Goal: Task Accomplishment & Management: Complete application form

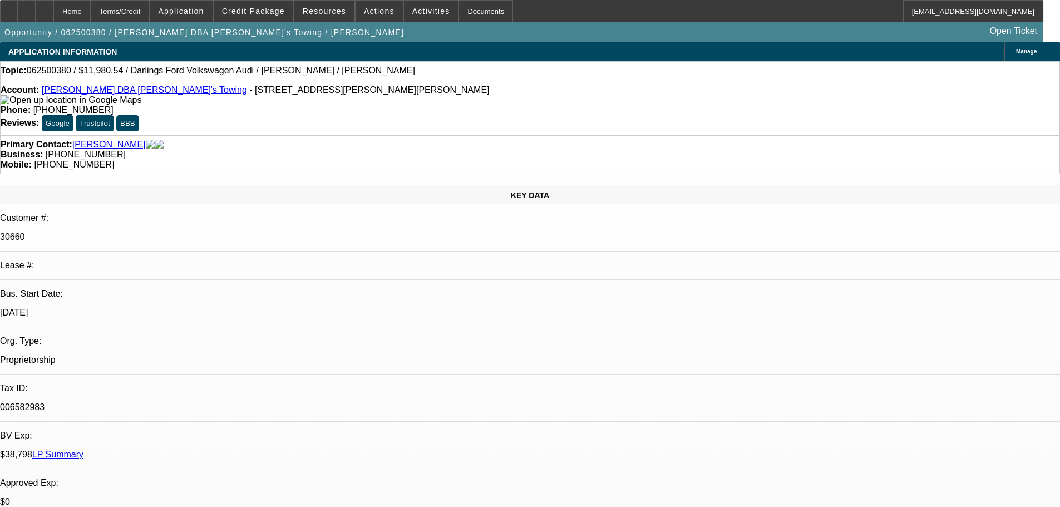
select select "0"
select select "2"
select select "0.1"
select select "4"
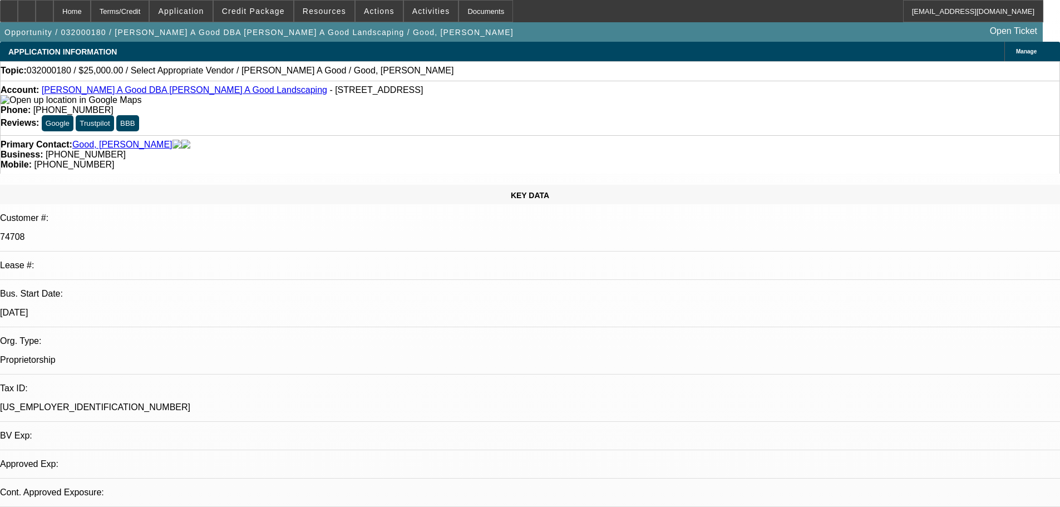
select select "0"
select select "2"
select select "0.1"
click at [289, 12] on span at bounding box center [254, 11] width 80 height 27
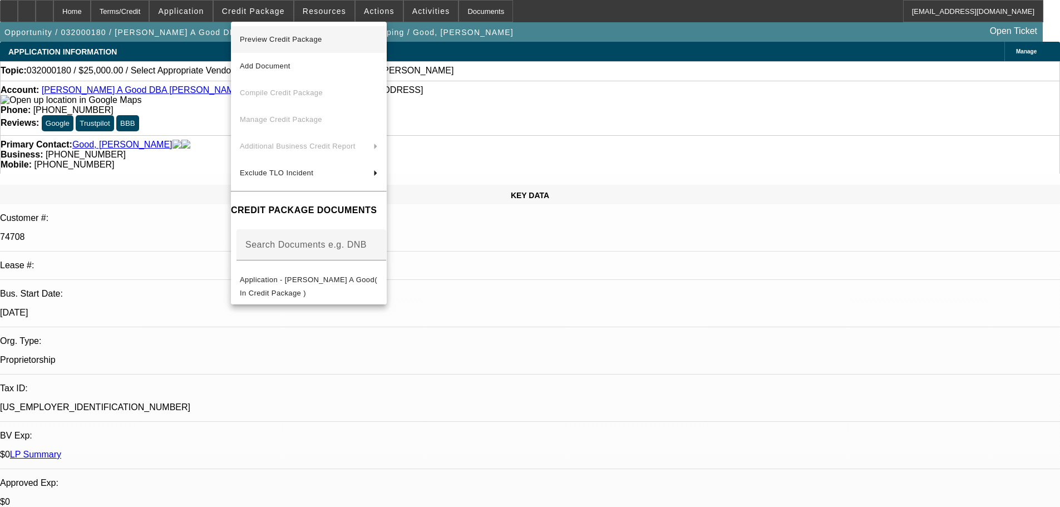
click at [296, 42] on span "Preview Credit Package" at bounding box center [281, 39] width 82 height 8
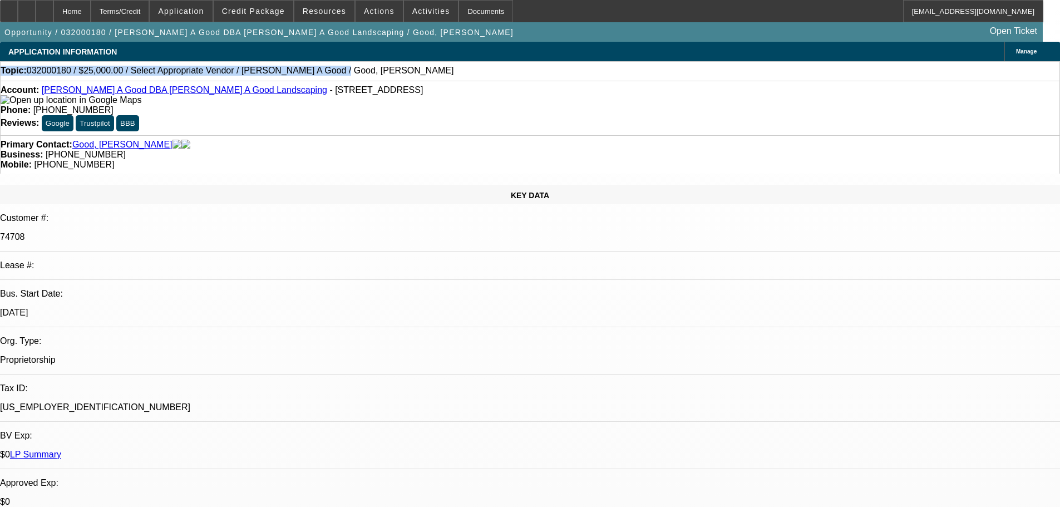
drag, startPoint x: 315, startPoint y: 74, endPoint x: 18, endPoint y: 81, distance: 296.5
click at [18, 81] on div "Topic: 032000180 / $25,000.00 / Select Appropriate Vendor / Roy A Good / Good, …" at bounding box center [530, 70] width 1060 height 19
click at [337, 76] on div "Topic: 032000180 / $25,000.00 / Select Appropriate Vendor / Roy A Good / Good, …" at bounding box center [530, 71] width 1058 height 10
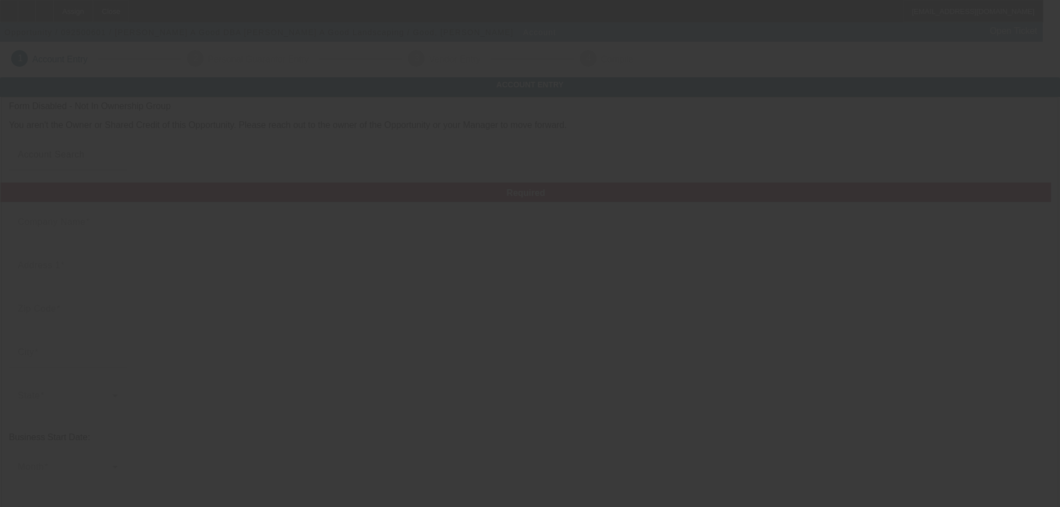
type input "[PERSON_NAME] A Good"
type input "[STREET_ADDRESS]"
type input "19507"
type input "Bethel"
type input "[PHONE_NUMBER]"
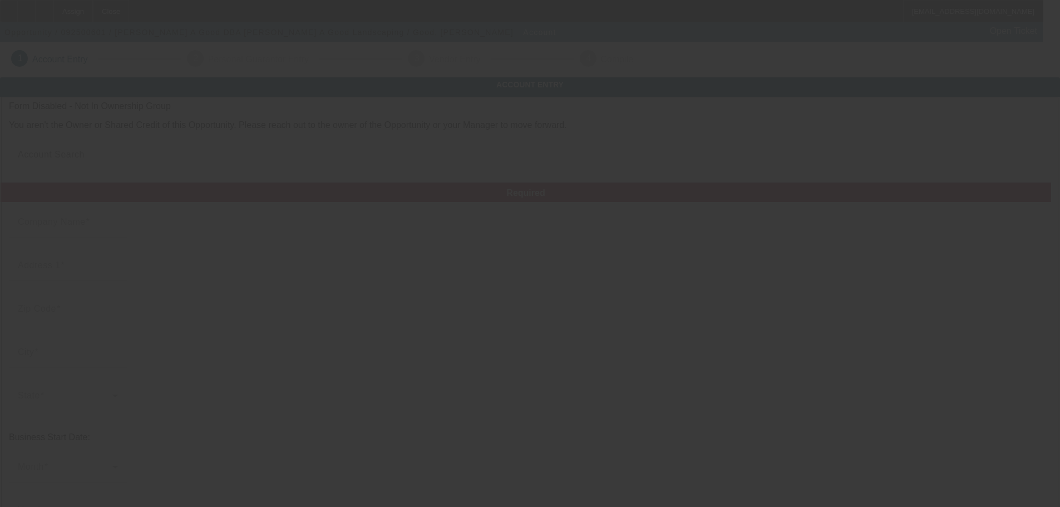
type input "[PERSON_NAME] A Good Landscaping"
type input "[EMAIL_ADDRESS][DOMAIN_NAME]"
type input "Berks"
type input "25-1621658"
type input "landscaping"
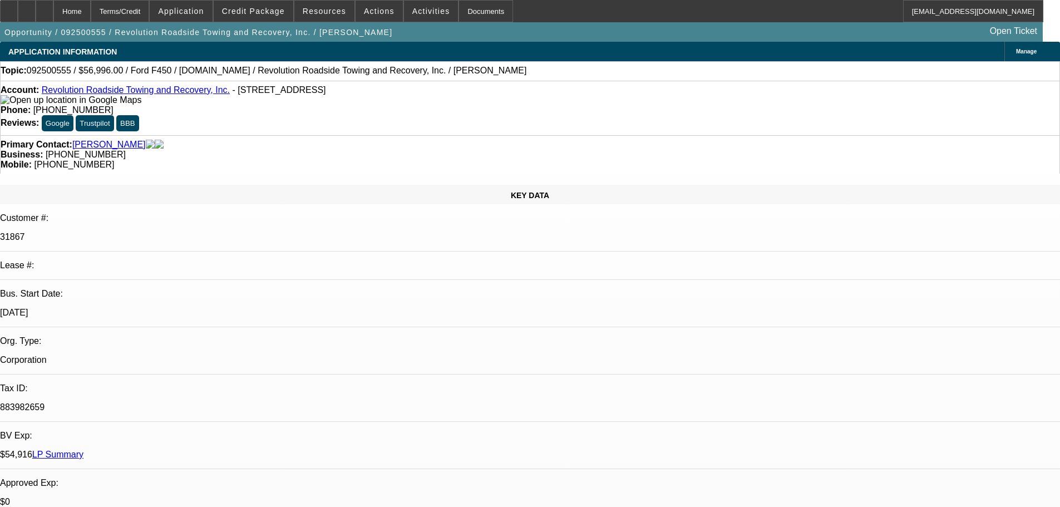
select select "0"
select select "2"
select select "0"
select select "6"
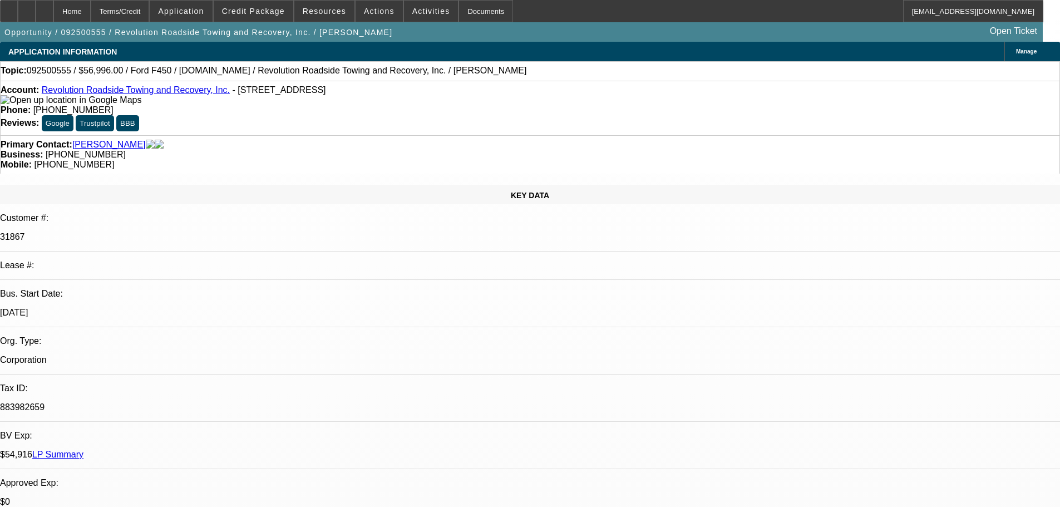
scroll to position [1771, 0]
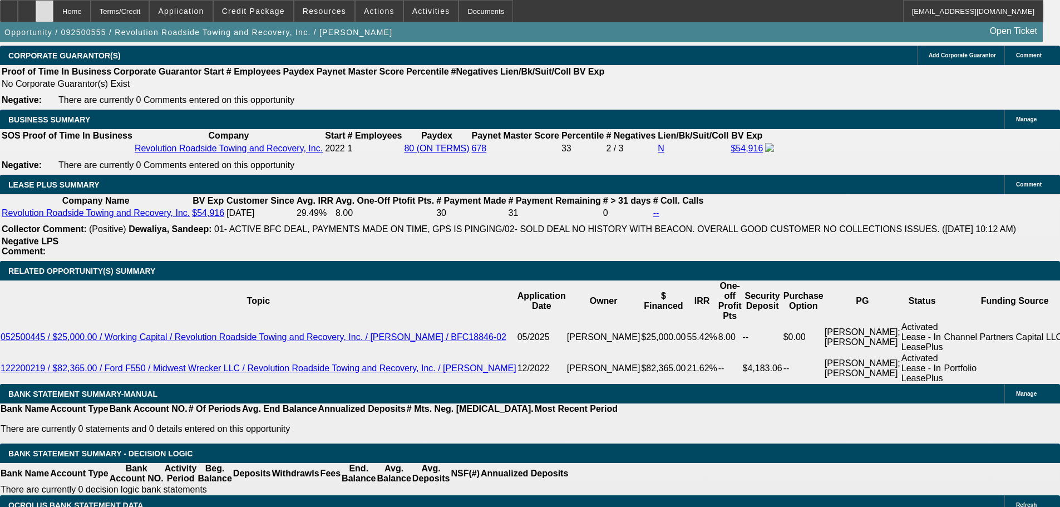
click at [53, 16] on div at bounding box center [45, 11] width 18 height 22
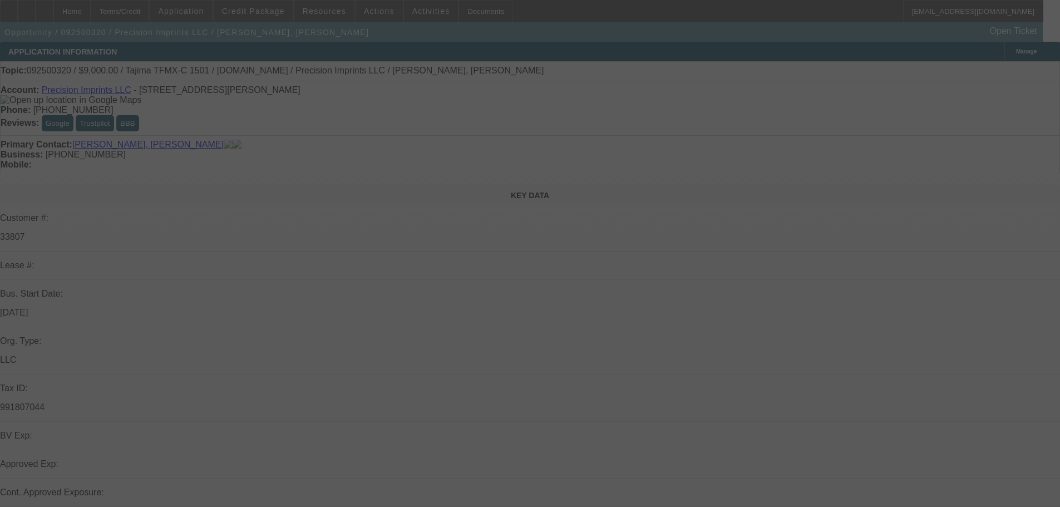
select select "0"
select select "2"
select select "0.1"
select select "4"
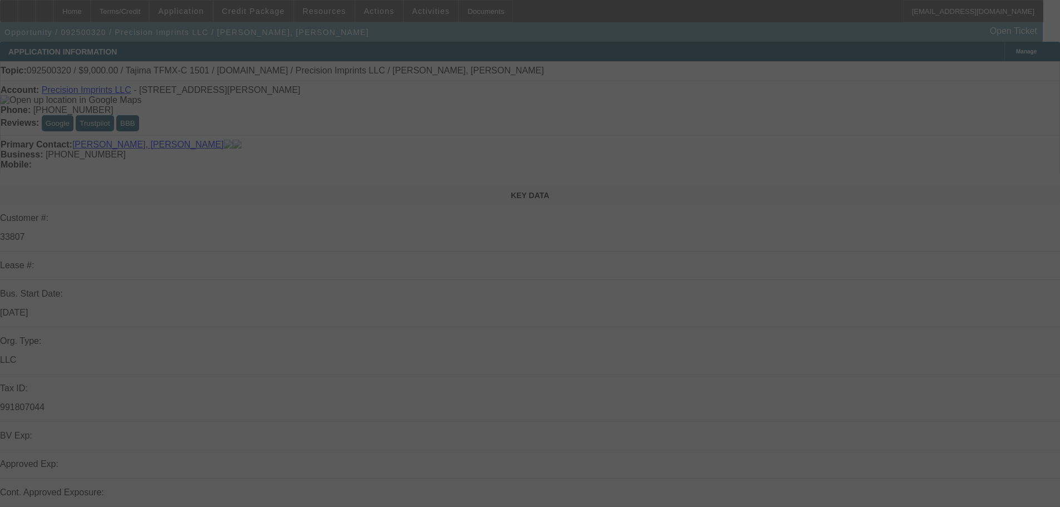
select select "0"
select select "2"
select select "0.1"
select select "4"
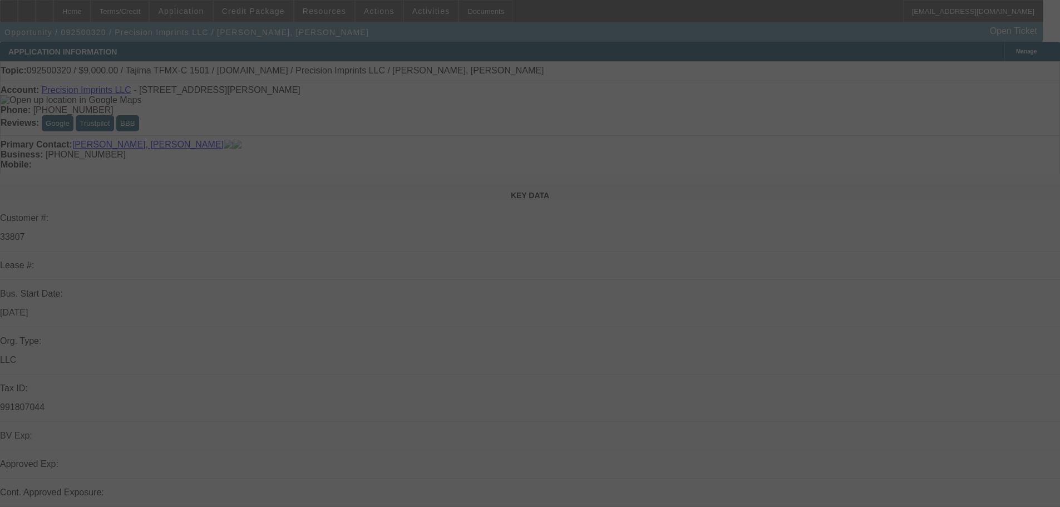
select select "0"
select select "2"
select select "0.1"
select select "4"
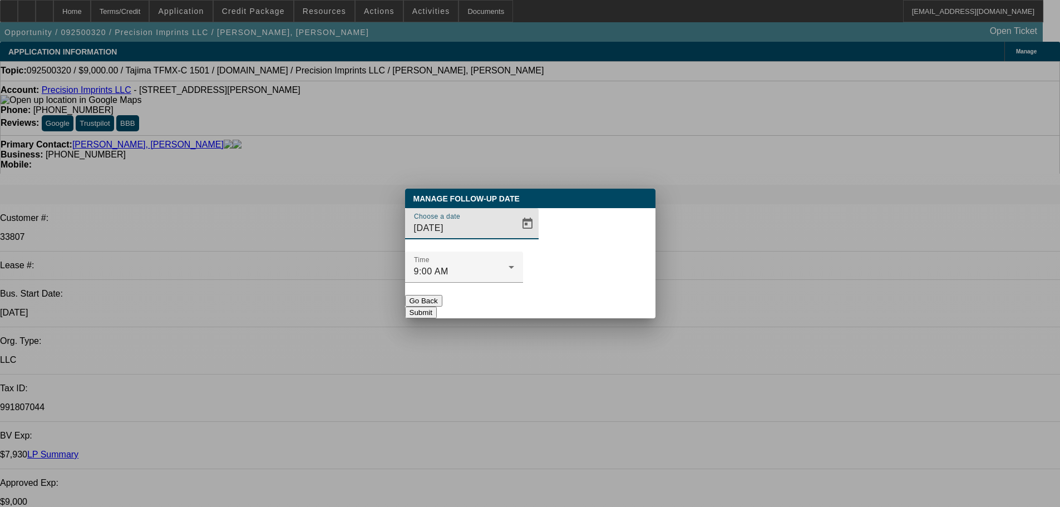
click at [509, 246] on div at bounding box center [530, 253] width 1060 height 507
click at [514, 237] on span "Open calendar" at bounding box center [527, 223] width 27 height 27
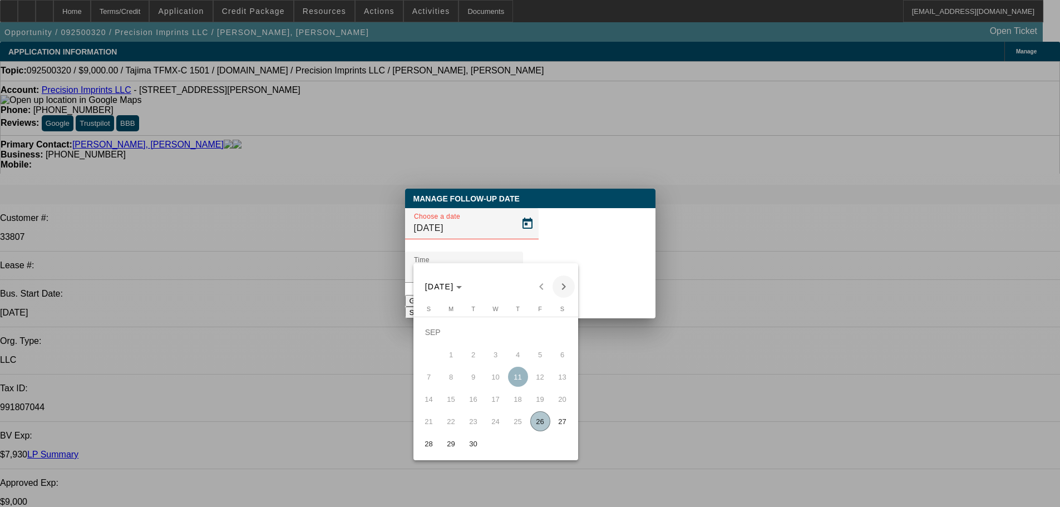
click at [561, 284] on span "Next month" at bounding box center [563, 286] width 22 height 22
click at [516, 378] on span "16" at bounding box center [518, 377] width 20 height 20
type input "10/16/2025"
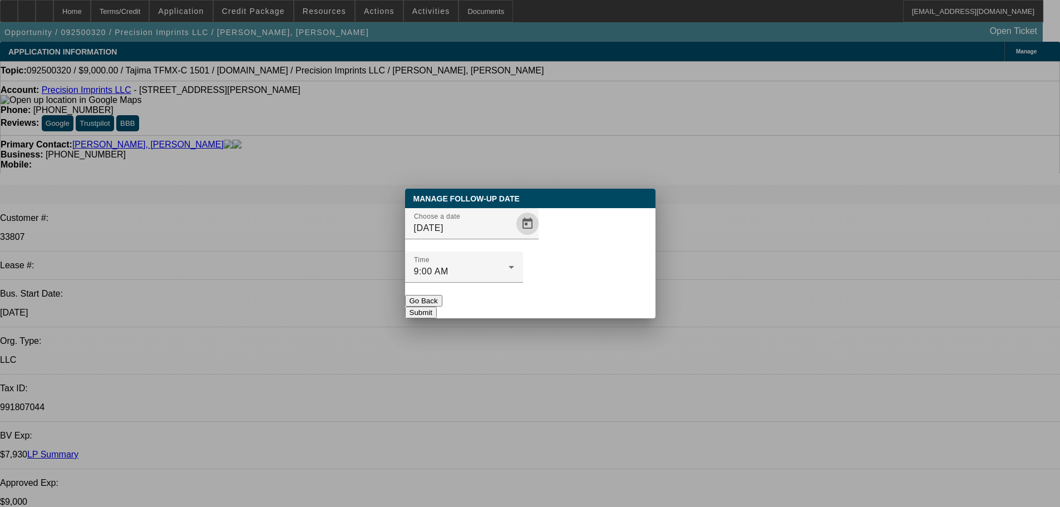
click at [437, 306] on button "Submit" at bounding box center [421, 312] width 32 height 12
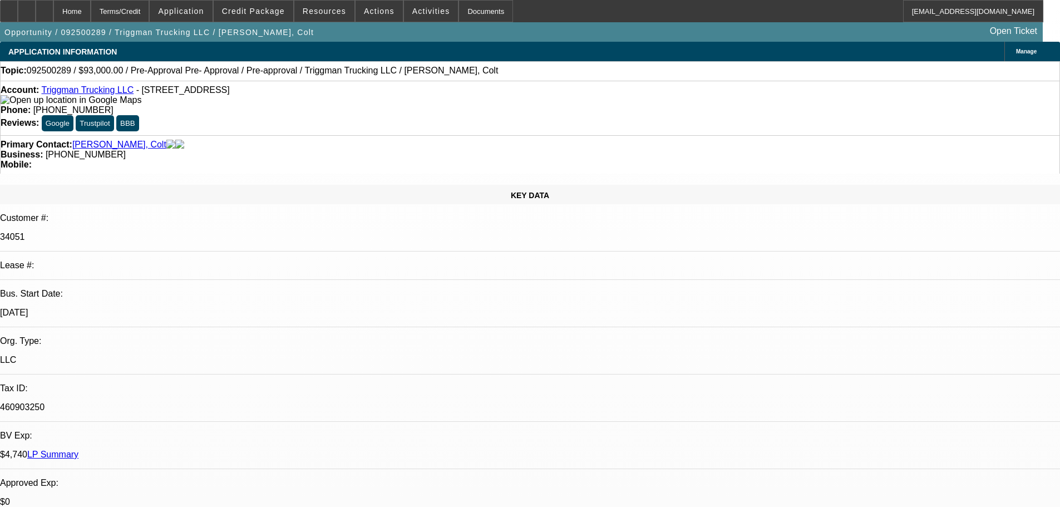
select select "0"
select select "2"
select select "0.1"
select select "4"
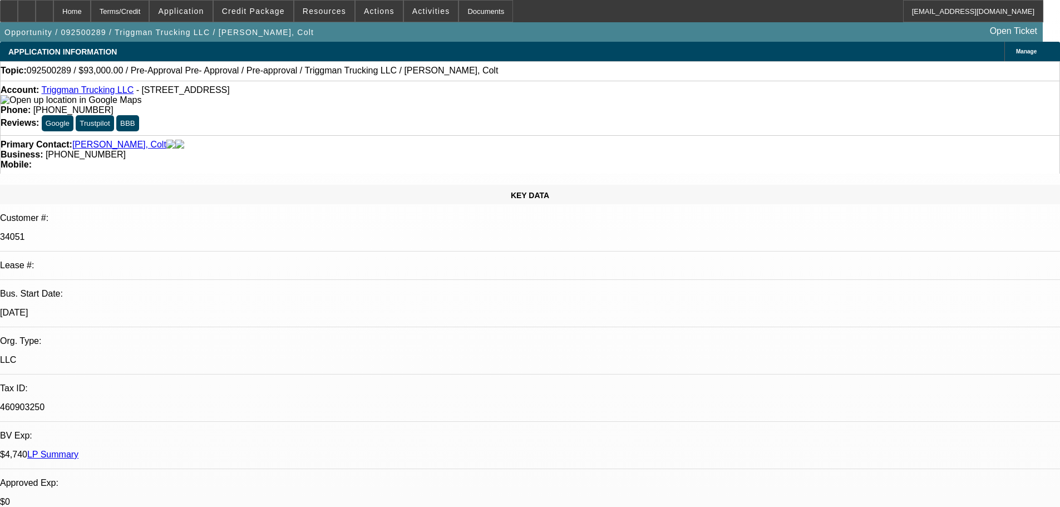
select select "0"
select select "2"
select select "0.1"
select select "4"
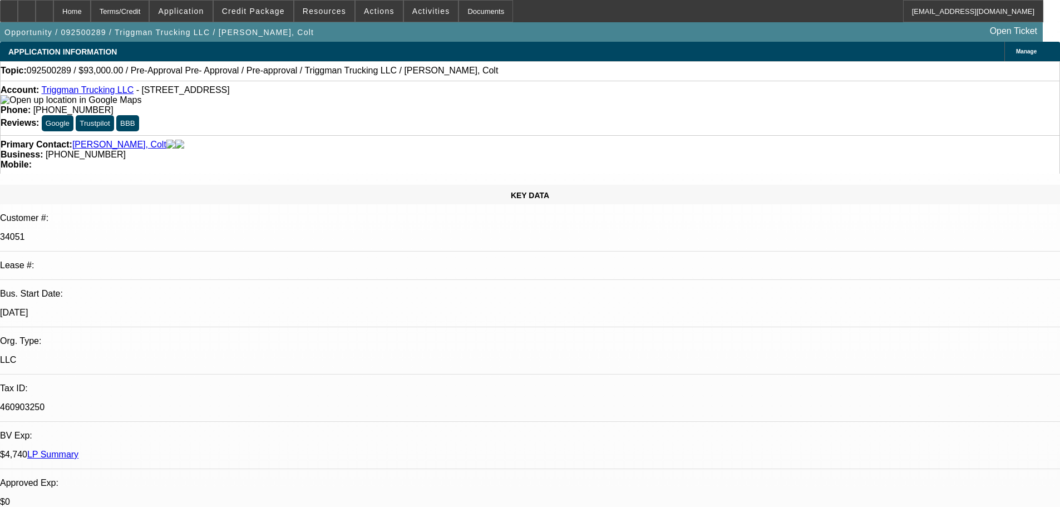
select select "0"
select select "2"
select select "0.1"
select select "4"
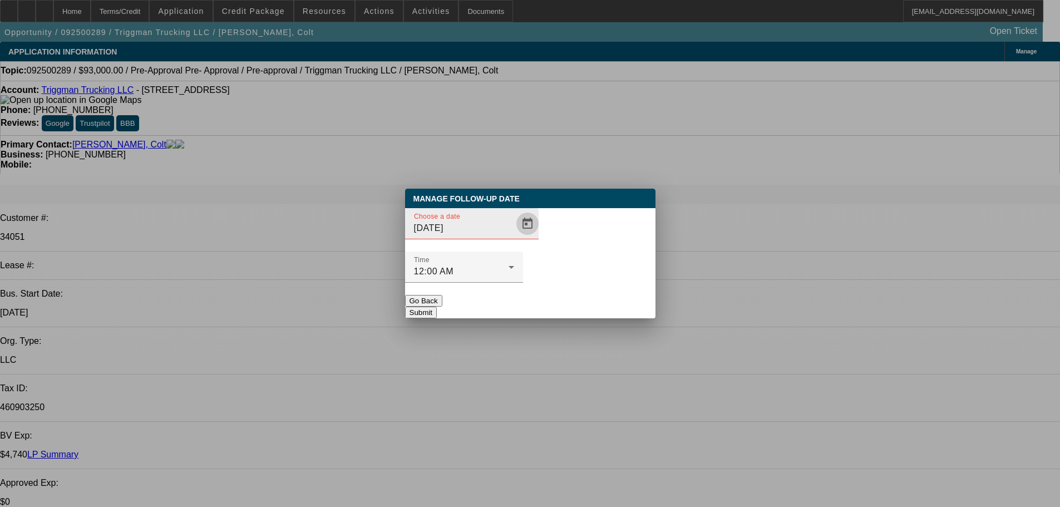
click at [514, 237] on span "Open calendar" at bounding box center [527, 223] width 27 height 27
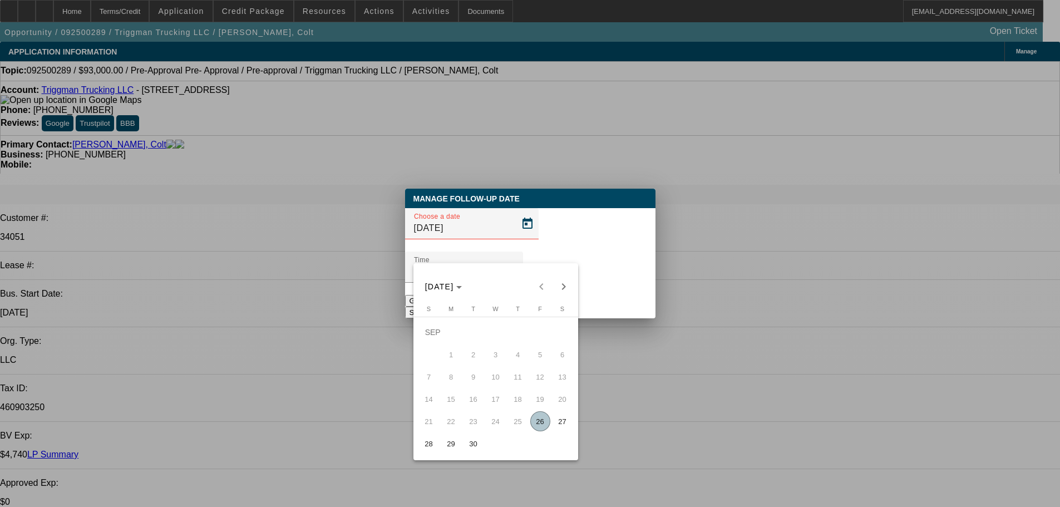
click at [474, 452] on span "30" at bounding box center [473, 443] width 20 height 20
type input "9/30/2025"
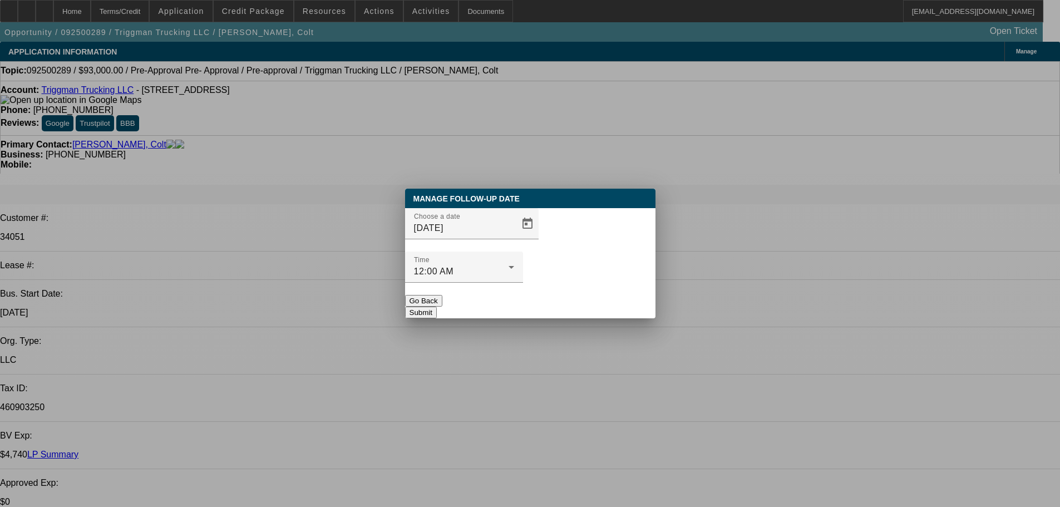
click at [437, 306] on button "Submit" at bounding box center [421, 312] width 32 height 12
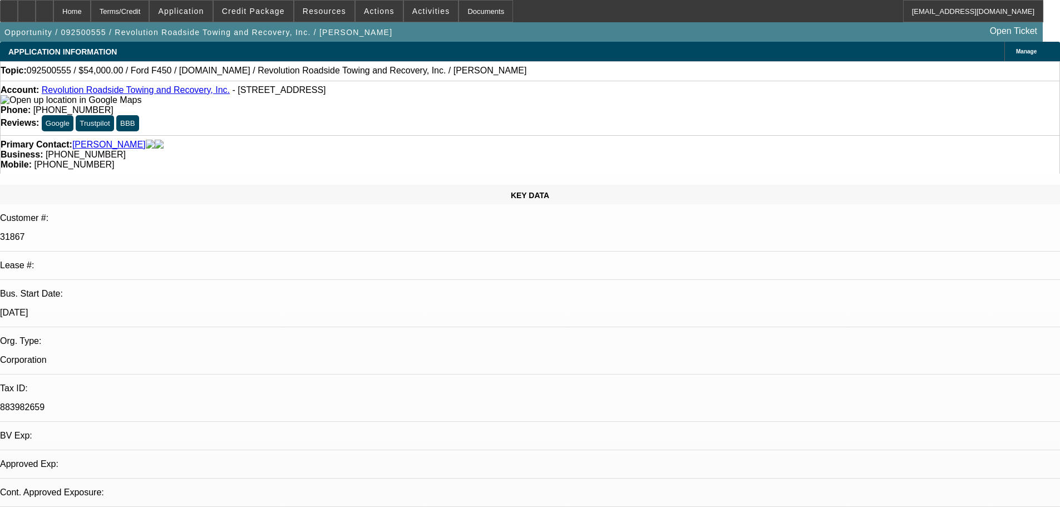
select select "0"
select select "2"
select select "0"
select select "6"
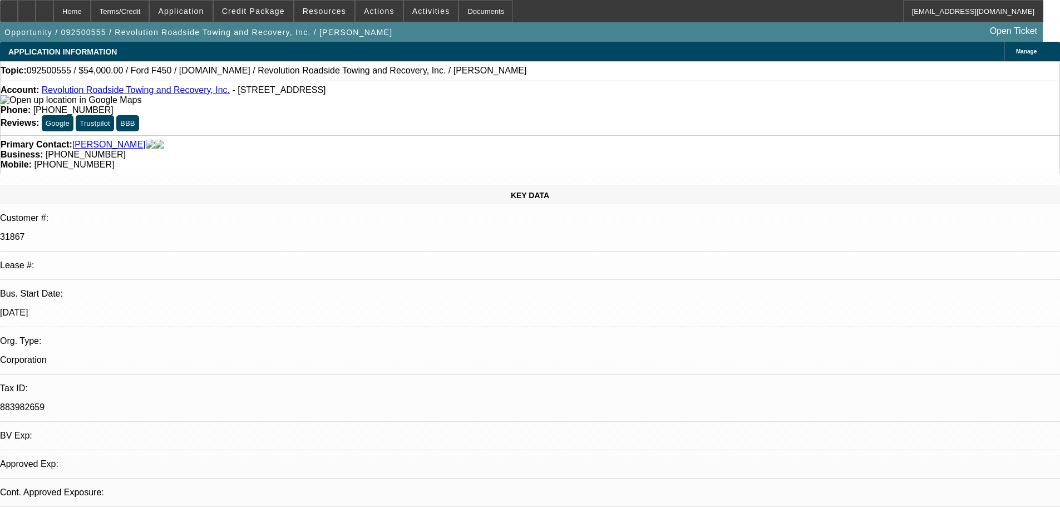
select select "0"
select select "2"
select select "0"
select select "6"
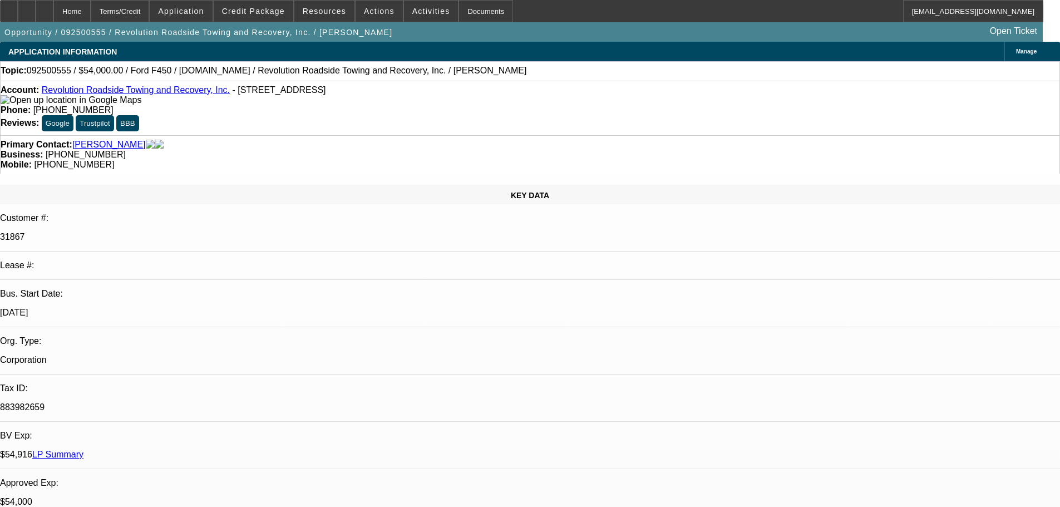
click at [133, 91] on link "Revolution Roadside Towing and Recovery, Inc." at bounding box center [136, 89] width 188 height 9
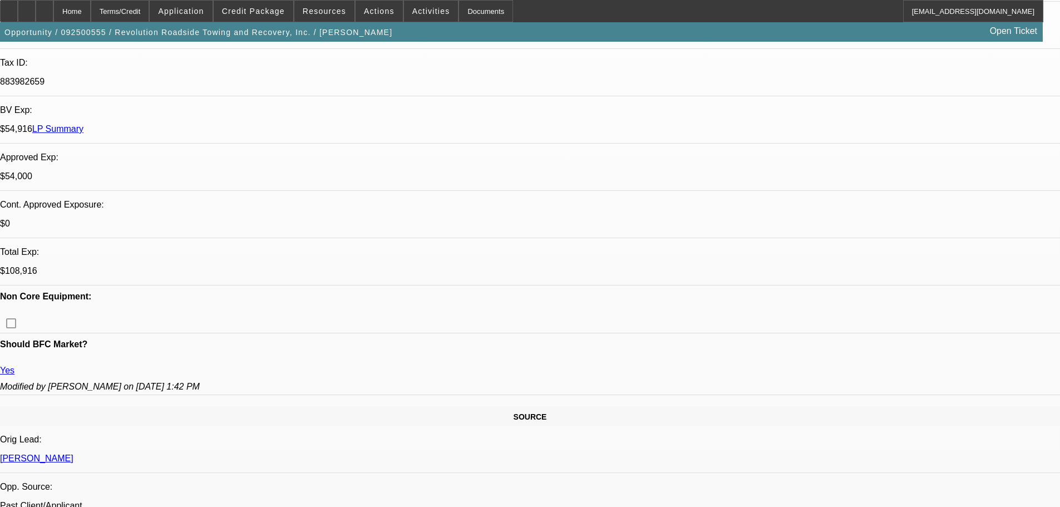
scroll to position [334, 0]
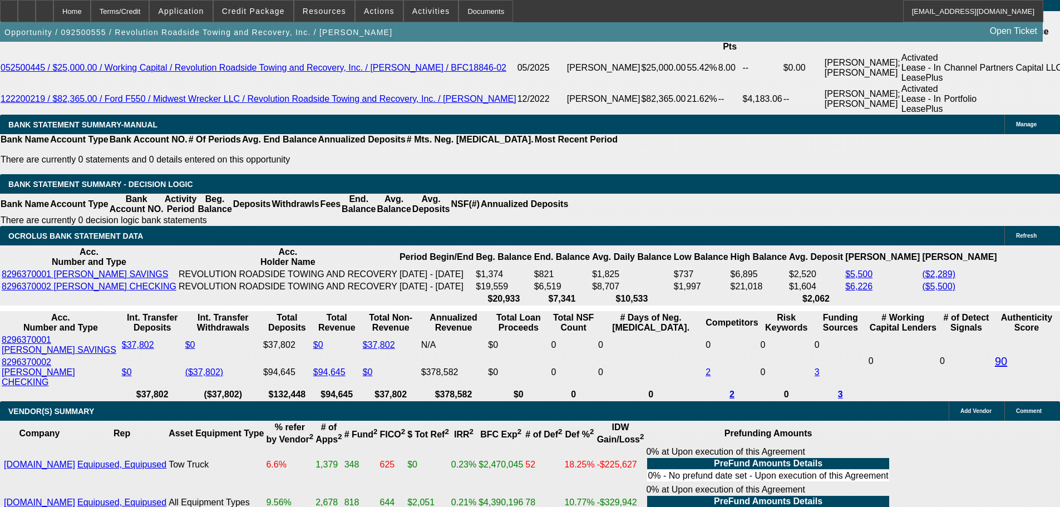
scroll to position [1947, 0]
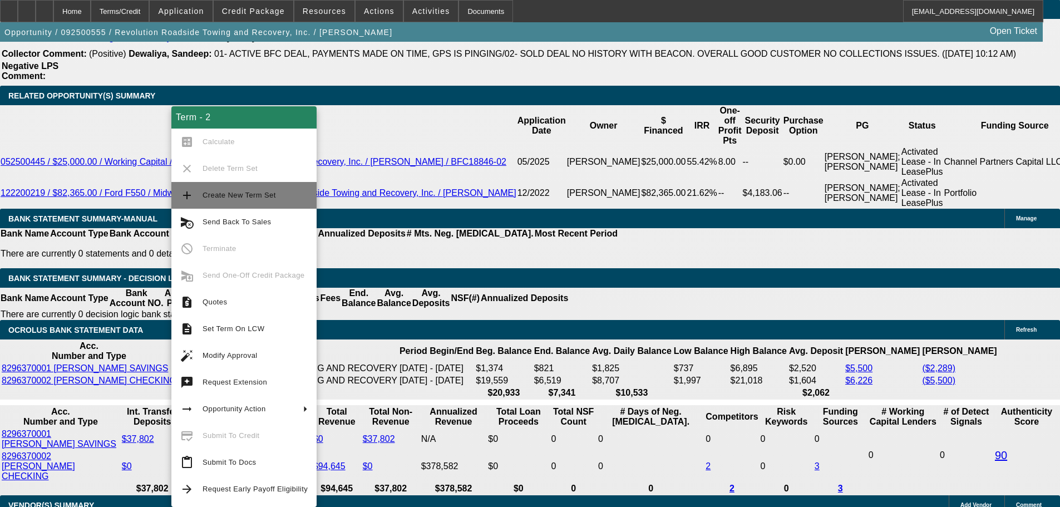
click at [221, 198] on span "Create New Term Set" at bounding box center [238, 195] width 73 height 8
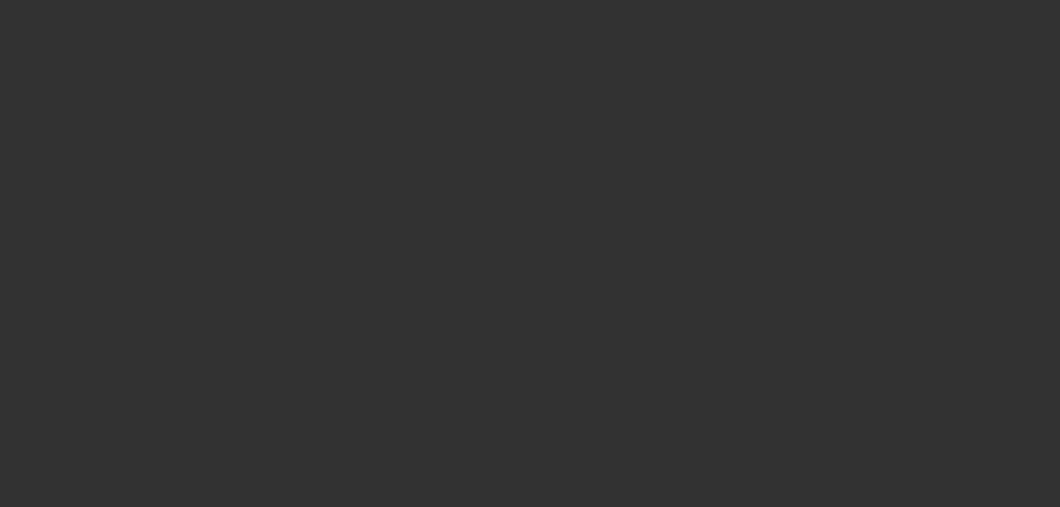
select select "0"
select select "2"
select select "0"
select select "6"
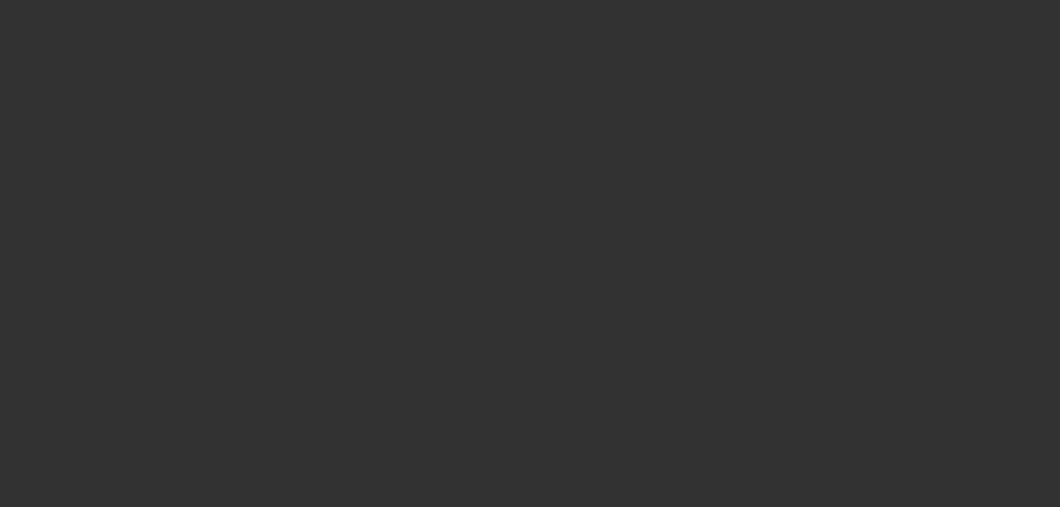
select select "0"
select select "2"
select select "0"
select select "6"
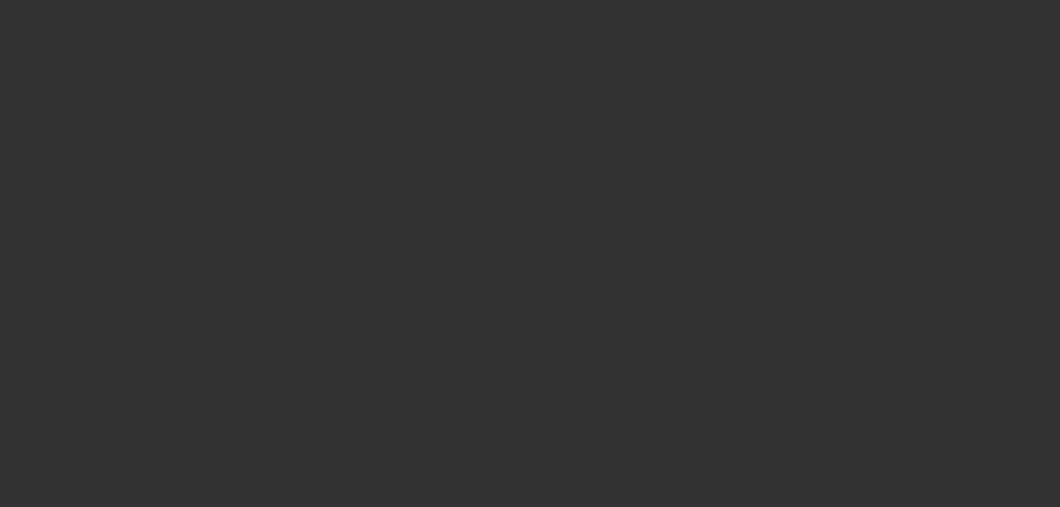
select select "0"
select select "2"
select select "0"
select select "6"
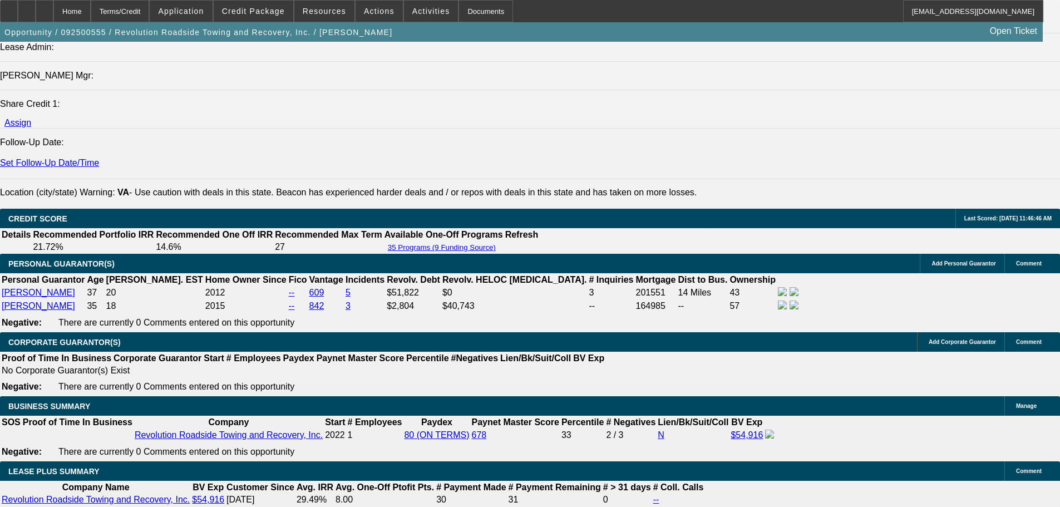
scroll to position [1819, 0]
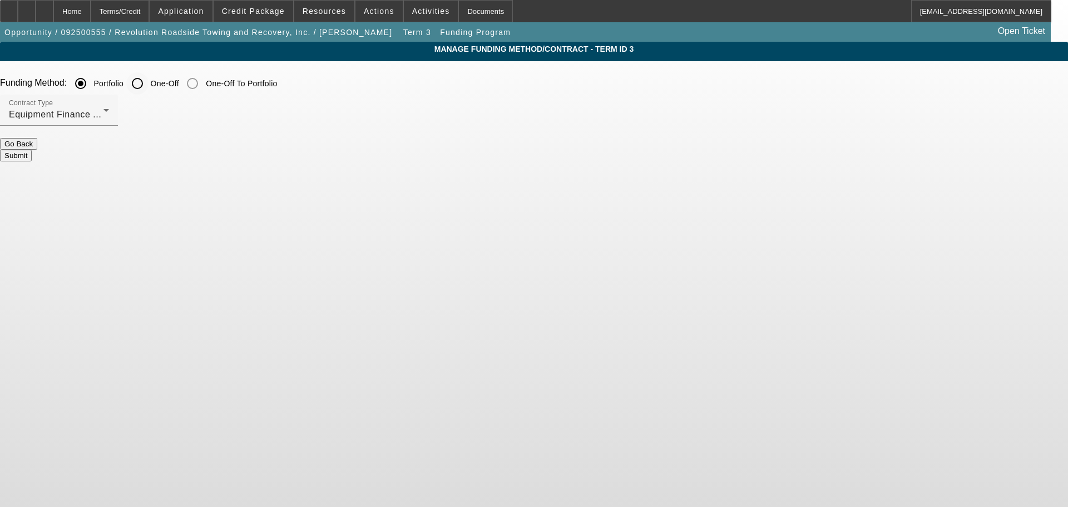
click at [148, 86] on input "One-Off" at bounding box center [137, 83] width 22 height 22
radio input "true"
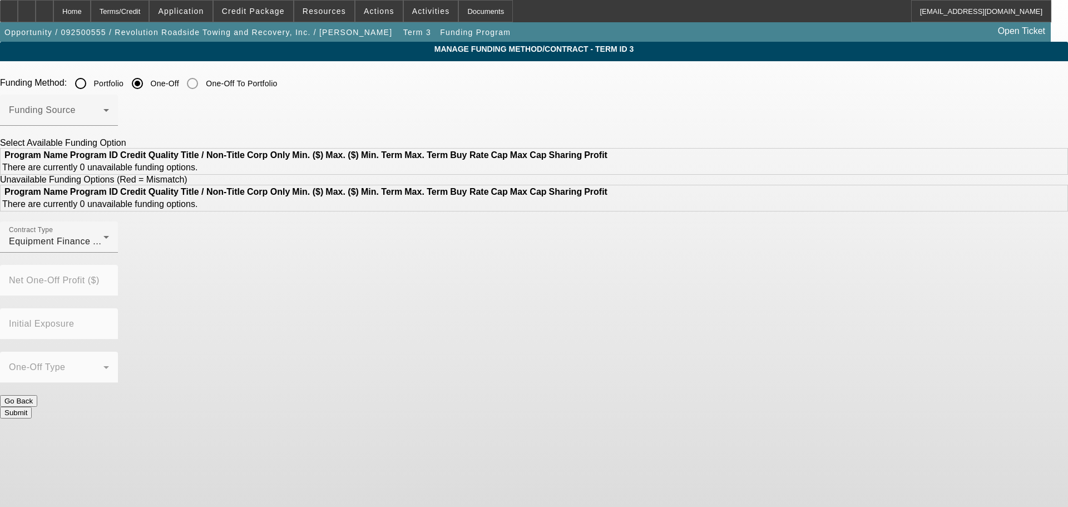
click at [103, 111] on span at bounding box center [56, 114] width 95 height 13
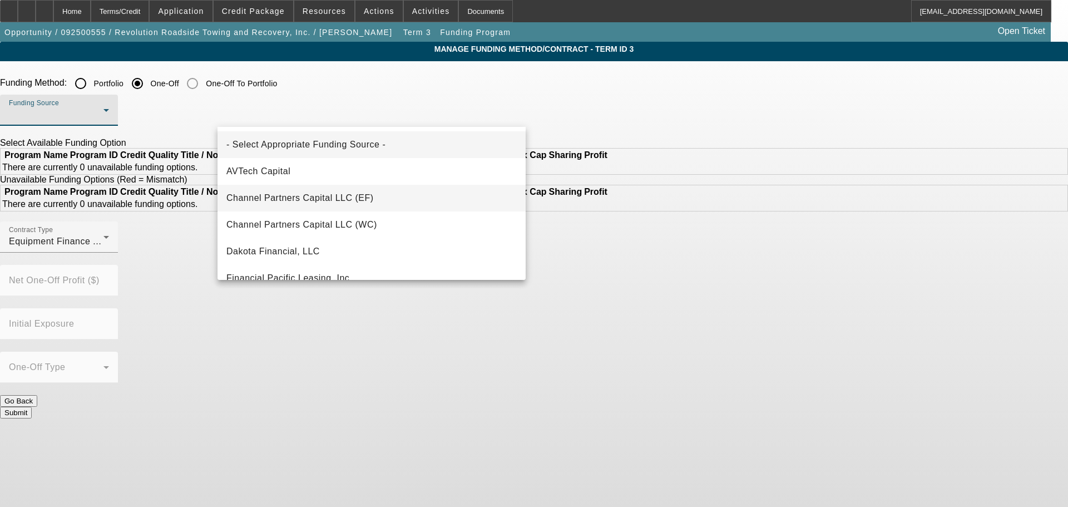
click at [325, 201] on span "Channel Partners Capital LLC (EF)" at bounding box center [299, 197] width 147 height 13
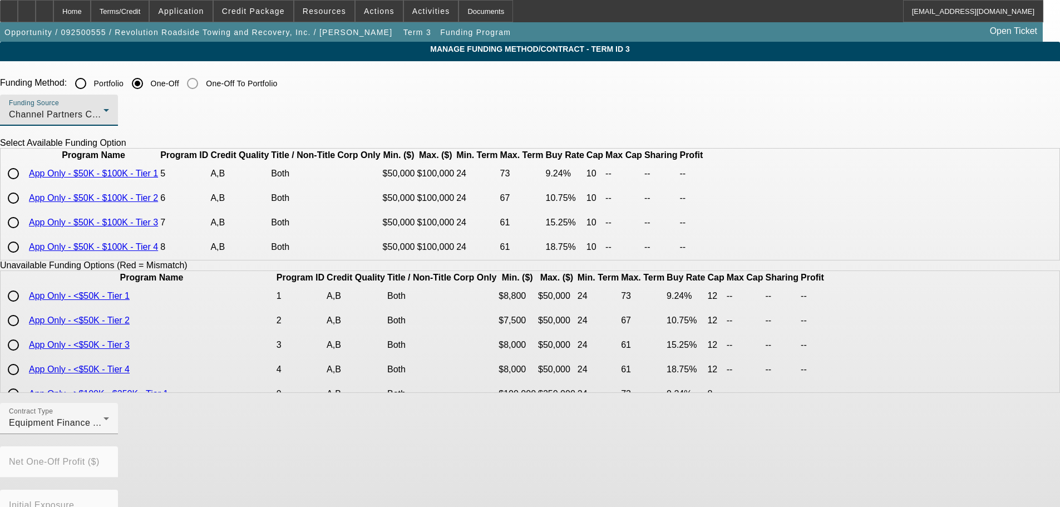
click at [24, 209] on input "radio" at bounding box center [13, 198] width 22 height 22
radio input "true"
click at [569, 111] on div "Funding Source Channel Partners Capital LLC (EF)" at bounding box center [530, 116] width 1060 height 43
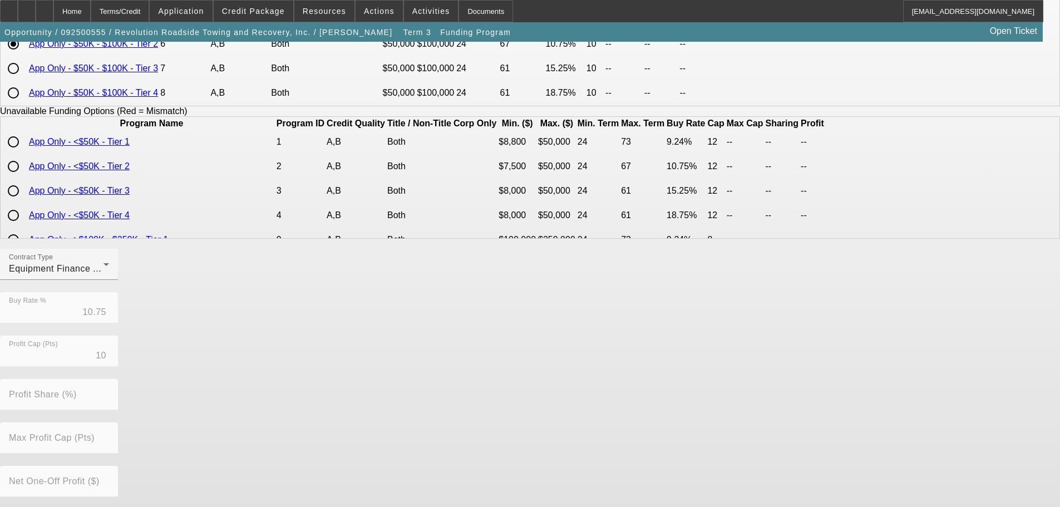
scroll to position [253, 0]
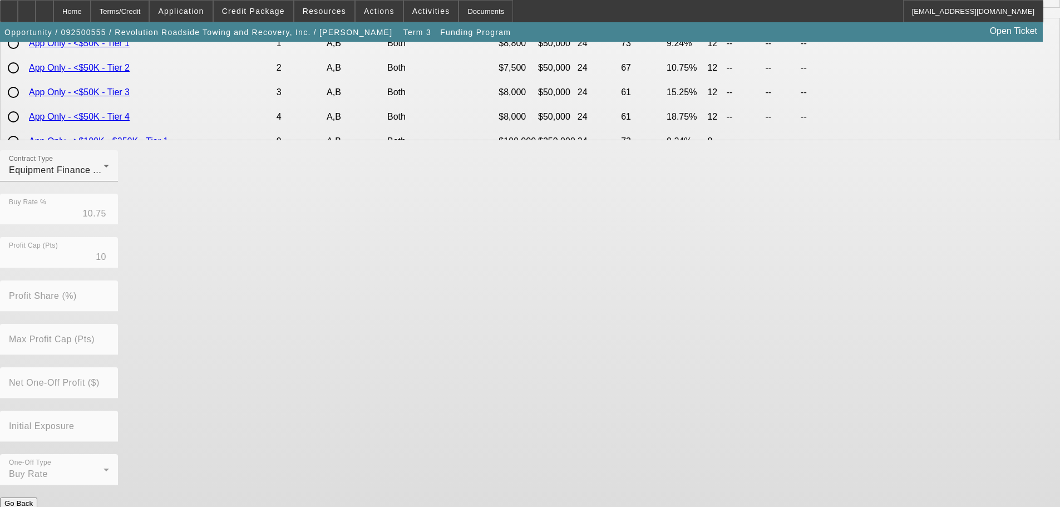
click at [32, 506] on button "Submit" at bounding box center [16, 515] width 32 height 12
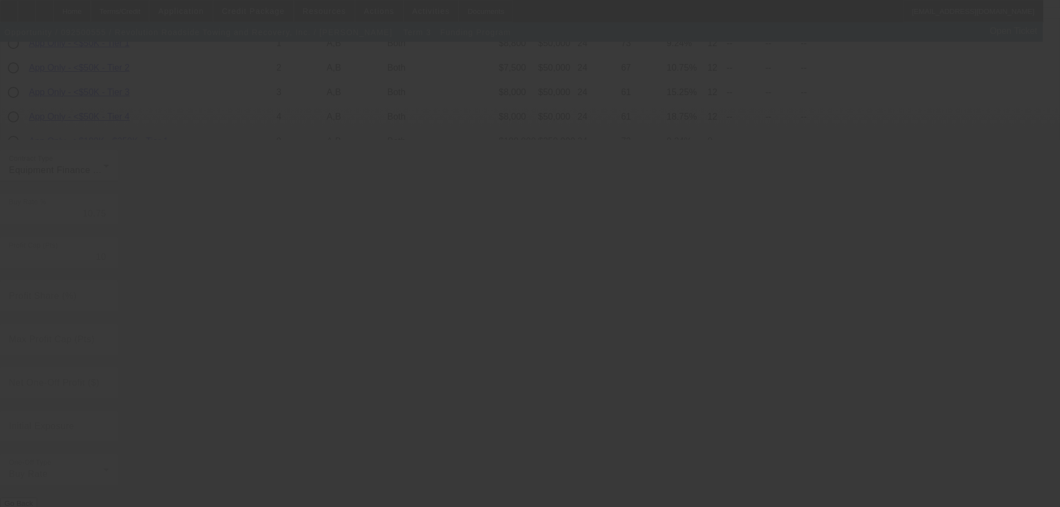
radio input "true"
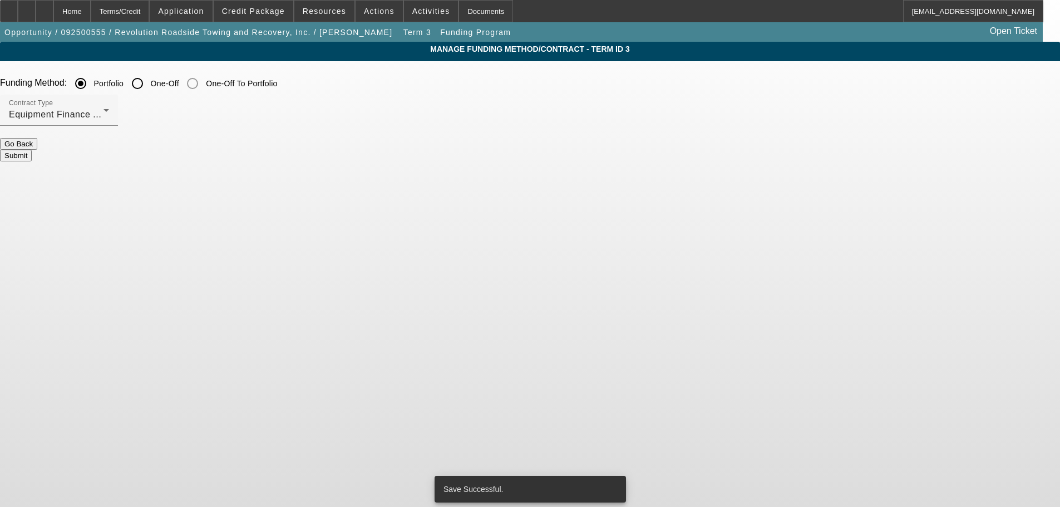
scroll to position [0, 0]
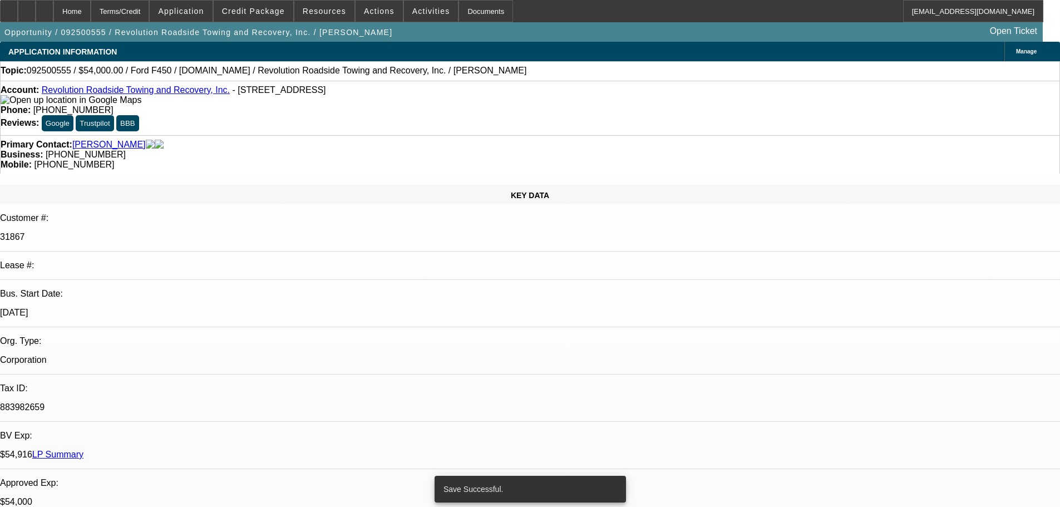
select select "0"
select select "2"
select select "0"
select select "6"
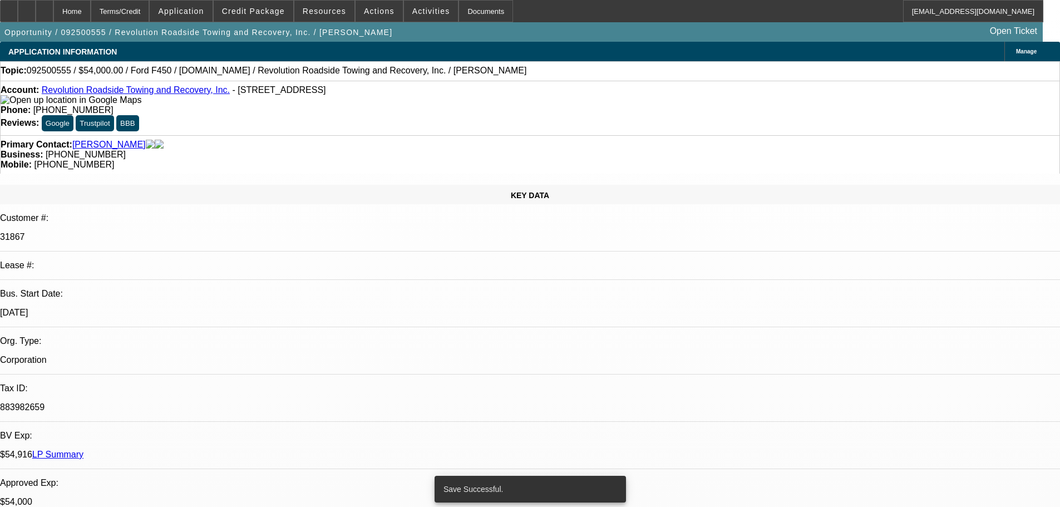
select select "0"
select select "2"
select select "0"
select select "6"
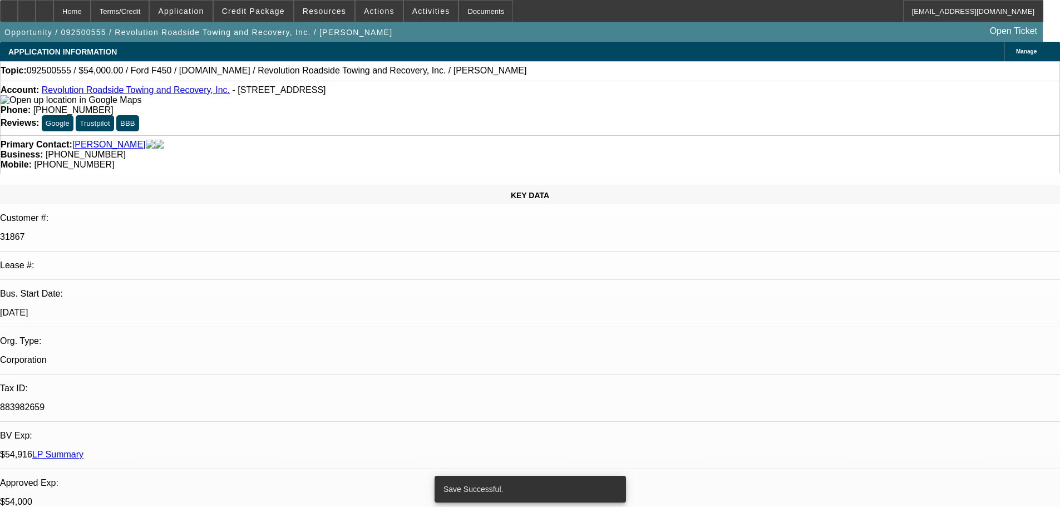
select select "0"
select select "2"
select select "0"
select select "6"
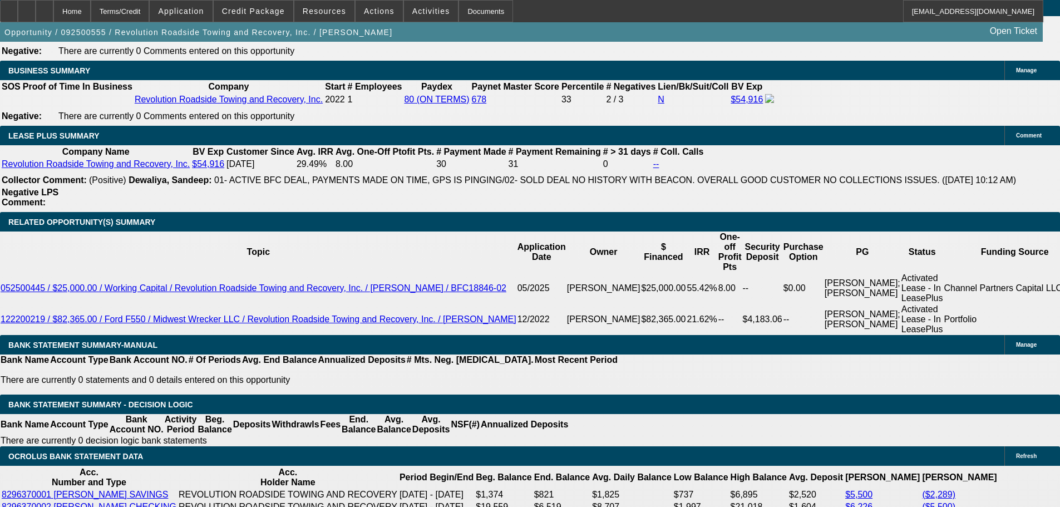
scroll to position [1947, 0]
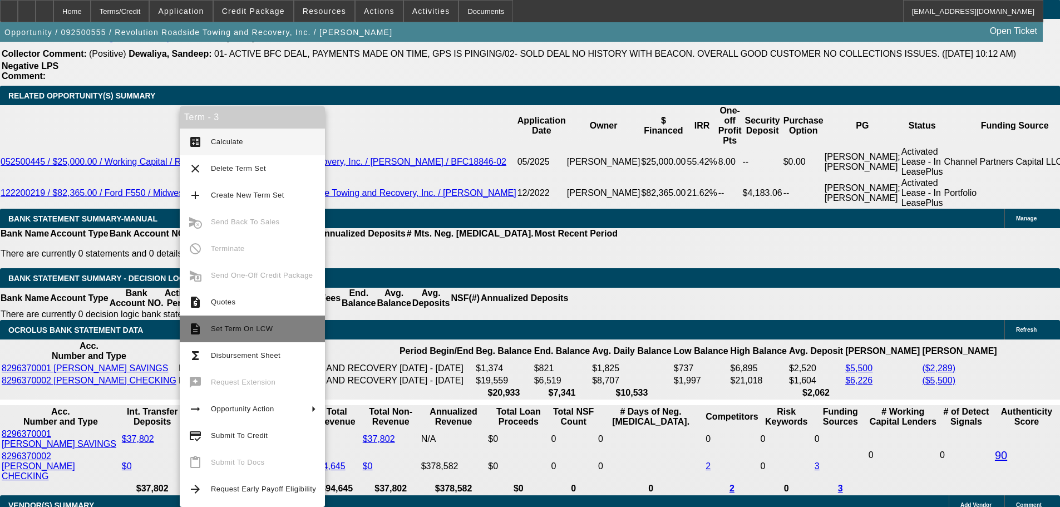
click at [237, 330] on span "Set Term On LCW" at bounding box center [242, 328] width 62 height 8
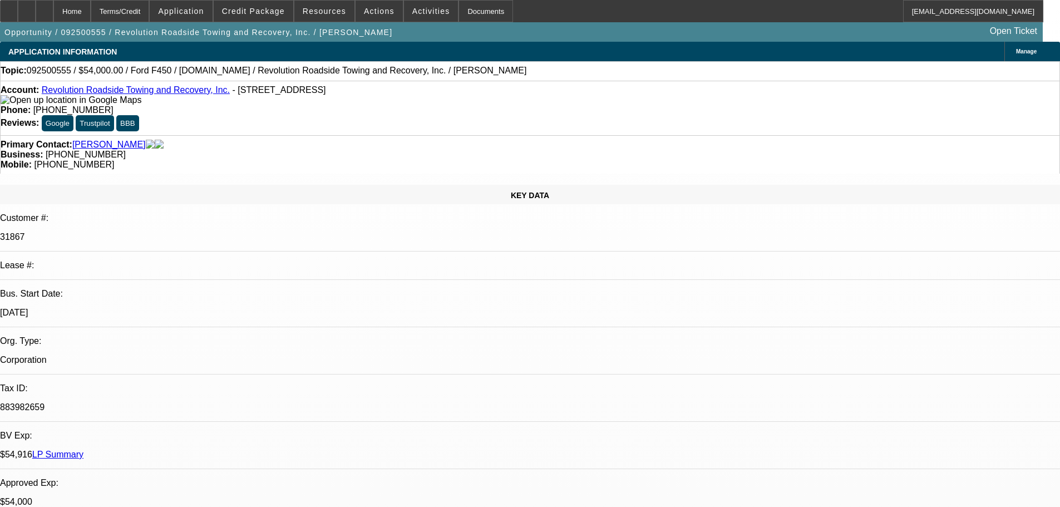
select select "0"
select select "2"
select select "0"
select select "6"
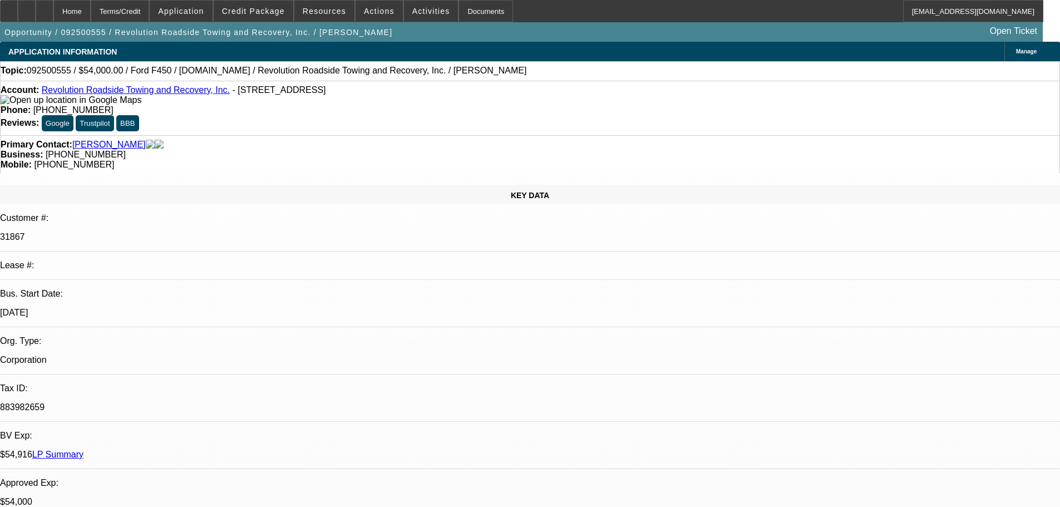
select select "0"
select select "2"
select select "0"
select select "6"
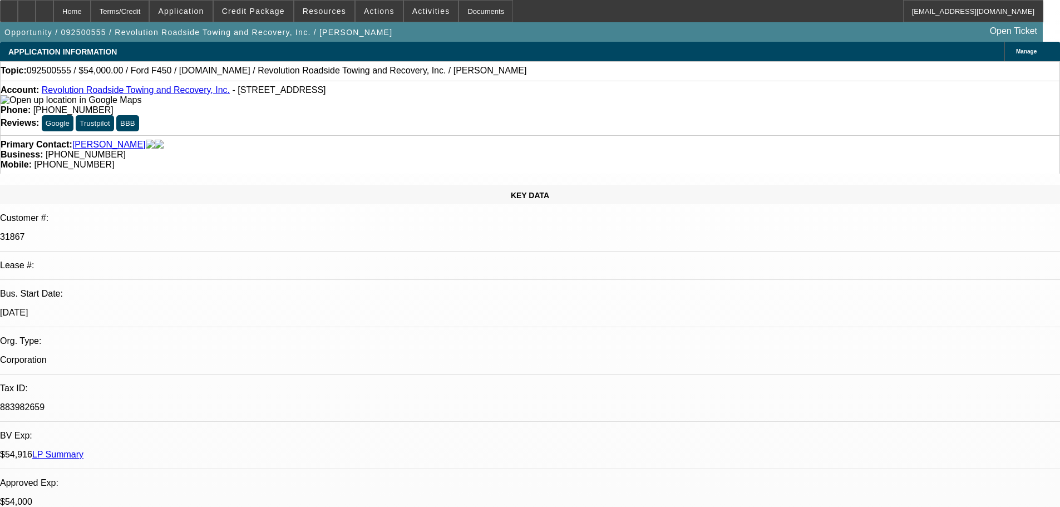
select select "0"
select select "2"
select select "0"
select select "6"
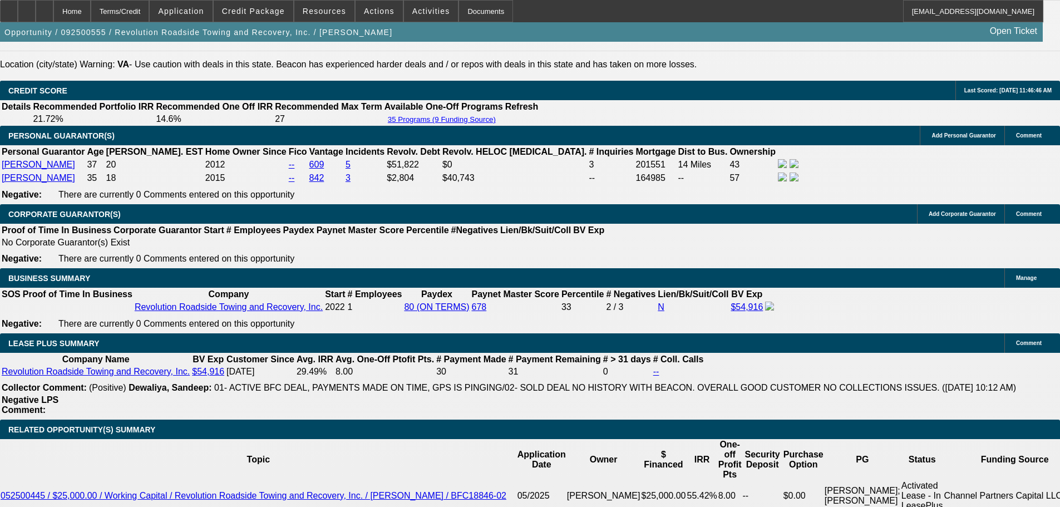
scroll to position [2058, 0]
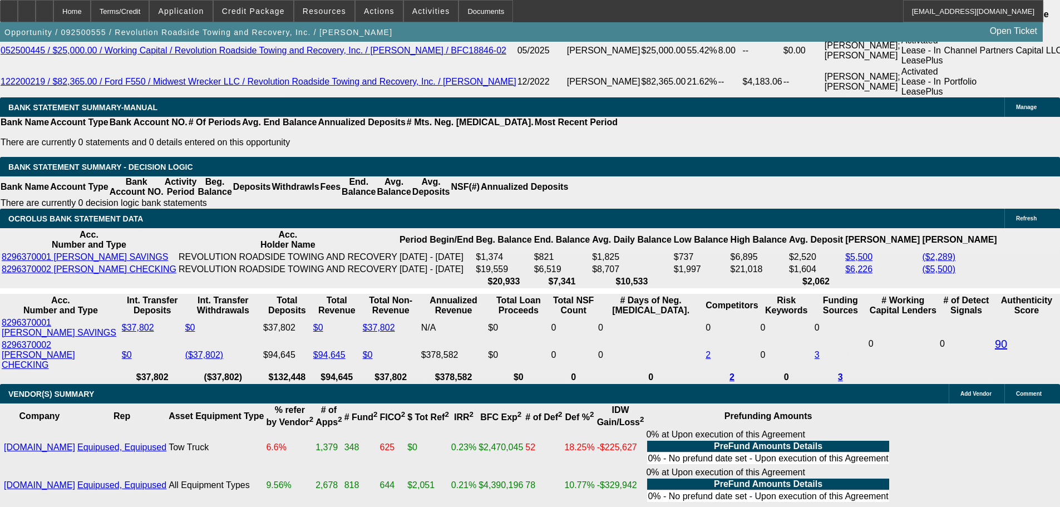
type input "3"
type input "UNKNOWN"
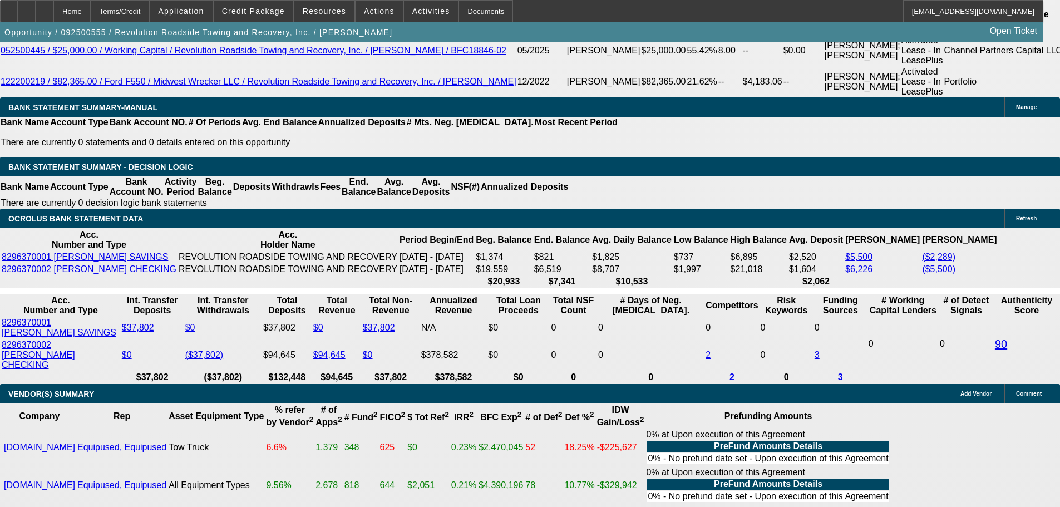
type input "36"
type input "$18,561.44"
type input "$37,122.88"
type input "$1,969.04"
type input "$3,938.08"
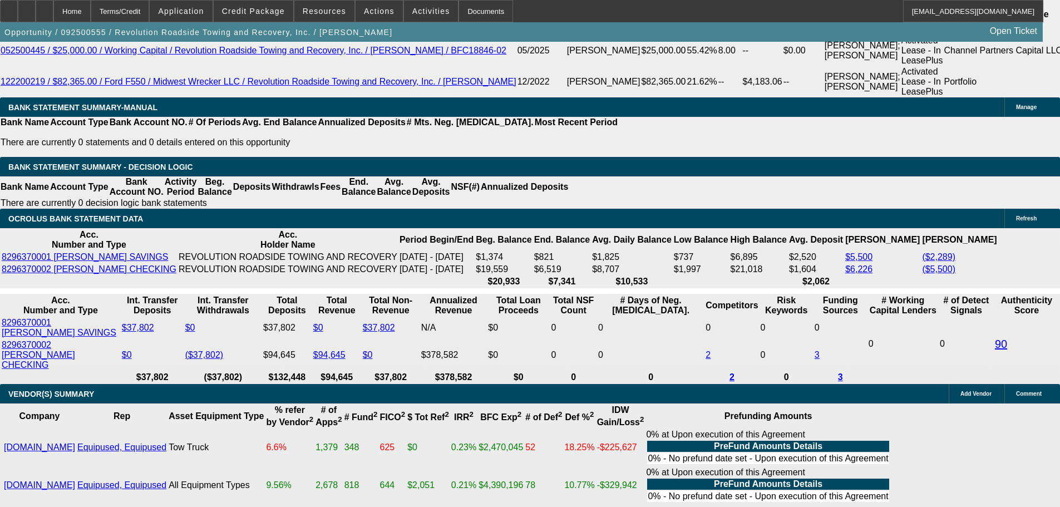
scroll to position [1835, 0]
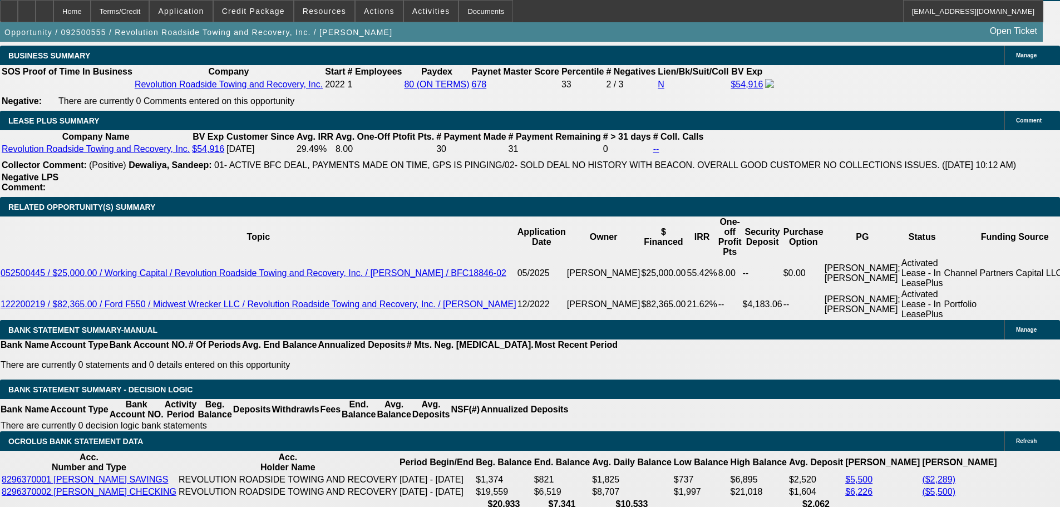
type input "36"
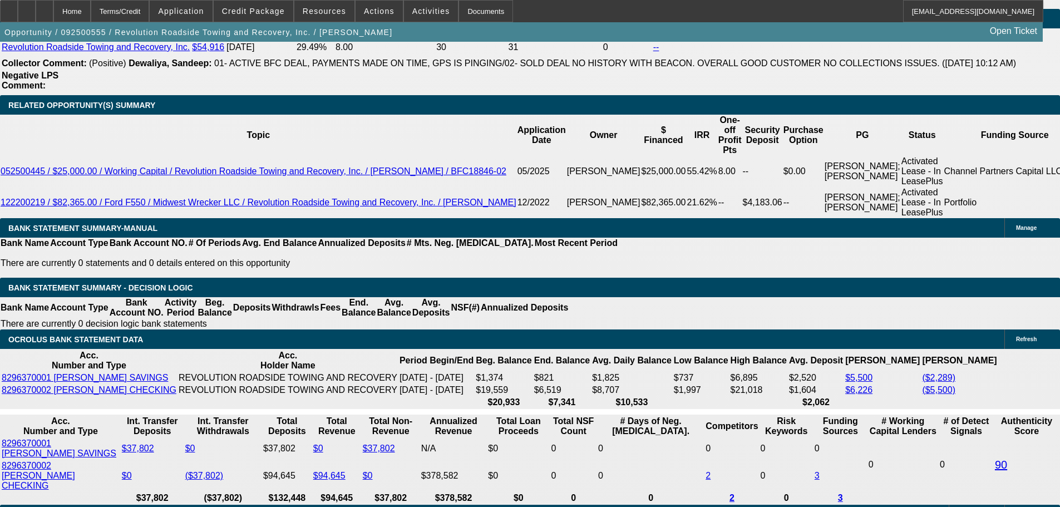
scroll to position [1947, 0]
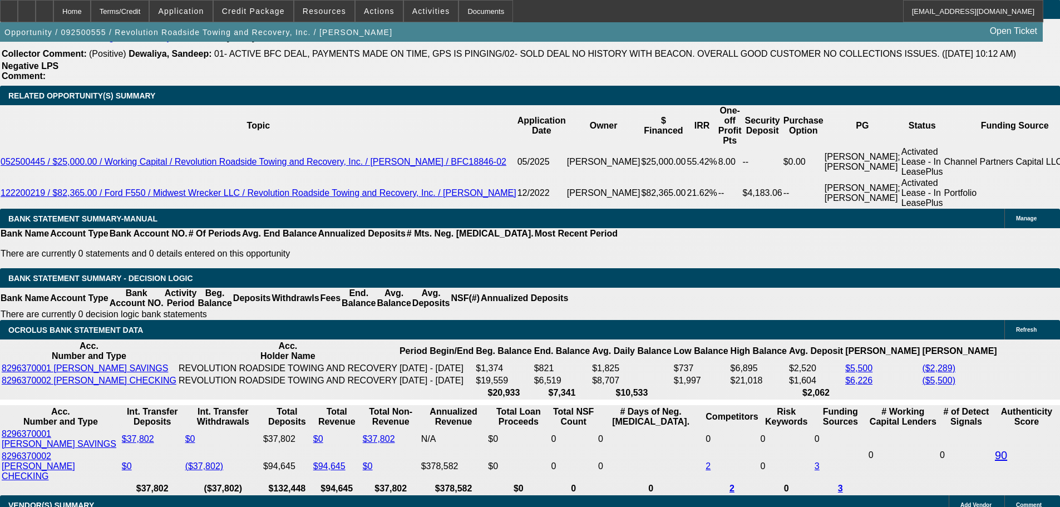
type input "16"
type input "$1,523.24"
type input "$3,046.48"
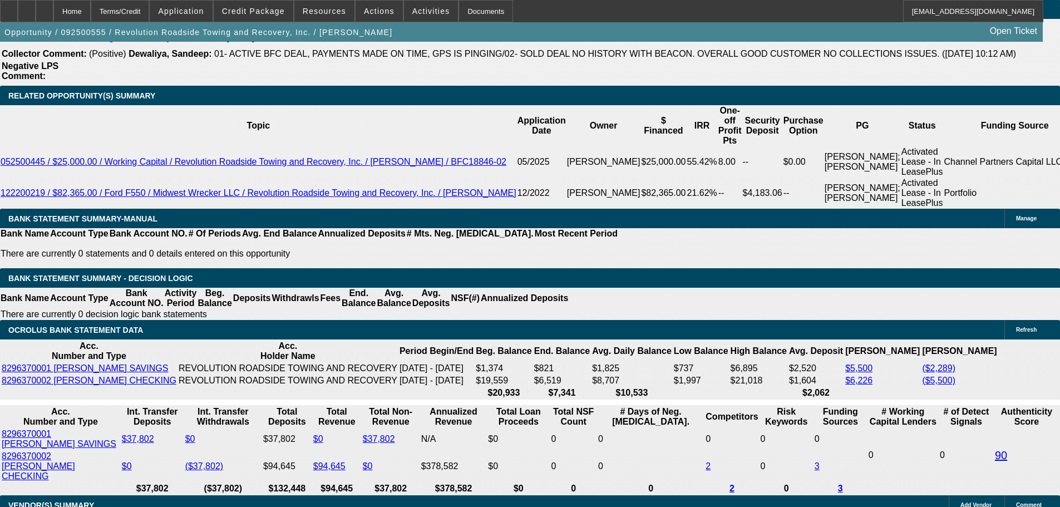
type input "$1,898.48"
type input "$3,796.96"
type input "16"
select select "0"
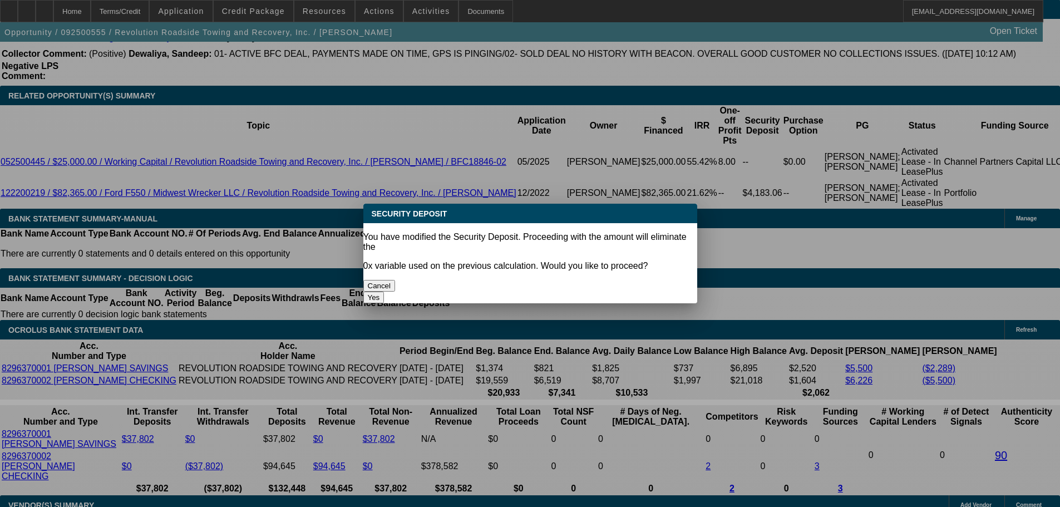
click at [384, 291] on button "Yes" at bounding box center [373, 297] width 21 height 12
type input "$0.00"
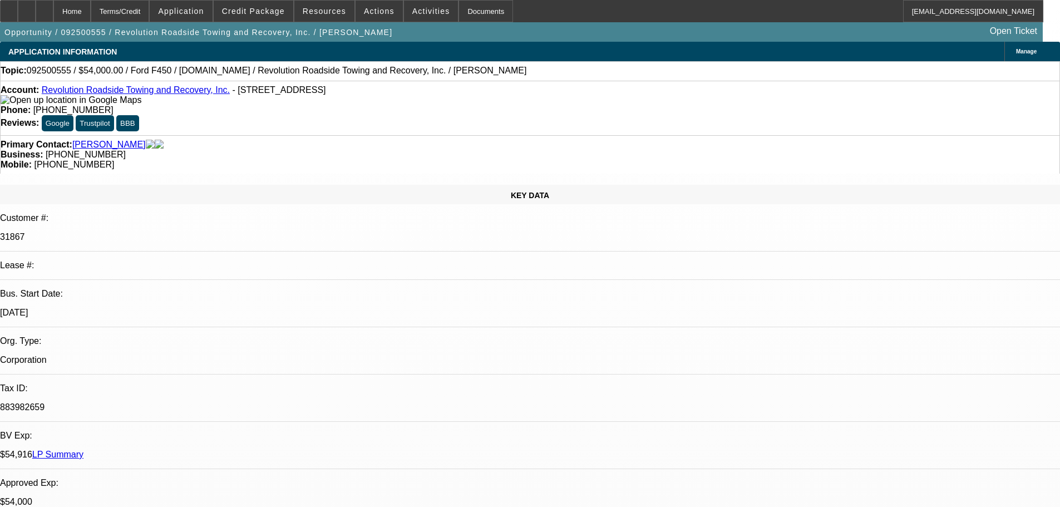
scroll to position [1947, 0]
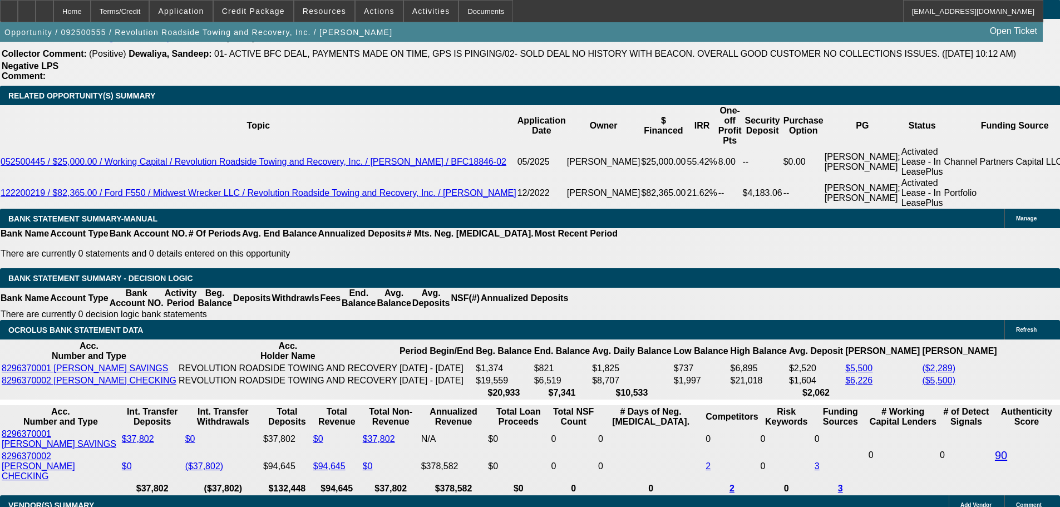
select select "3"
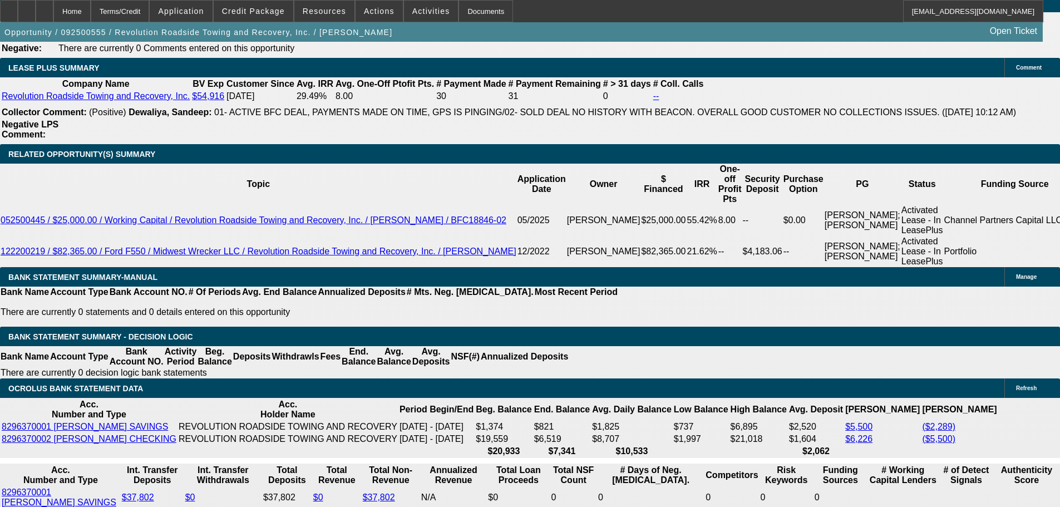
scroll to position [1835, 0]
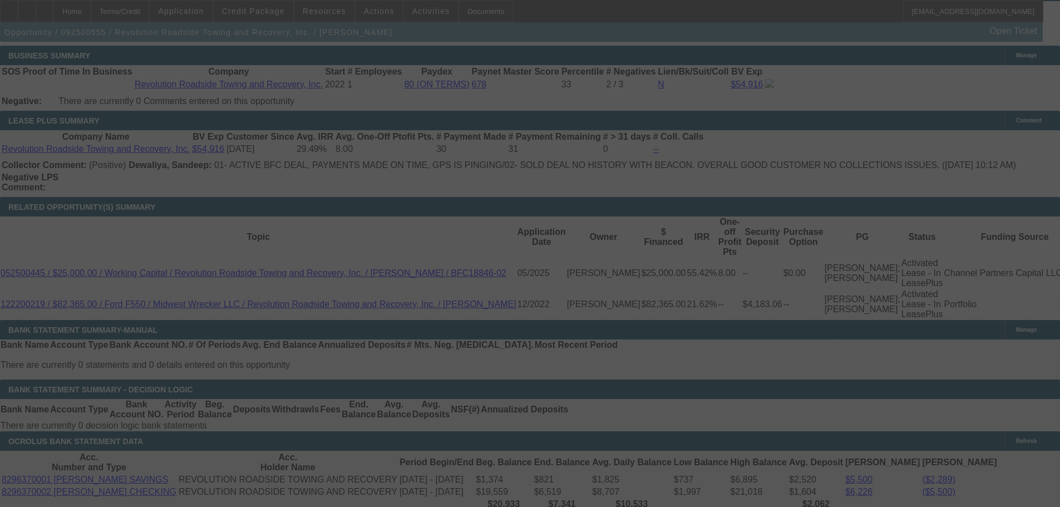
select select "0"
select select "3"
select select "0"
select select "6"
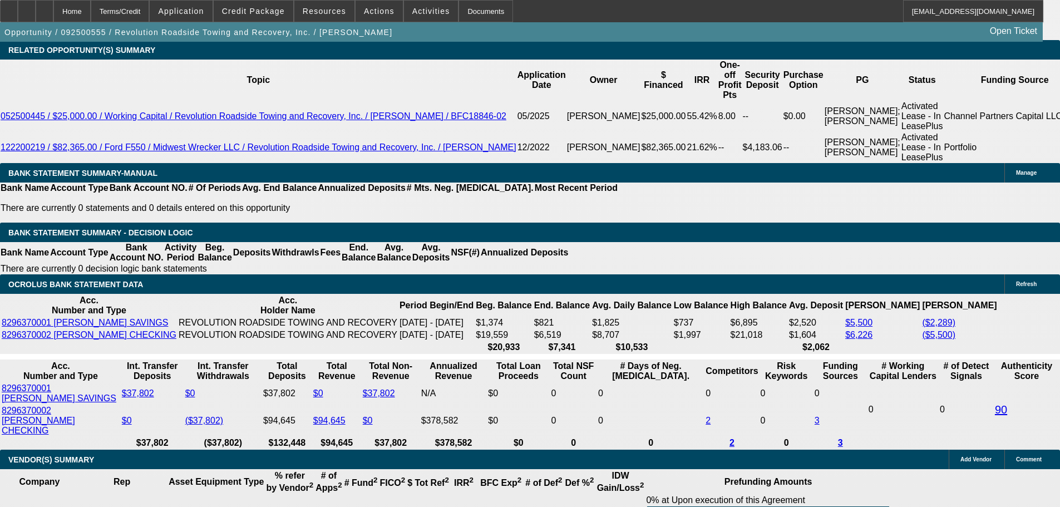
scroll to position [2113, 0]
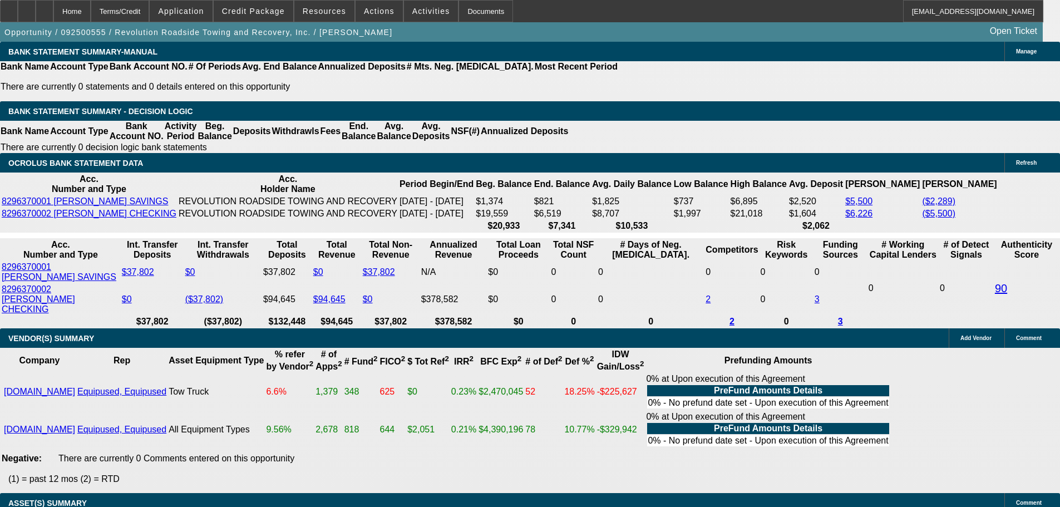
type input "18"
type input "UNKNOWN"
type input "1899"
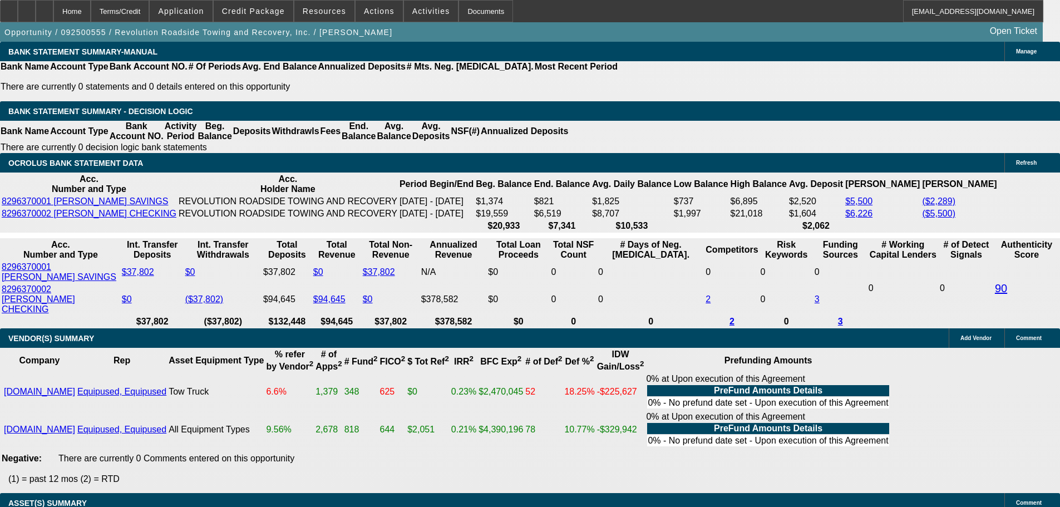
type input "16"
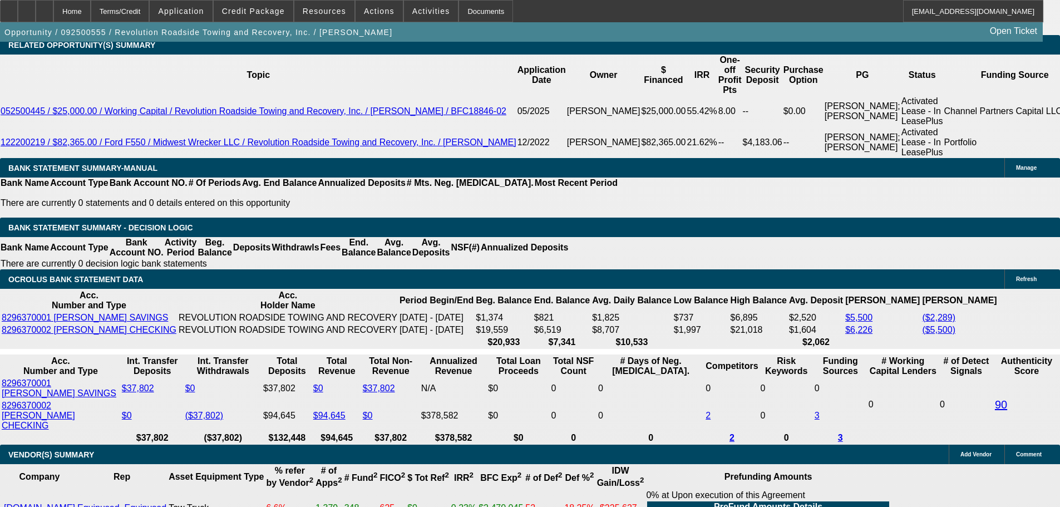
scroll to position [1891, 0]
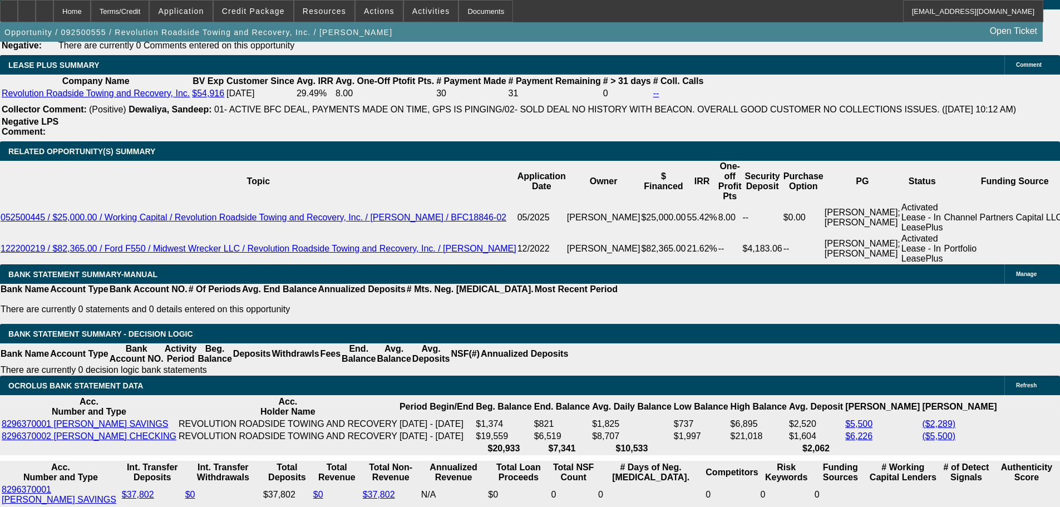
type input "$1,899.00"
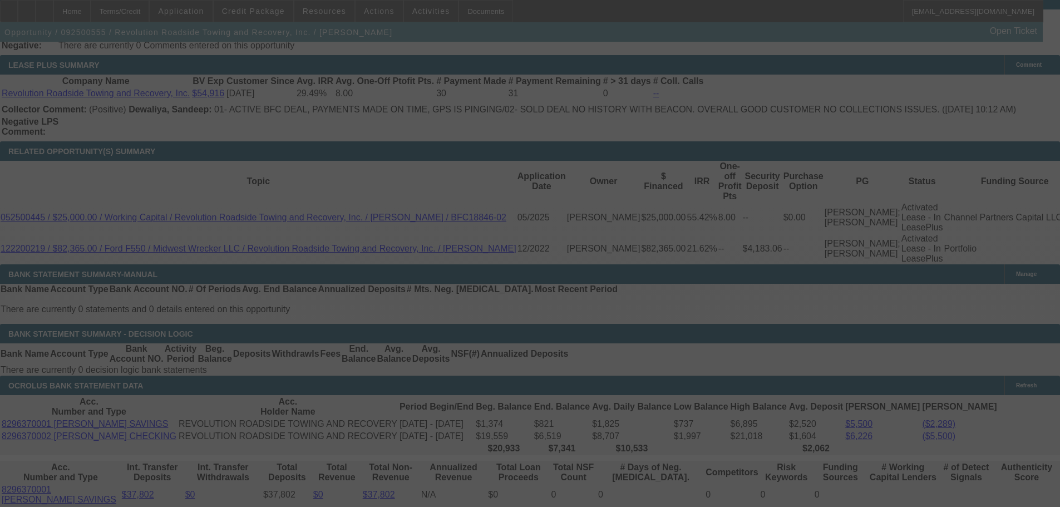
select select "0"
select select "3"
select select "0"
select select "6"
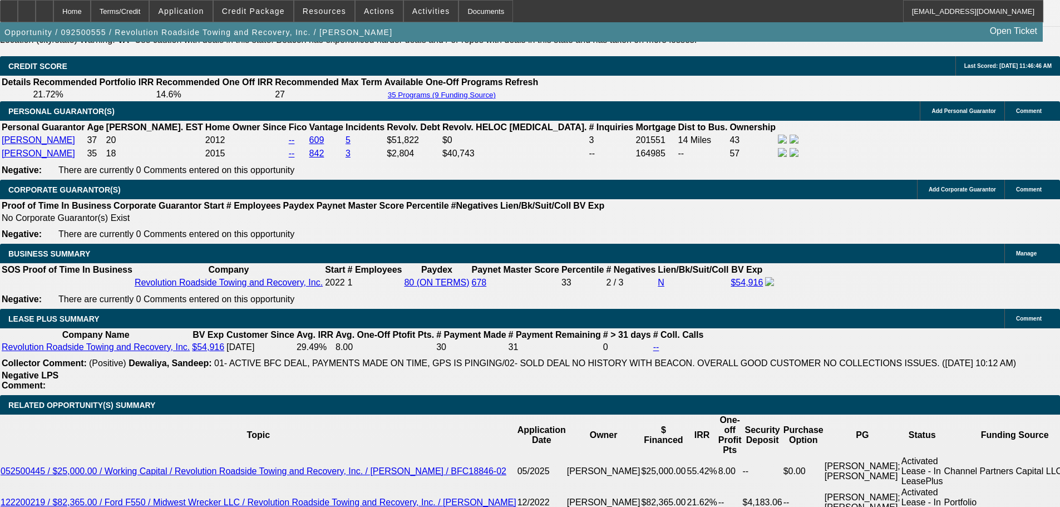
scroll to position [1613, 0]
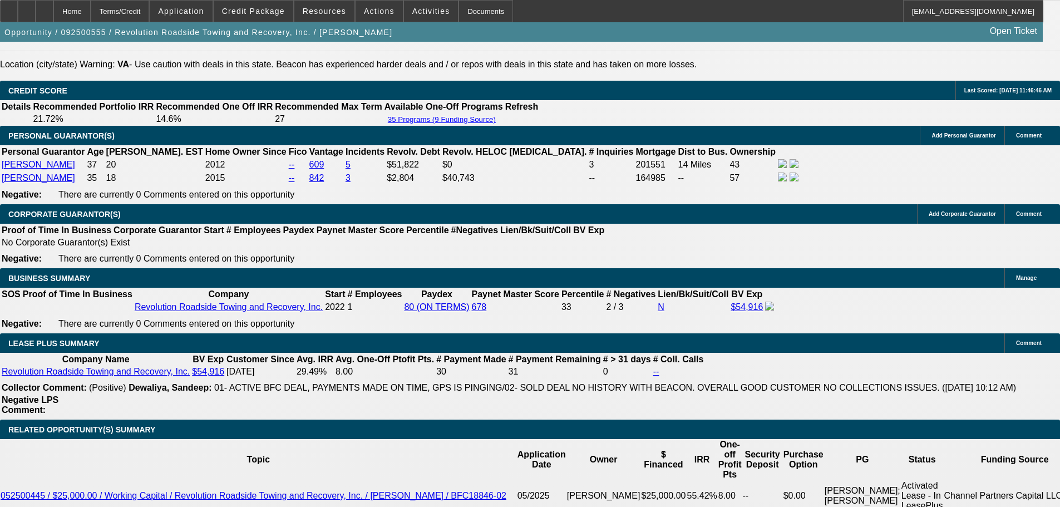
drag, startPoint x: 675, startPoint y: 85, endPoint x: 696, endPoint y: 118, distance: 39.3
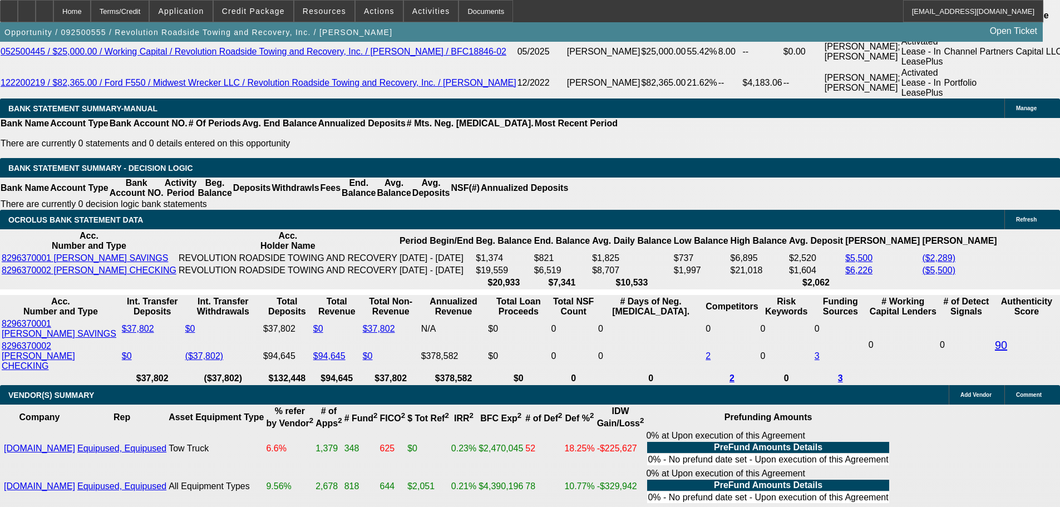
scroll to position [2058, 0]
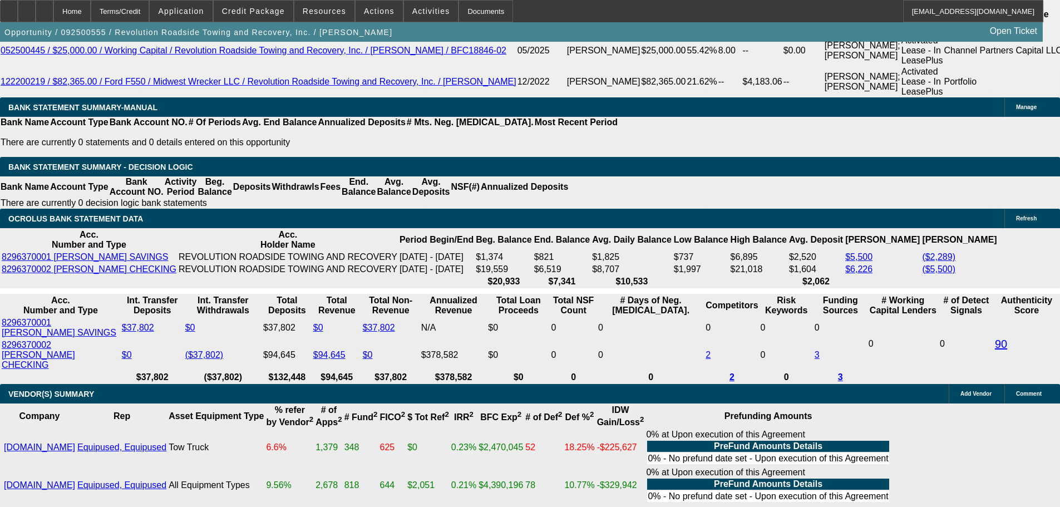
type input "$0.00"
type input "UNKNOWN"
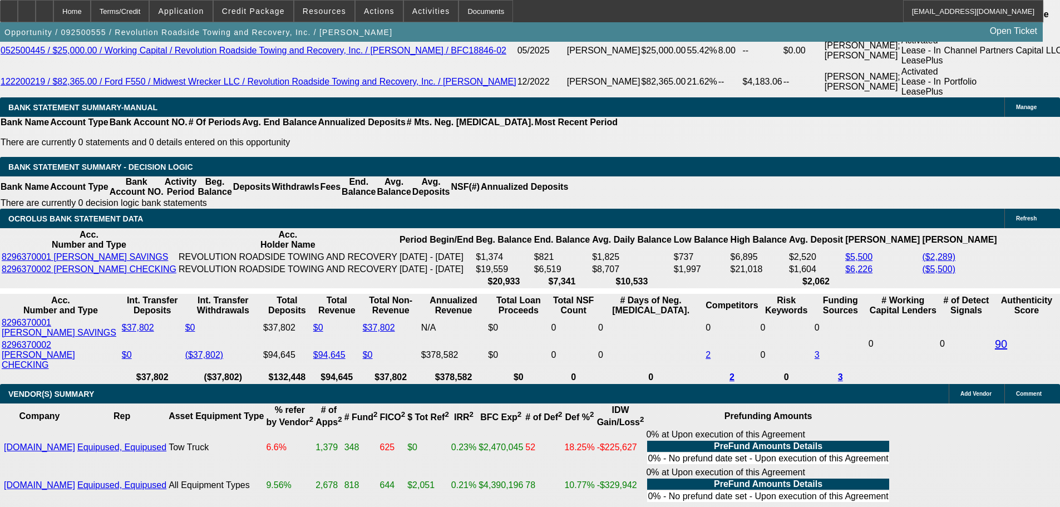
scroll to position [1724, 0]
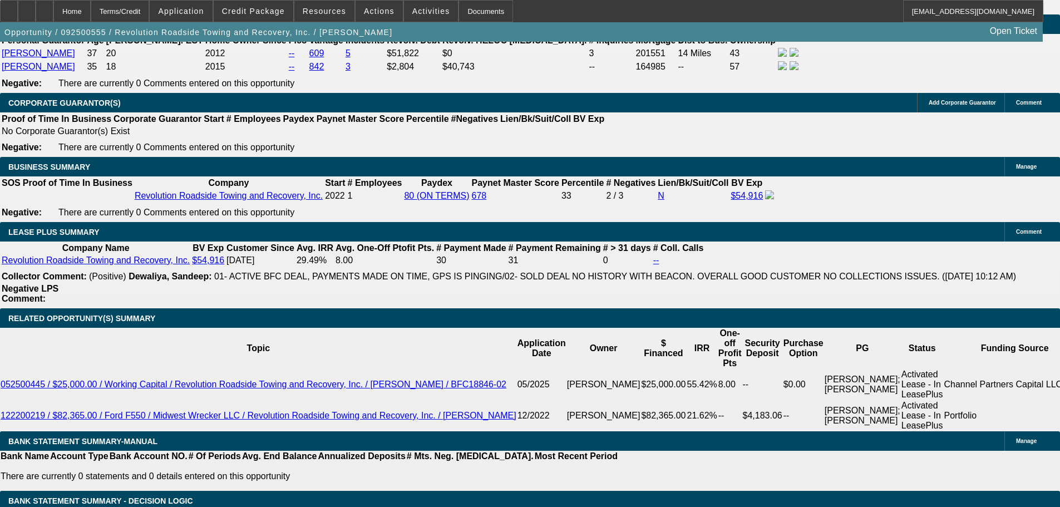
type input "$2,004.37"
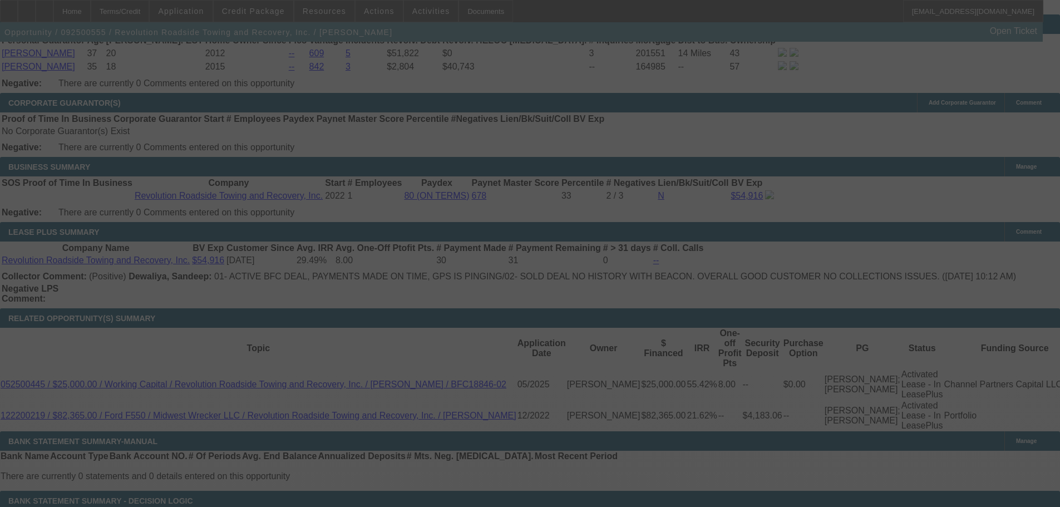
select select "0"
select select "3"
select select "0"
select select "6"
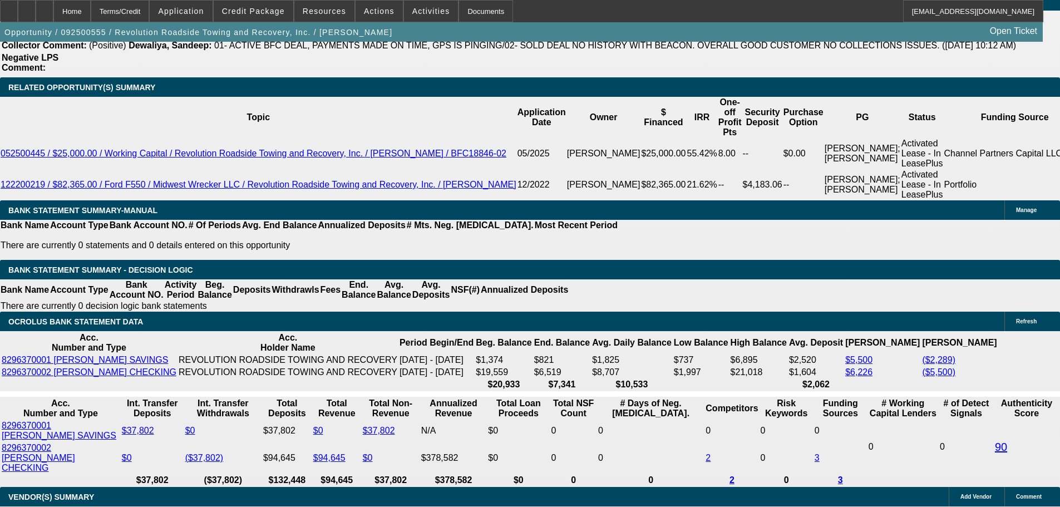
scroll to position [2058, 0]
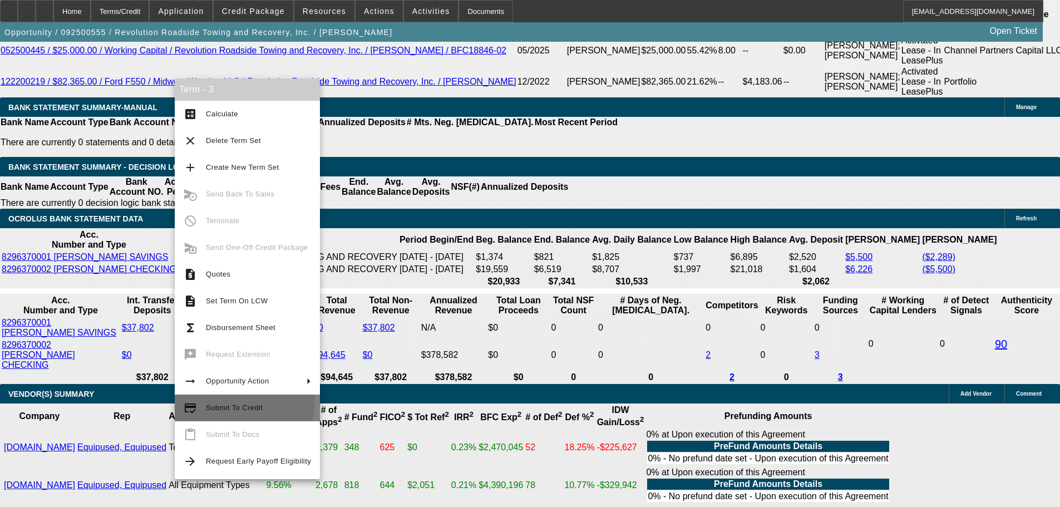
click at [235, 403] on span "Submit To Credit" at bounding box center [258, 407] width 105 height 13
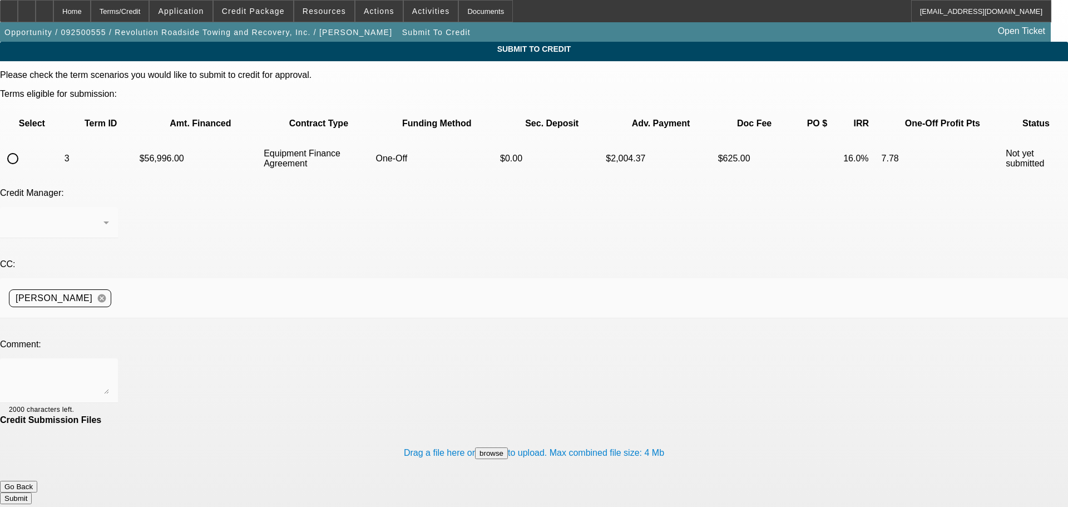
click at [24, 147] on input "radio" at bounding box center [13, 158] width 22 height 22
radio input "true"
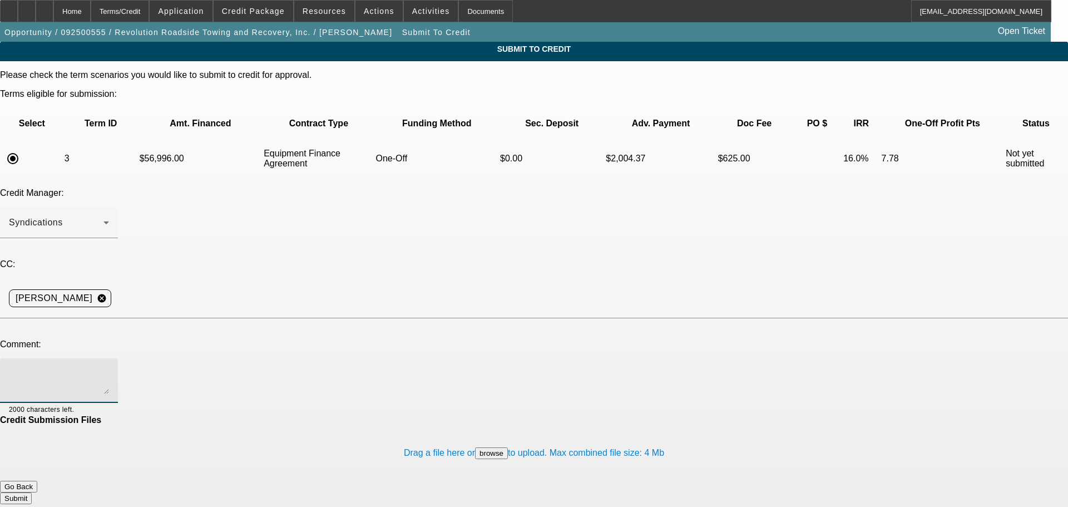
click at [109, 367] on textarea at bounding box center [59, 380] width 100 height 27
type textarea "Please send to CP. Write up in additional comments. Thank you"
click at [32, 492] on button "Submit" at bounding box center [16, 498] width 32 height 12
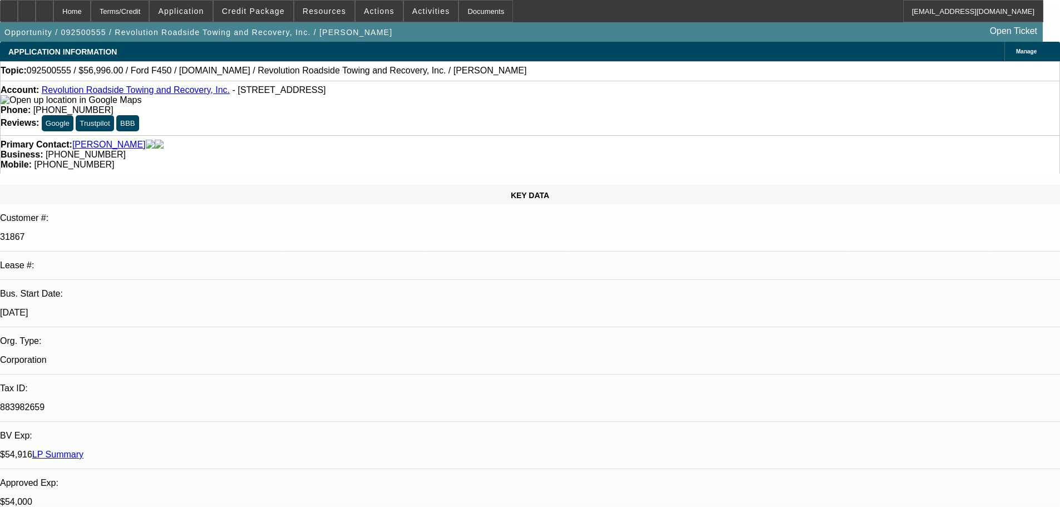
select select "0"
select select "3"
select select "0"
select select "6"
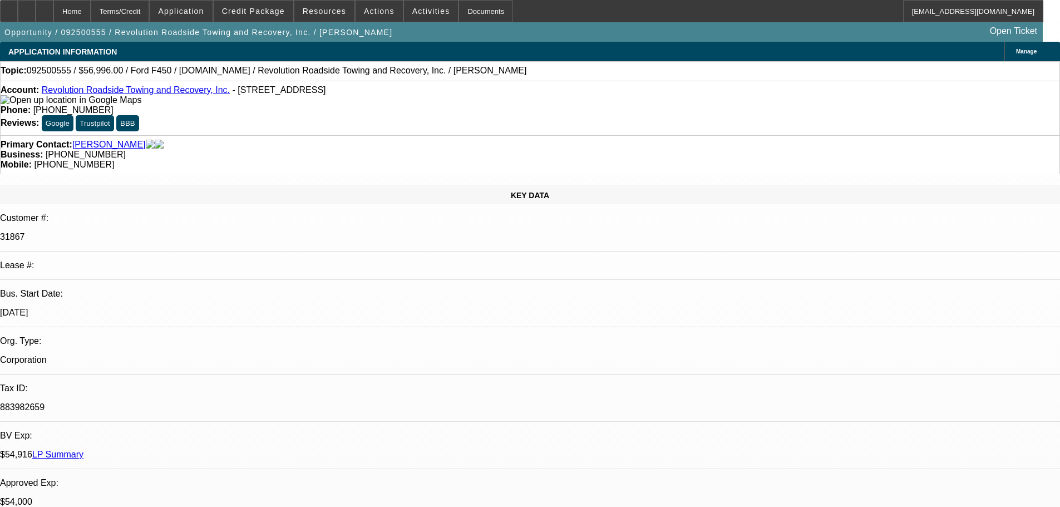
select select "0"
select select "2"
select select "0"
select select "6"
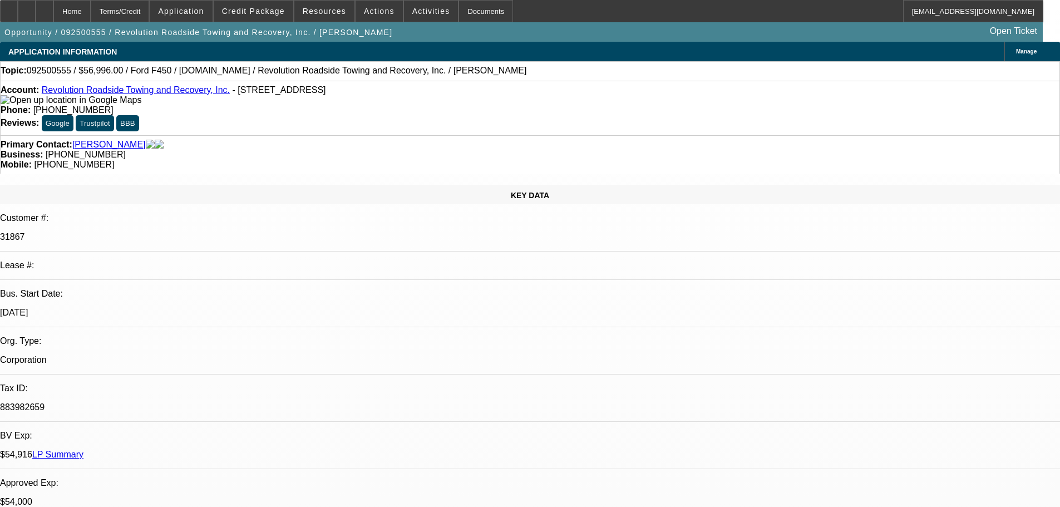
select select "0"
select select "2"
select select "0"
select select "6"
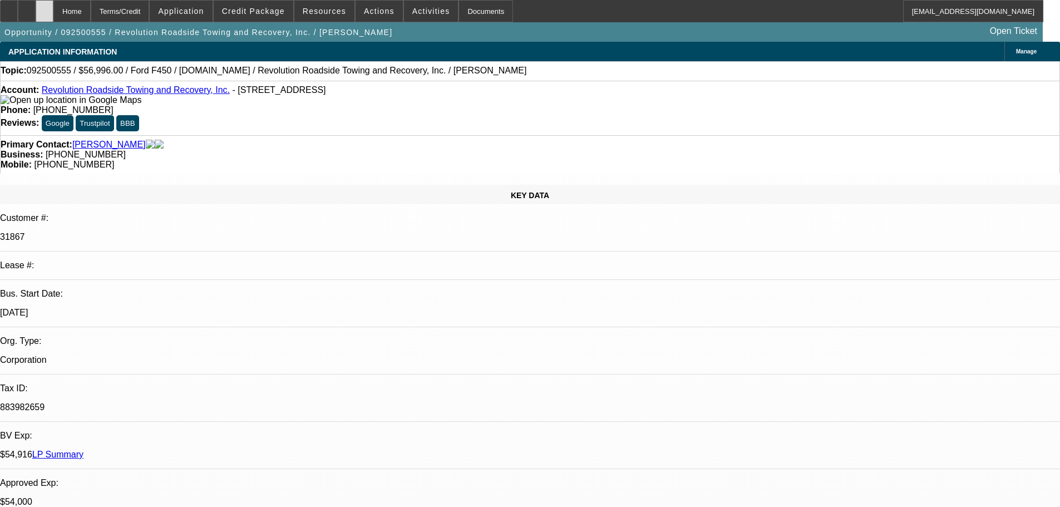
click at [53, 18] on div at bounding box center [45, 11] width 18 height 22
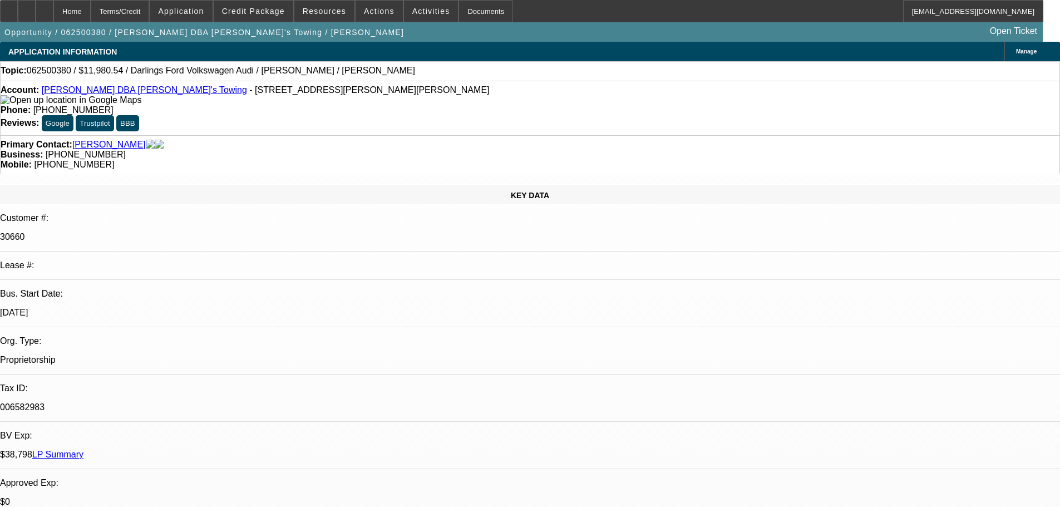
select select "0"
select select "2"
select select "0.1"
select select "4"
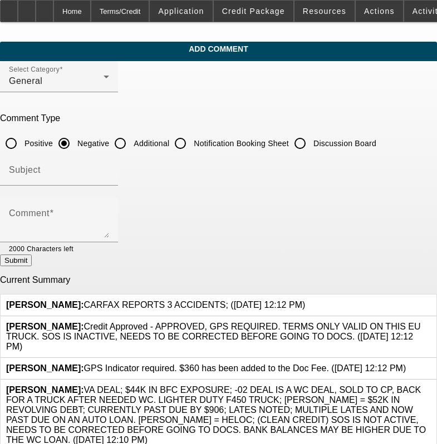
click at [131, 138] on input "Additional" at bounding box center [120, 143] width 22 height 22
radio input "true"
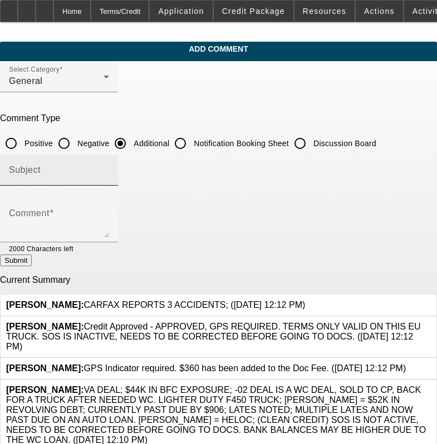
click at [109, 168] on input "Subject" at bounding box center [59, 174] width 100 height 13
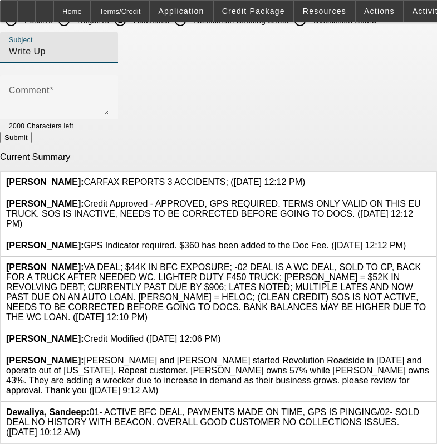
scroll to position [127, 0]
type input "Write Up"
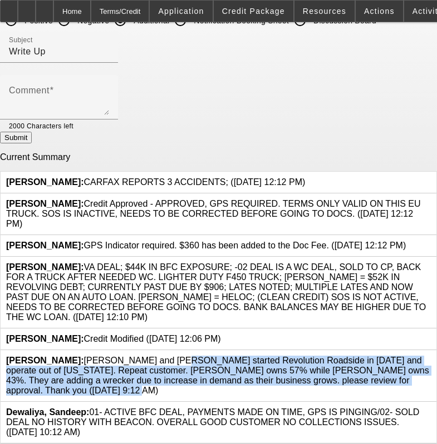
drag, startPoint x: 80, startPoint y: 346, endPoint x: 351, endPoint y: 369, distance: 272.4
click at [351, 369] on div "Bush, Dante: James Ohlhaver and Vincent Cromwell started Revolution Roadside in…" at bounding box center [218, 376] width 424 height 40
copy span "James Ohlhaver and Vincent Cromwell started Revolution Roadside in August 2022 …"
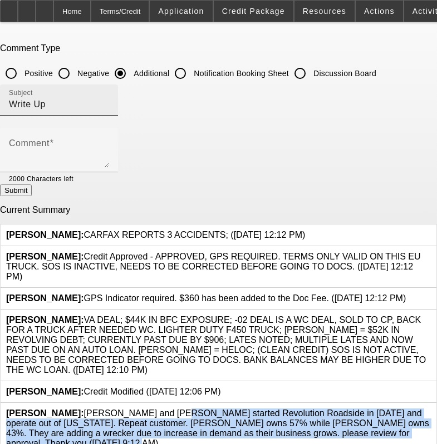
scroll to position [16, 0]
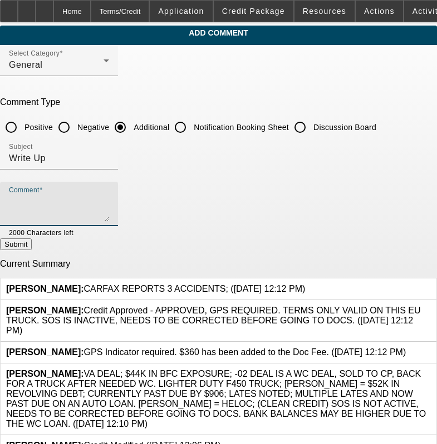
click at [100, 198] on textarea "Comment" at bounding box center [59, 208] width 100 height 27
paste textarea "James Ohlhaver and Vincent Cromwell started Revolution Roadside in August 2022 …"
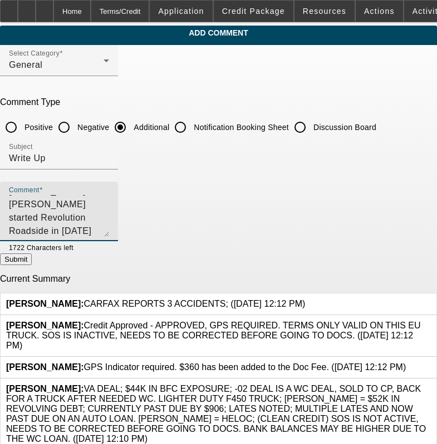
scroll to position [0, 0]
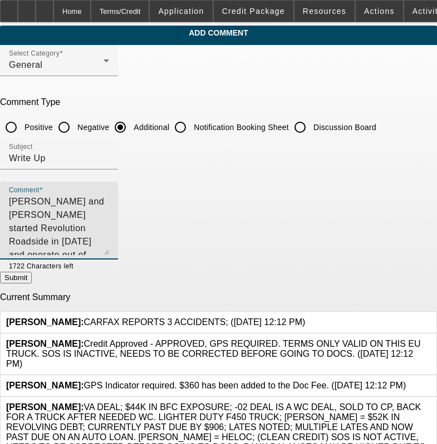
drag, startPoint x: 404, startPoint y: 220, endPoint x: 409, endPoint y: 254, distance: 33.7
click at [109, 254] on textarea "James Ohlhaver and Vincent Cromwell started Revolution Roadside in August 2022 …" at bounding box center [59, 225] width 100 height 60
click at [97, 225] on textarea "James Ohlhaver and Vincent Cromwell started Revolution Roadside in August 2022 …" at bounding box center [59, 225] width 100 height 60
drag, startPoint x: 218, startPoint y: 229, endPoint x: 344, endPoint y: 211, distance: 127.4
click at [109, 229] on textarea "James Ohlhaver and Vincent Cromwell started Revolution Roadside in August 2022 …" at bounding box center [59, 225] width 100 height 60
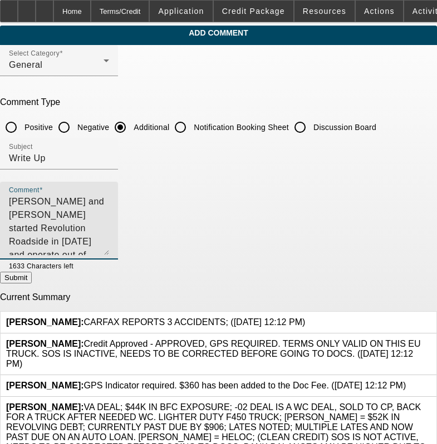
click at [109, 226] on textarea "James Ohlhaver and Vincent Cromwell started Revolution Roadside in August 2022 …" at bounding box center [59, 225] width 100 height 60
click at [109, 229] on textarea "James Ohlhaver and Vincent Cromwell started Revolution Roadside in August 2022 …" at bounding box center [59, 225] width 100 height 60
click at [109, 250] on textarea "James Ohlhaver and Vincent Cromwell started Revolution Roadside in August 2022 …" at bounding box center [59, 225] width 100 height 60
click at [109, 227] on textarea "James Ohlhaver and Vincent Cromwell started Revolution Roadside in August 2022 …" at bounding box center [59, 225] width 100 height 60
click at [109, 237] on textarea "James Ohlhaver and Vincent Cromwell started Revolution Roadside in August 2022 …" at bounding box center [59, 225] width 100 height 60
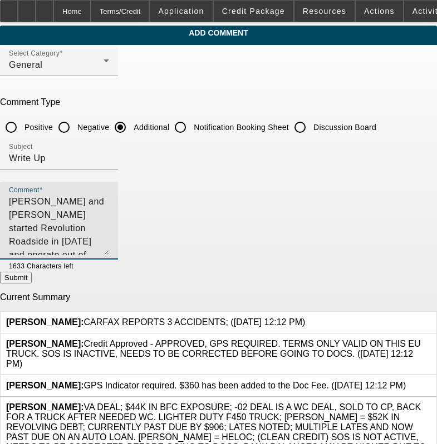
drag, startPoint x: 96, startPoint y: 227, endPoint x: 374, endPoint y: 231, distance: 277.6
click at [109, 231] on textarea "James Ohlhaver and Vincent Cromwell started Revolution Roadside in August 2022 …" at bounding box center [59, 225] width 100 height 60
click at [109, 235] on textarea "James Ohlhaver and Vincent Cromwell started Revolution Roadside in August 2022 …" at bounding box center [59, 225] width 100 height 60
drag, startPoint x: 98, startPoint y: 226, endPoint x: 376, endPoint y: 228, distance: 278.1
click at [109, 228] on textarea "James Ohlhaver and Vincent Cromwell started Revolution Roadside in August 2022 …" at bounding box center [59, 225] width 100 height 60
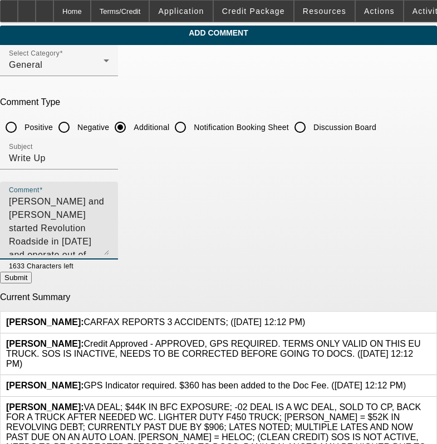
click at [109, 246] on textarea "James Ohlhaver and Vincent Cromwell started Revolution Roadside in August 2022 …" at bounding box center [59, 225] width 100 height 60
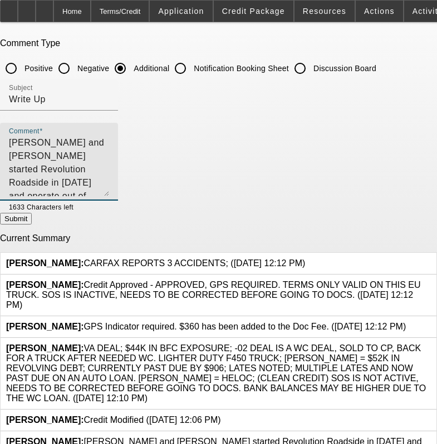
scroll to position [161, 0]
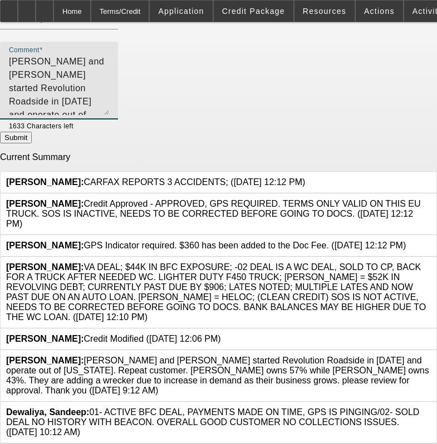
click at [109, 80] on textarea "James Ohlhaver and Vincent Cromwell started Revolution Roadside in August 2022 …" at bounding box center [59, 85] width 100 height 60
click at [109, 102] on textarea "James Ohlhaver and Vincent Cromwell started Revolution Roadside in August 2022 …" at bounding box center [59, 85] width 100 height 60
type textarea "James Ohlhaver and Vincent Cromwell started Revolution Roadside in August 2022 …"
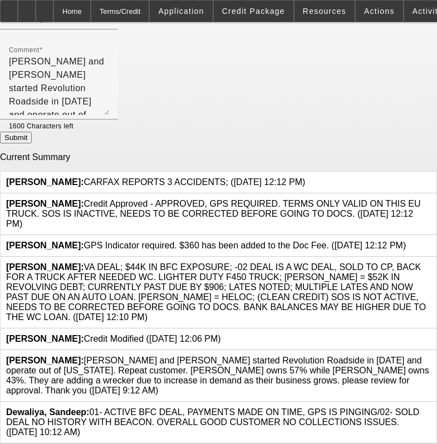
click at [430, 356] on icon at bounding box center [430, 356] width 0 height 0
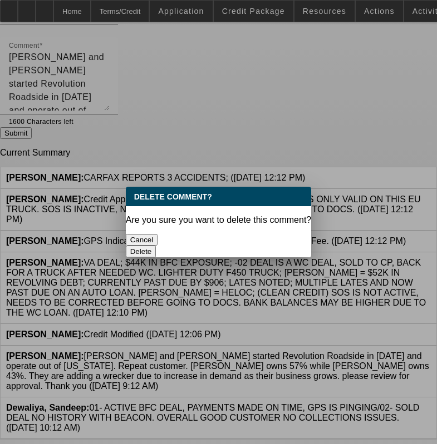
scroll to position [0, 0]
click at [156, 246] on button "Delete" at bounding box center [141, 252] width 31 height 12
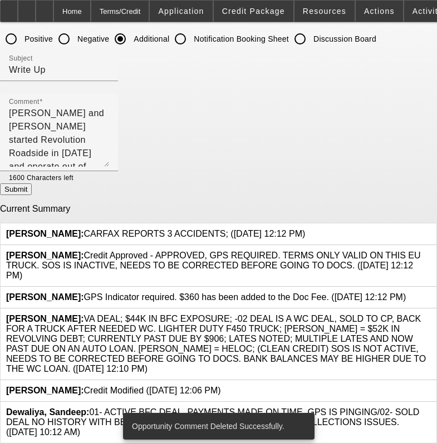
scroll to position [109, 0]
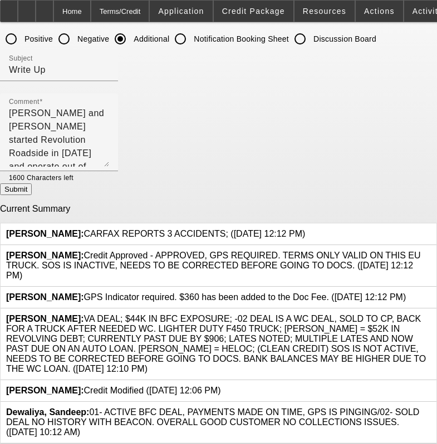
click at [32, 190] on button "Submit" at bounding box center [16, 190] width 32 height 12
radio input "true"
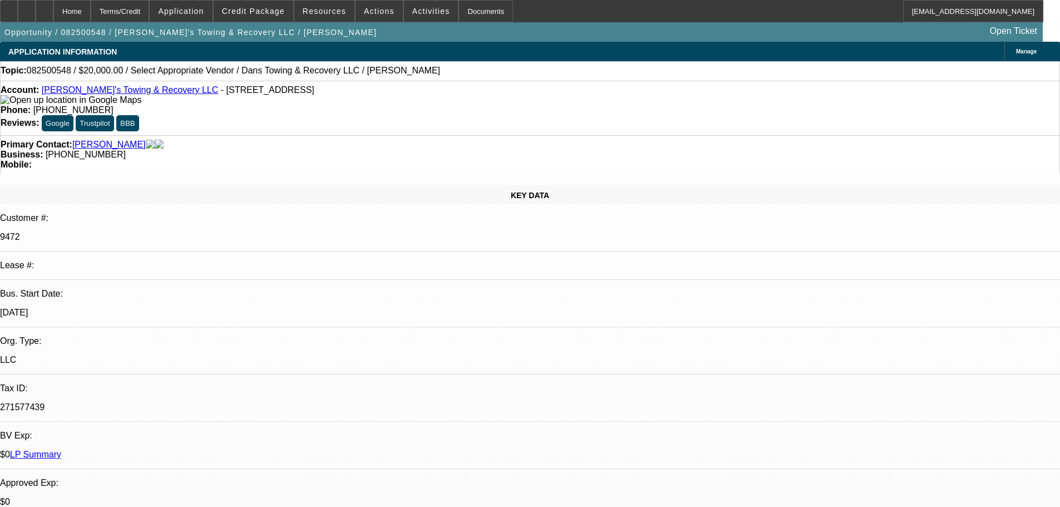
select select "0"
select select "2"
select select "0"
select select "6"
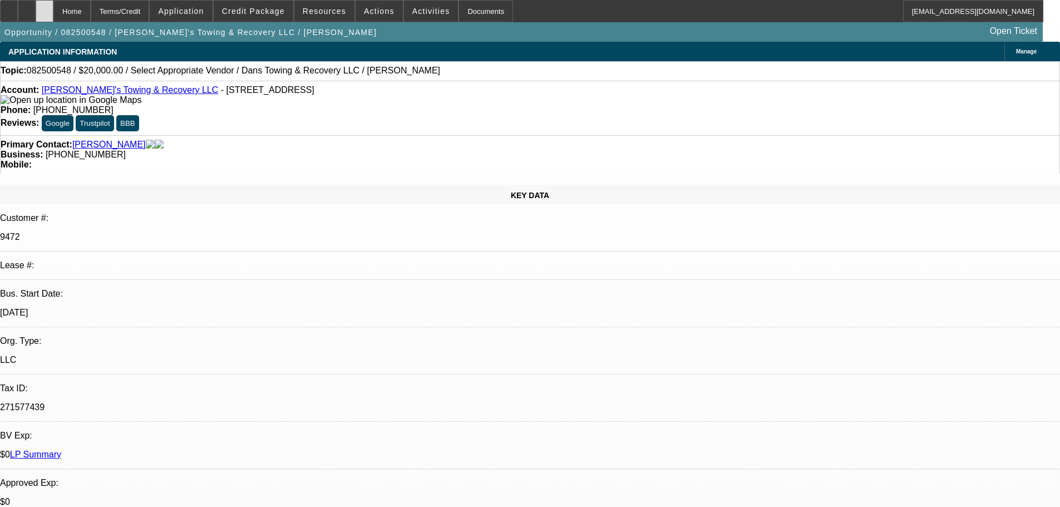
click at [53, 8] on div at bounding box center [45, 11] width 18 height 22
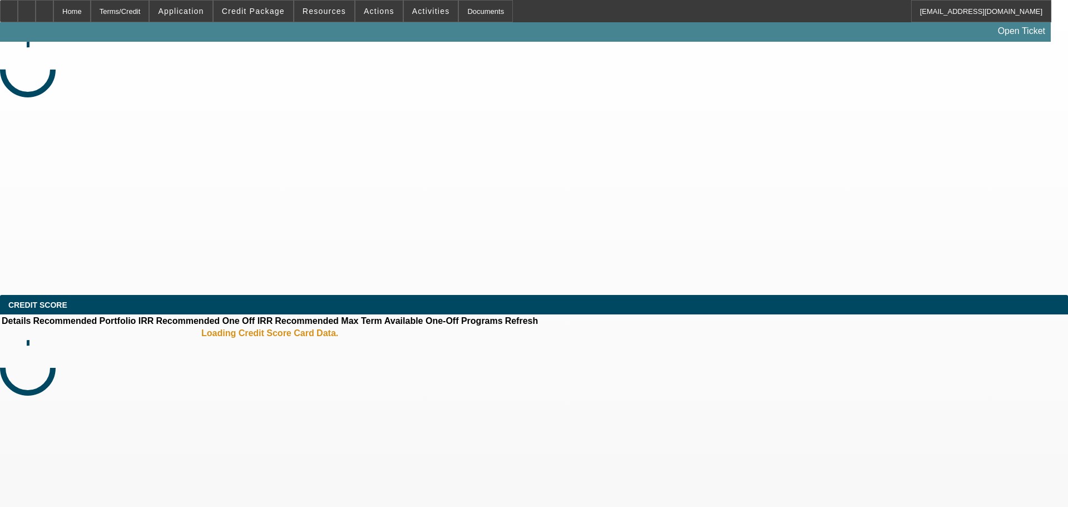
select select "0"
select select "2"
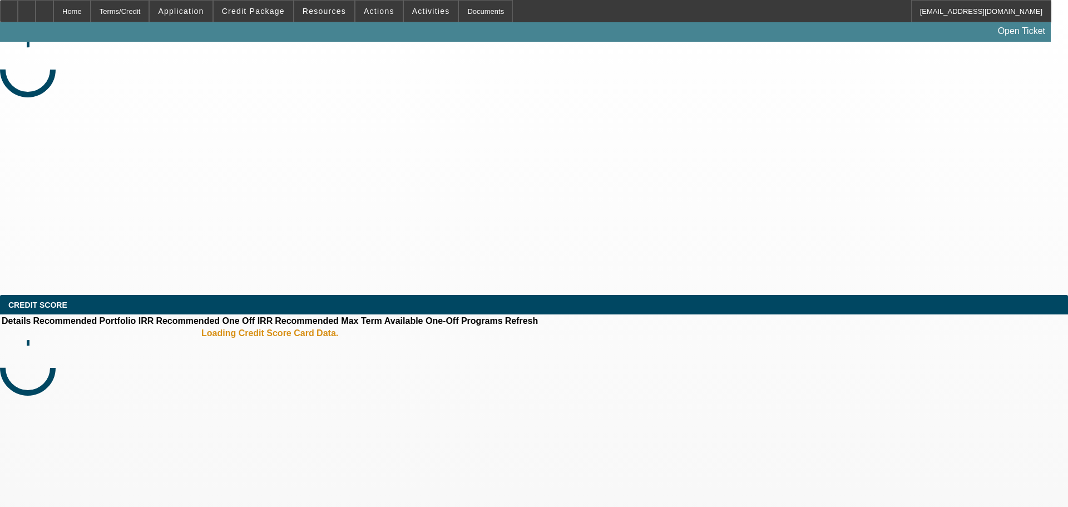
select select "0"
select select "2"
select select "0"
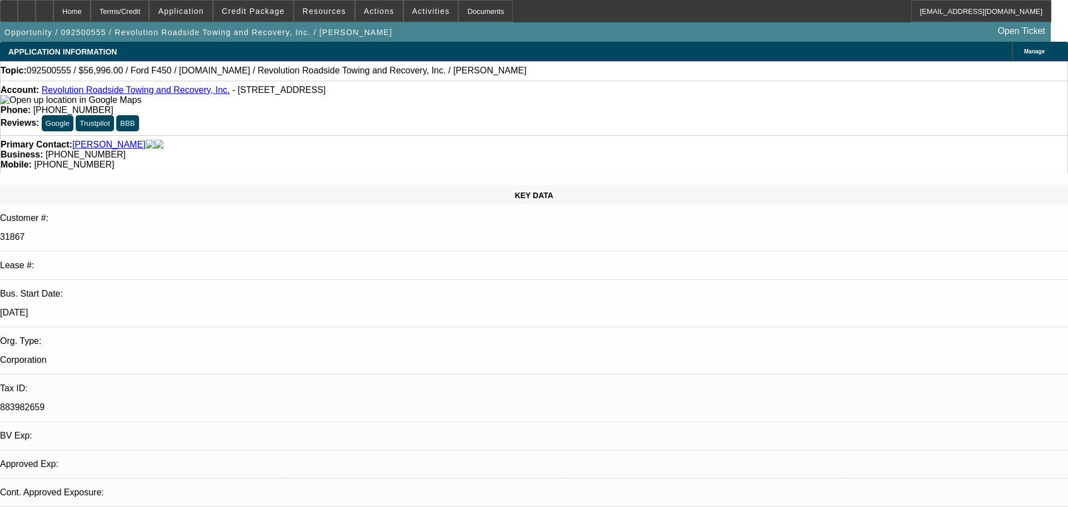
select select "1"
select select "3"
select select "6"
select select "1"
select select "2"
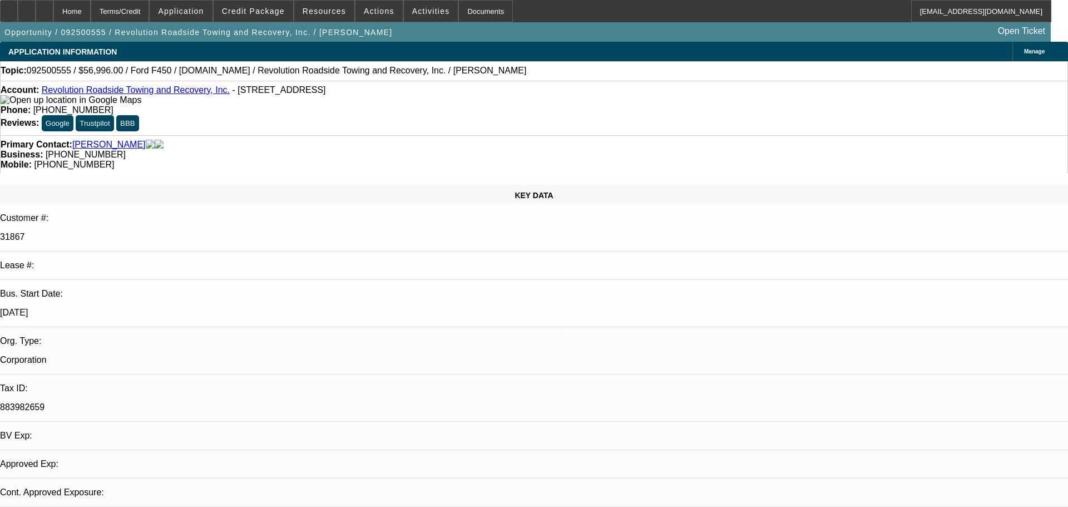
select select "6"
select select "1"
select select "2"
select select "6"
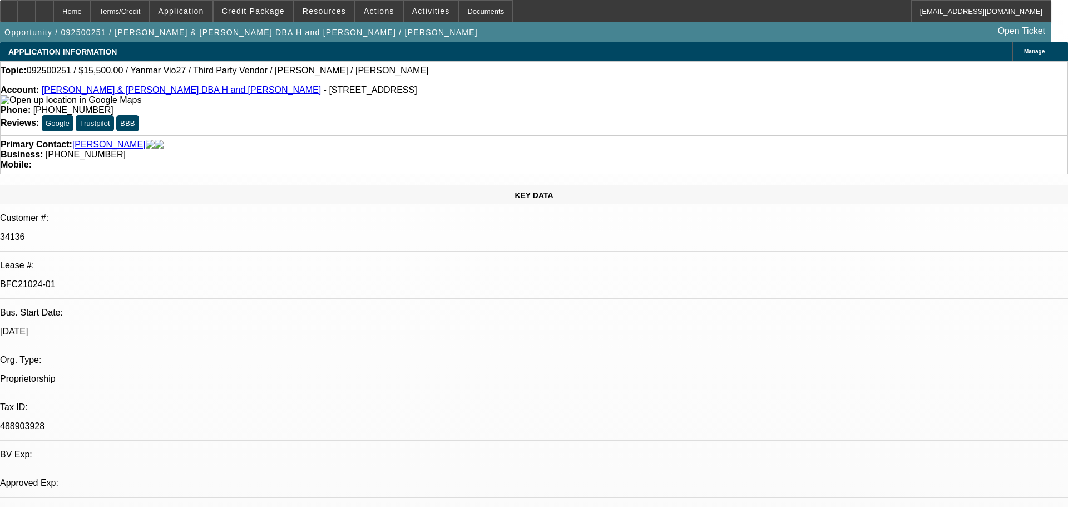
select select "0"
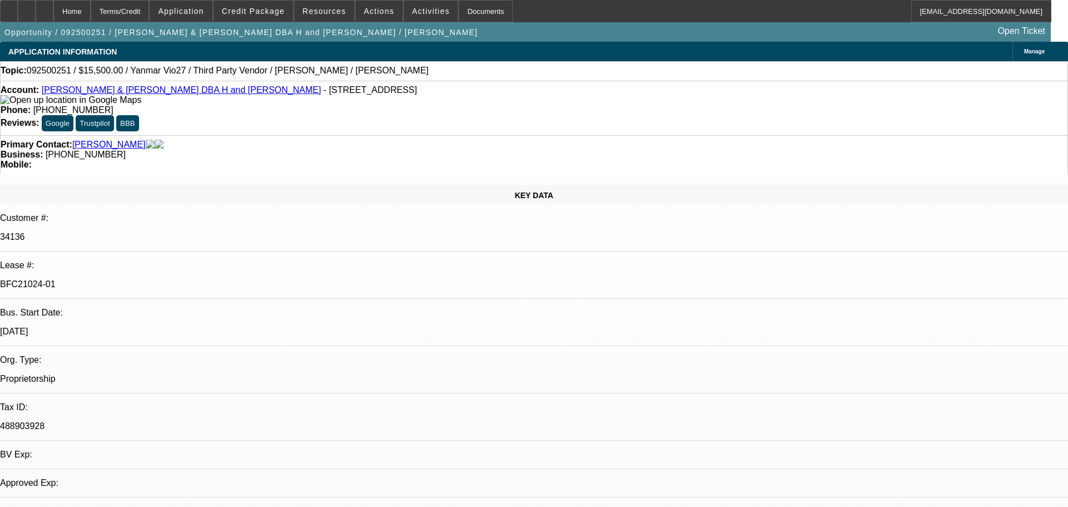
select select "0"
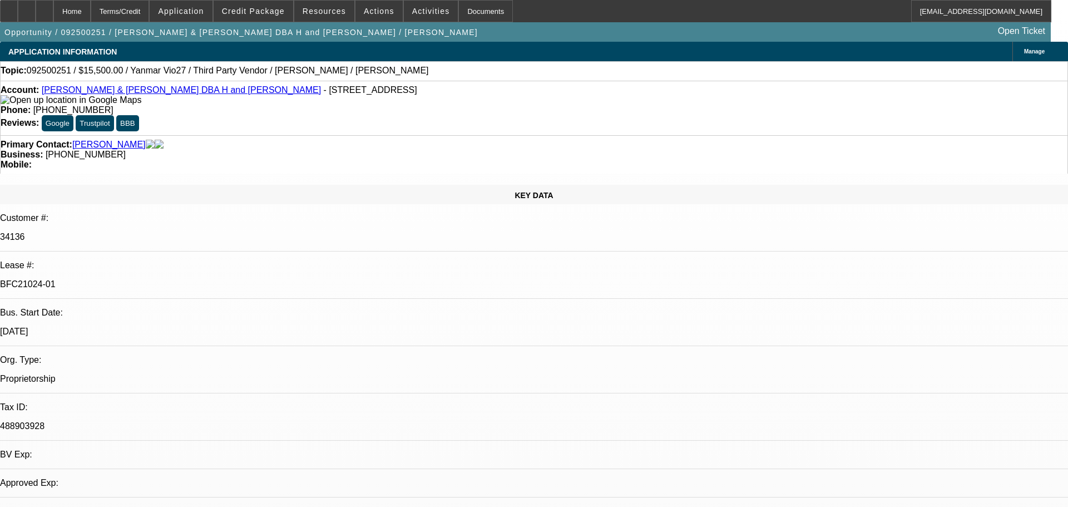
select select "0"
select select "0.1"
select select "1"
select select "6"
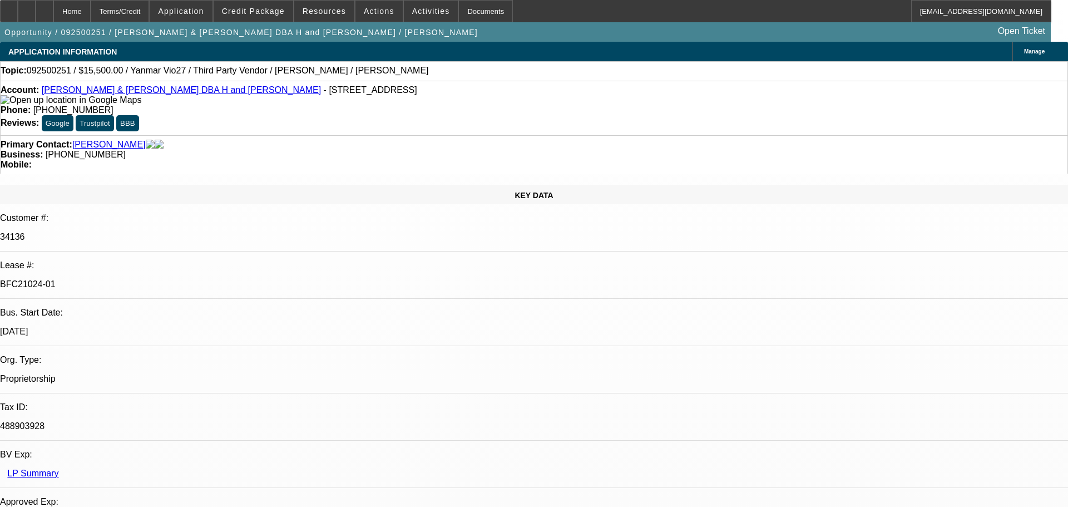
select select "1"
select select "6"
select select "1"
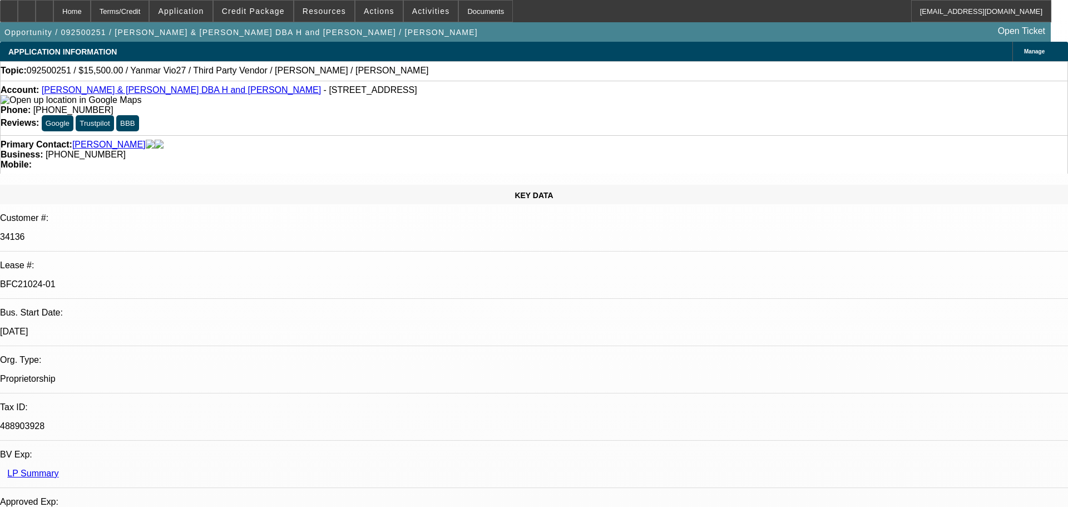
select select "6"
select select "1"
select select "4"
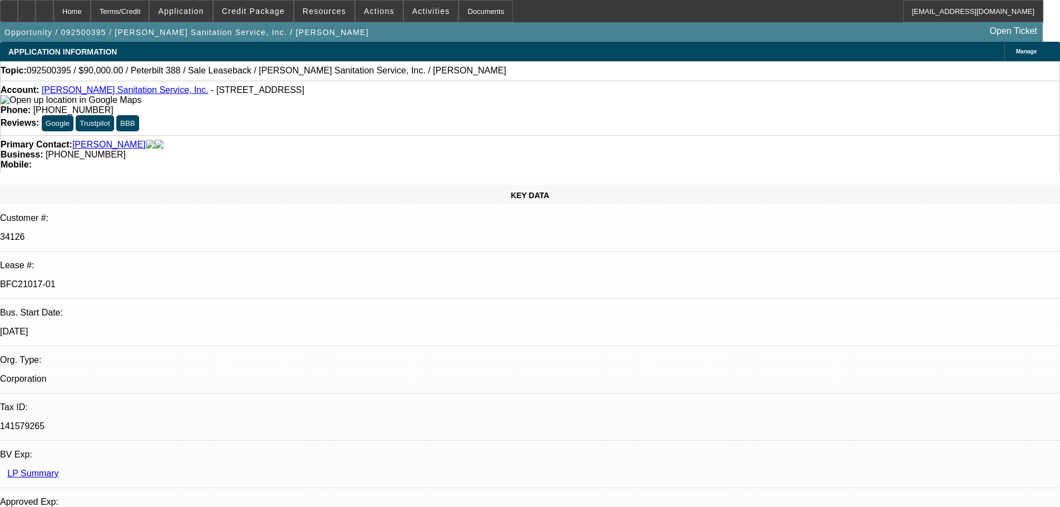
select select "0"
select select "2"
select select "0"
select select "6"
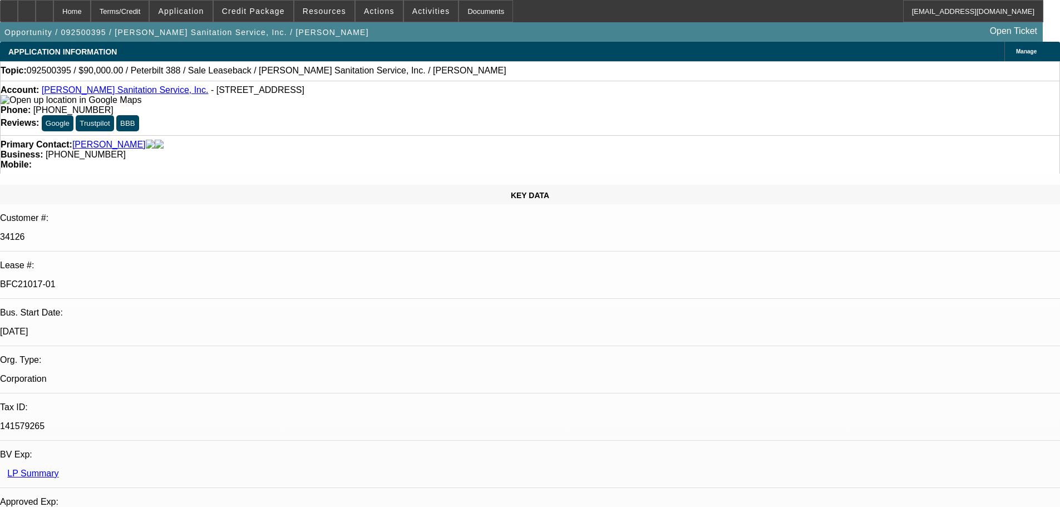
select select "0"
select select "2"
select select "0"
select select "6"
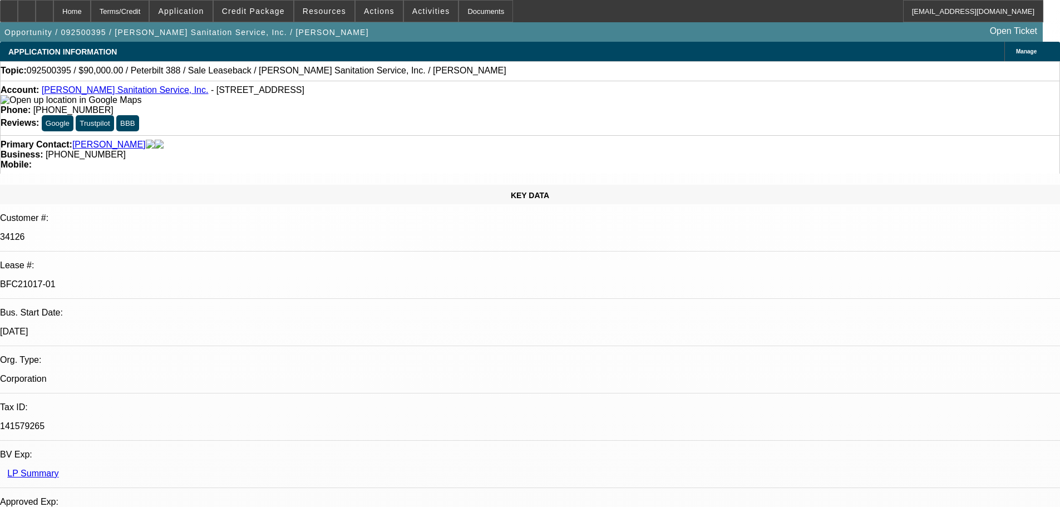
click at [53, 17] on div at bounding box center [45, 11] width 18 height 22
select select "0"
select select "2"
select select "0"
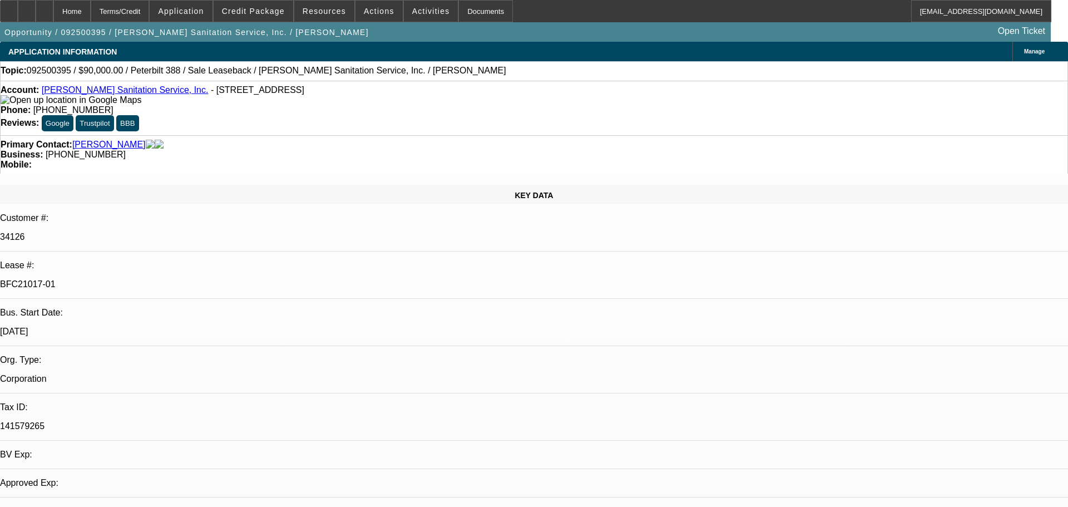
select select "0"
select select "1"
select select "2"
select select "6"
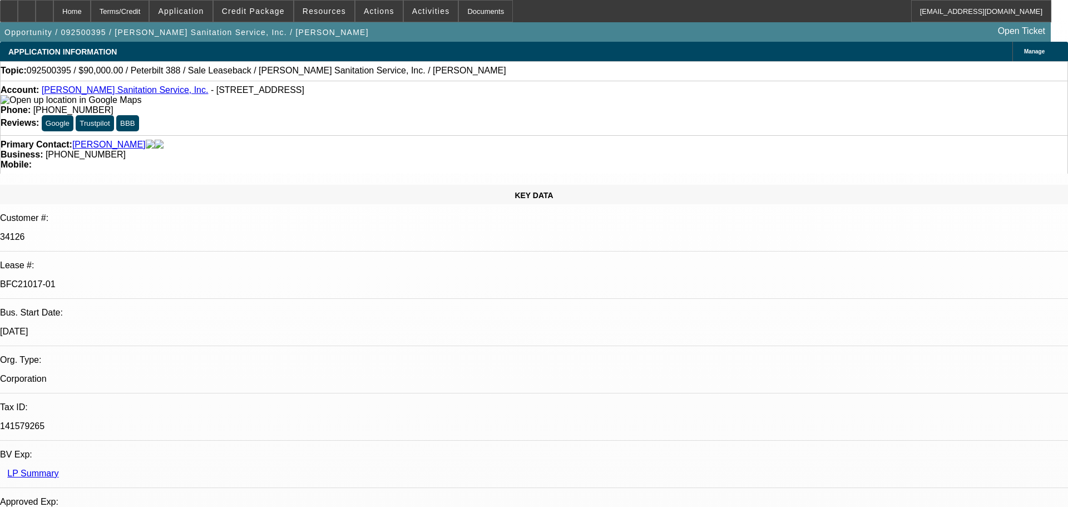
select select "1"
select select "2"
select select "6"
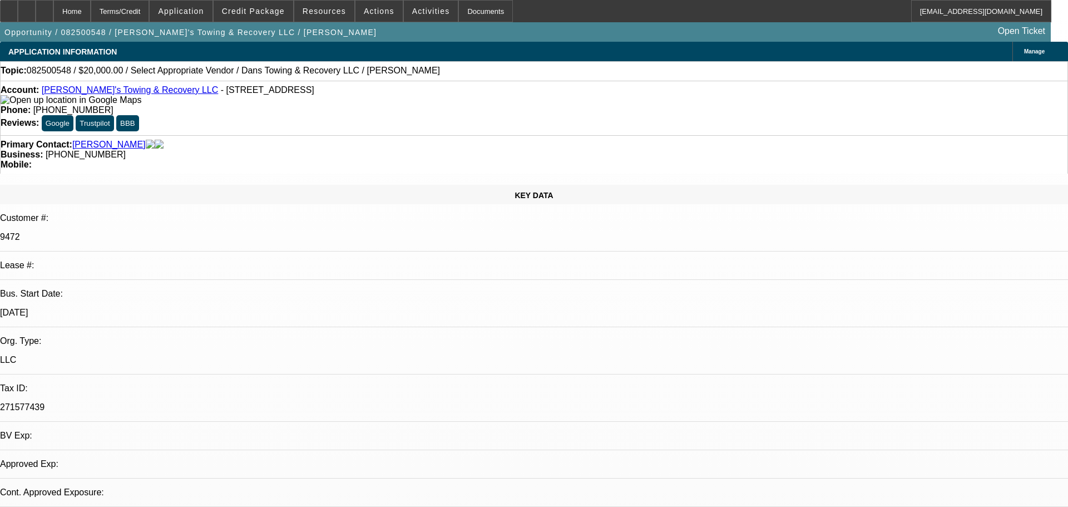
select select "0"
select select "2"
select select "0"
select select "1"
select select "2"
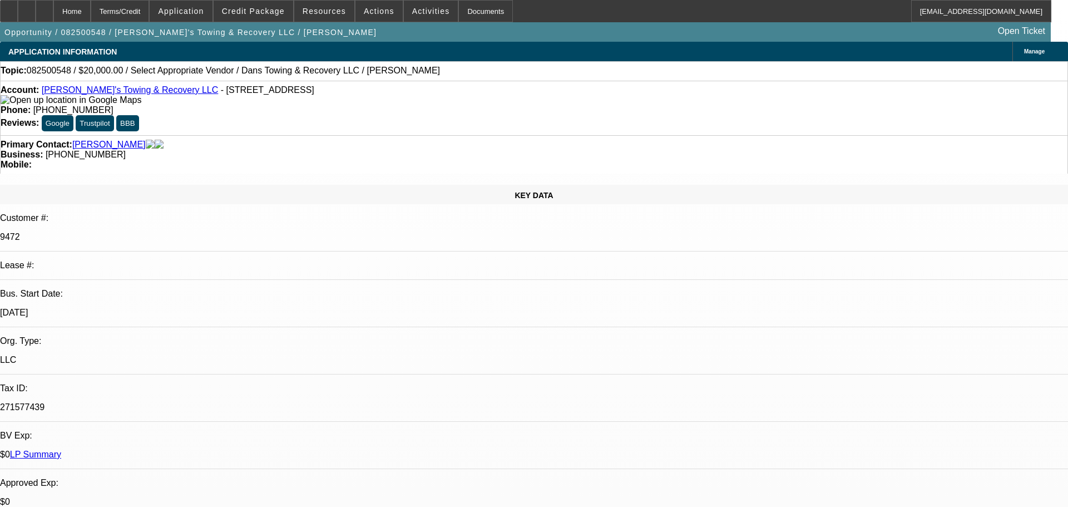
select select "6"
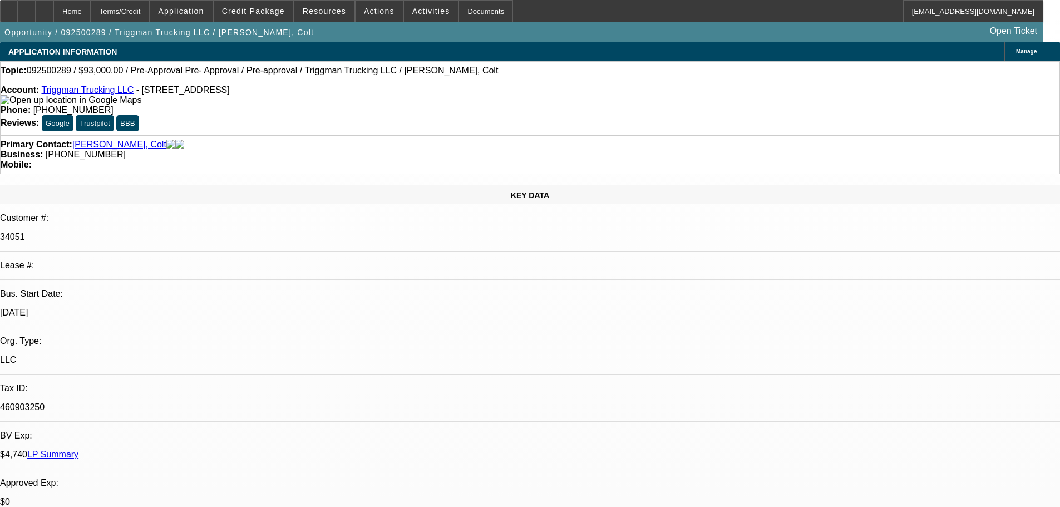
select select "0"
select select "2"
select select "0.1"
select select "4"
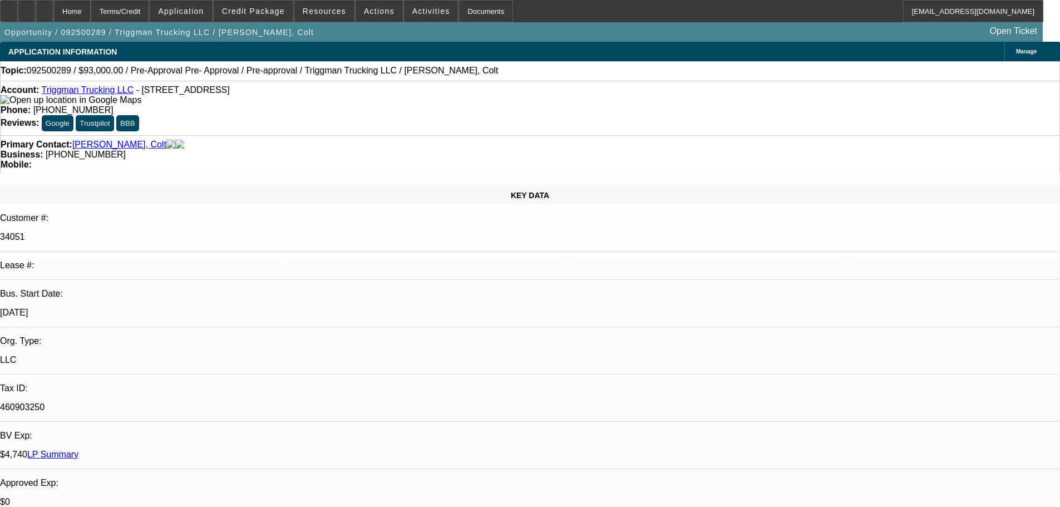
select select "0"
select select "2"
select select "0.1"
select select "4"
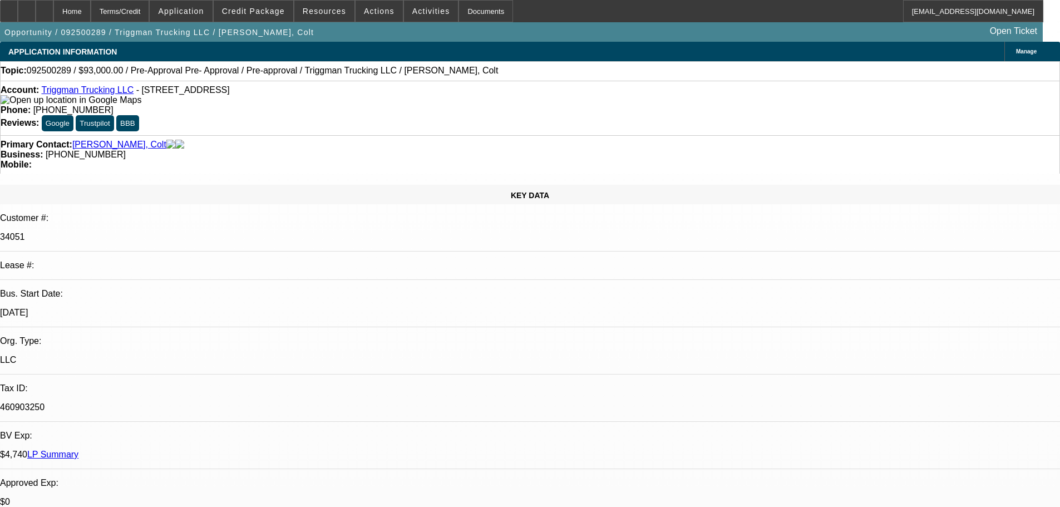
select select "0"
select select "2"
select select "0.1"
select select "4"
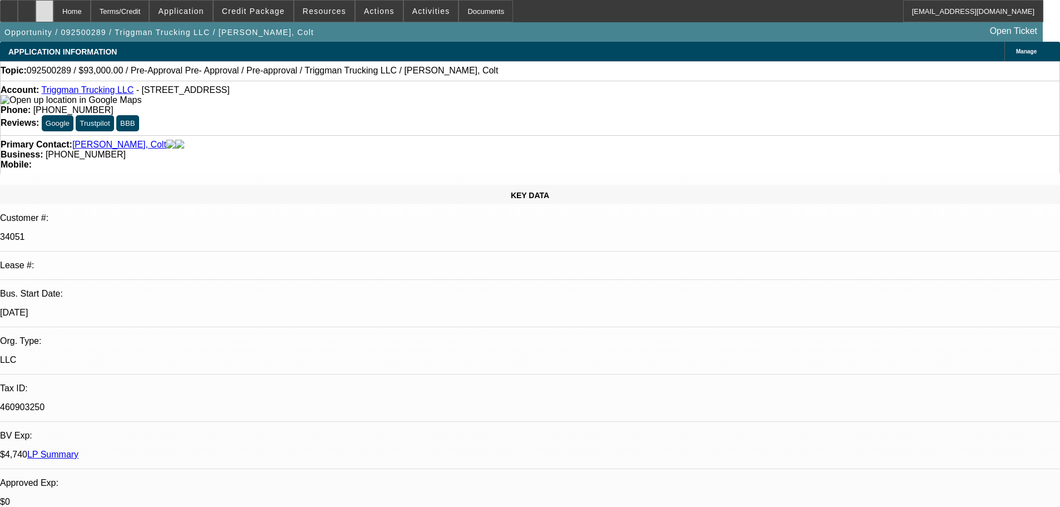
click at [53, 13] on div at bounding box center [45, 11] width 18 height 22
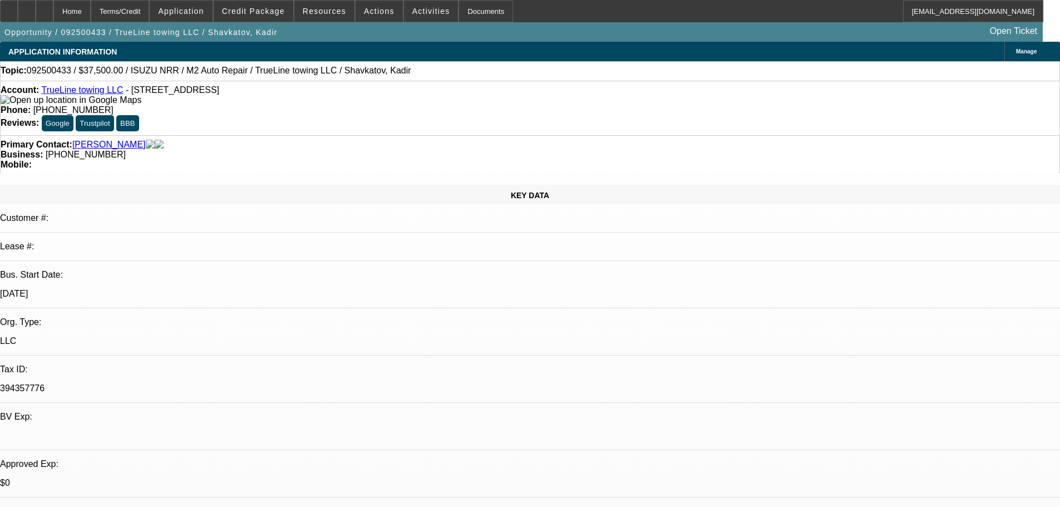
select select "0"
select select "2"
select select "0.1"
select select "4"
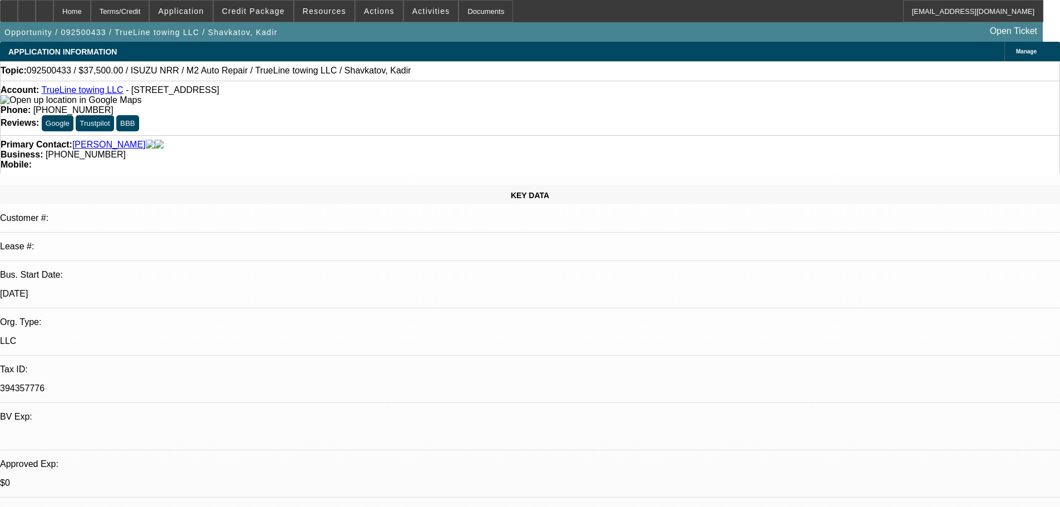
select select "0"
select select "2"
select select "0.1"
select select "4"
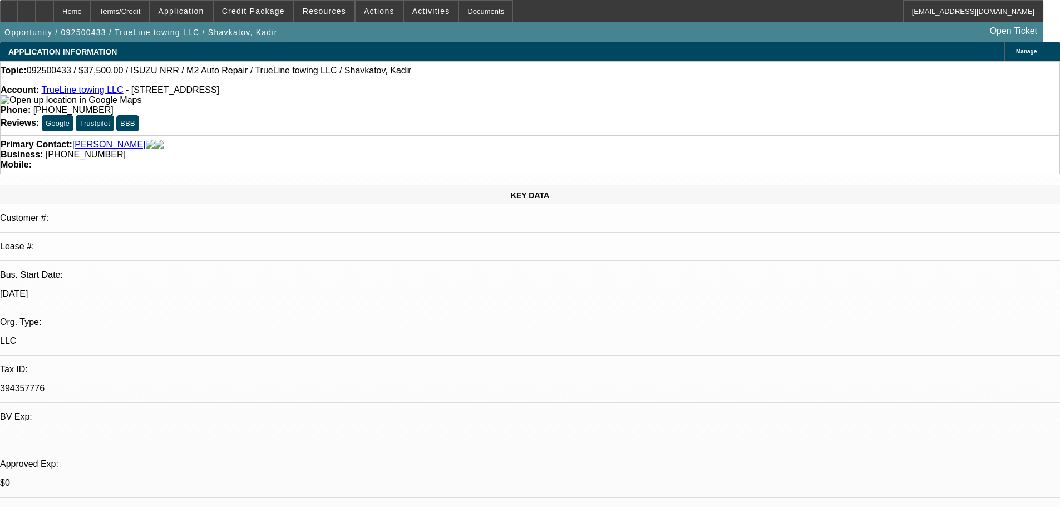
select select "0"
select select "2"
select select "0.1"
select select "4"
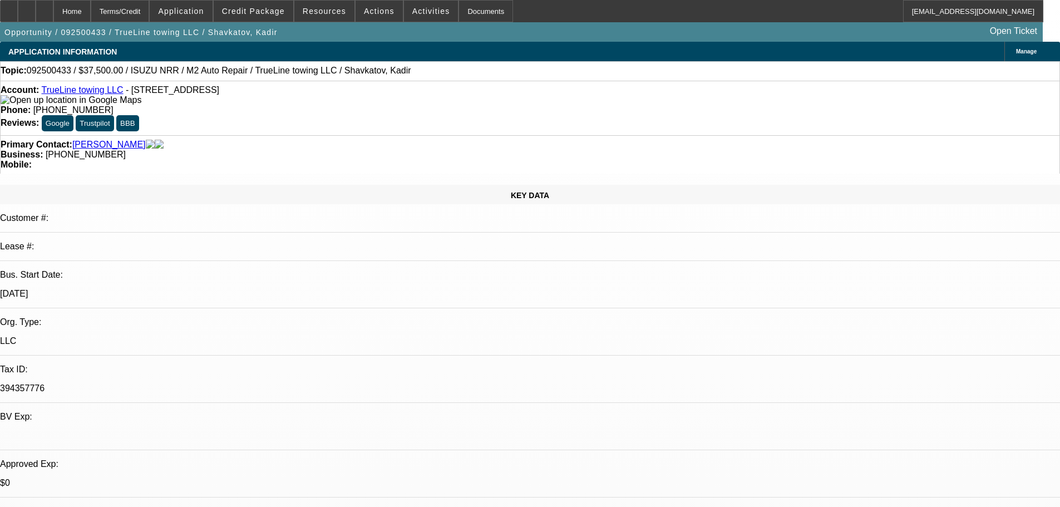
select select "0"
select select "2"
select select "0.1"
select select "4"
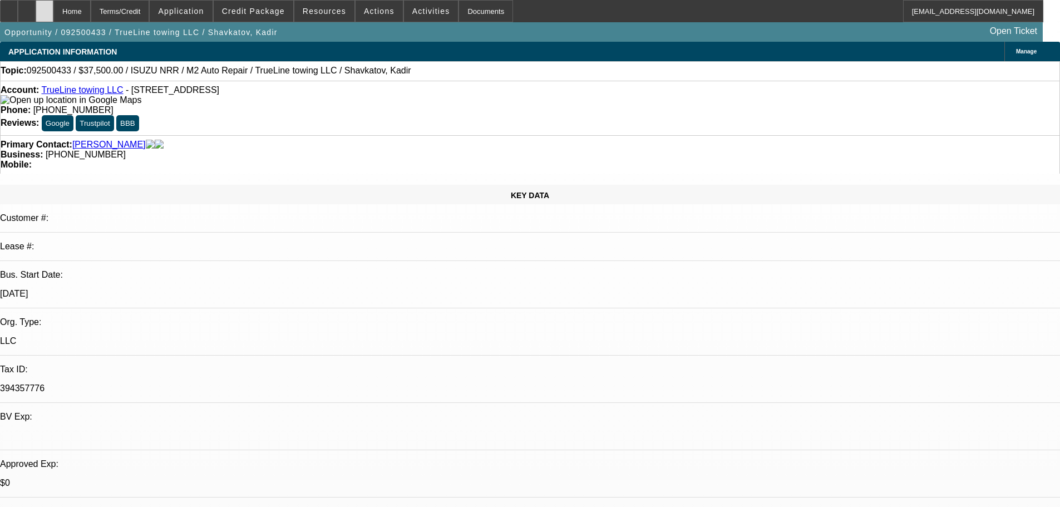
click at [53, 17] on div at bounding box center [45, 11] width 18 height 22
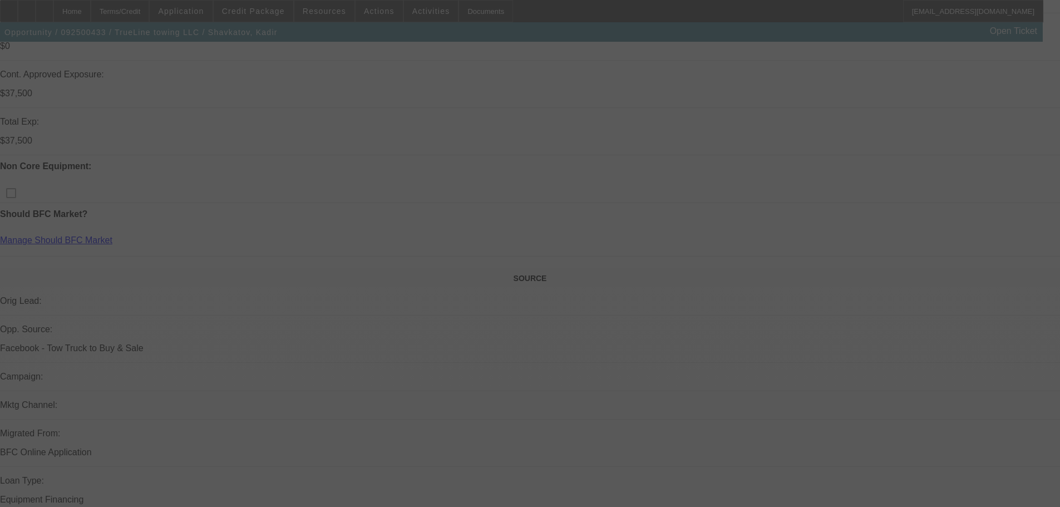
scroll to position [445, 0]
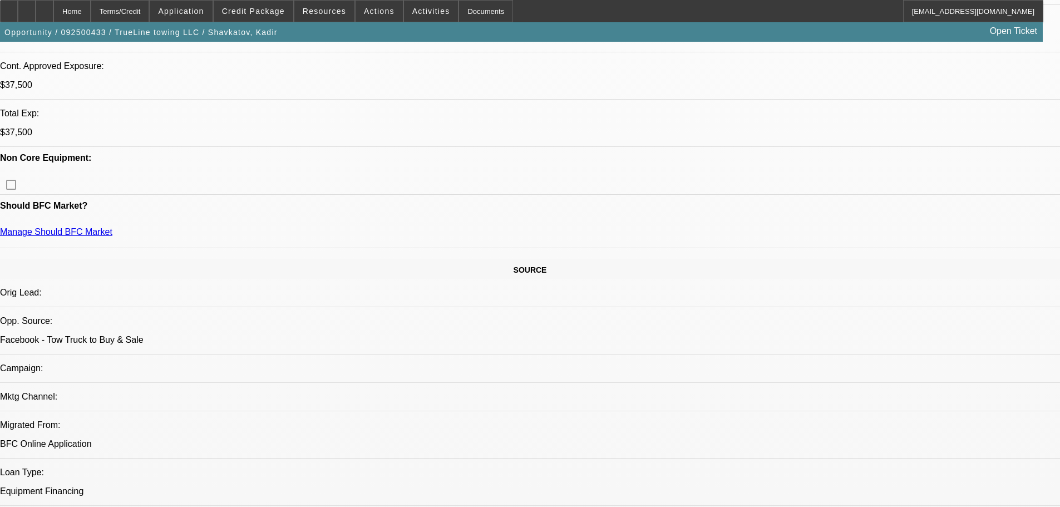
select select "0"
select select "2"
select select "0.1"
select select "4"
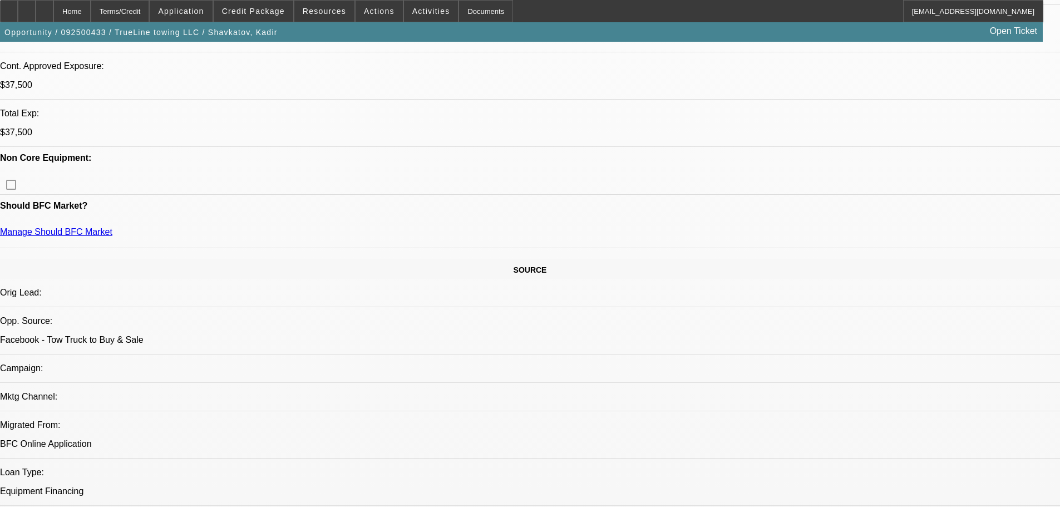
select select "0"
select select "2"
select select "0.1"
select select "4"
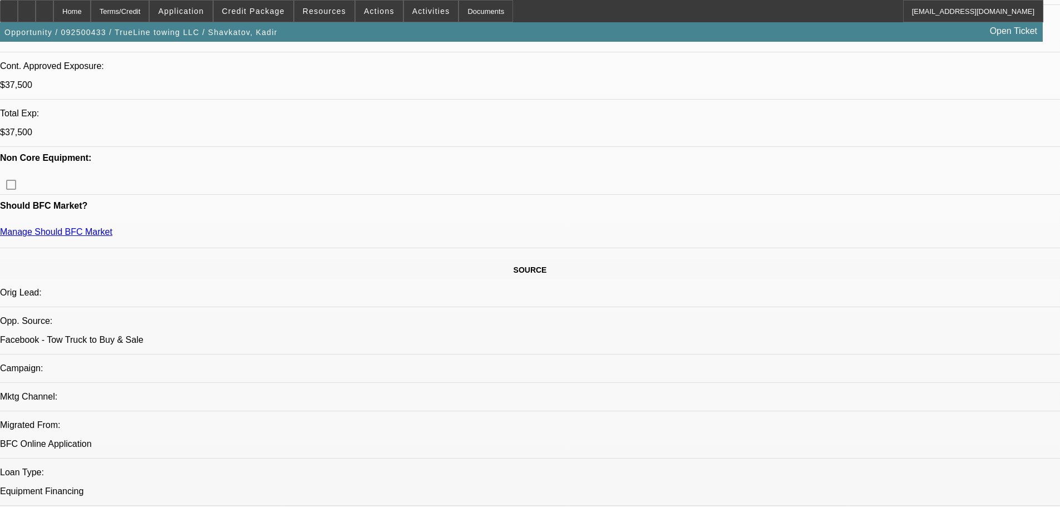
select select "0"
select select "2"
select select "0.1"
select select "4"
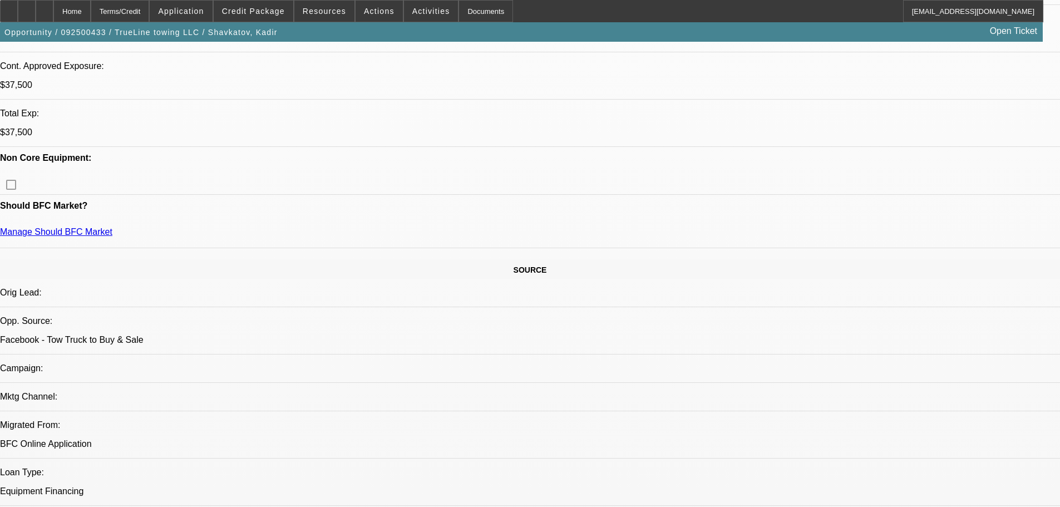
select select "0"
select select "2"
select select "0.1"
select select "4"
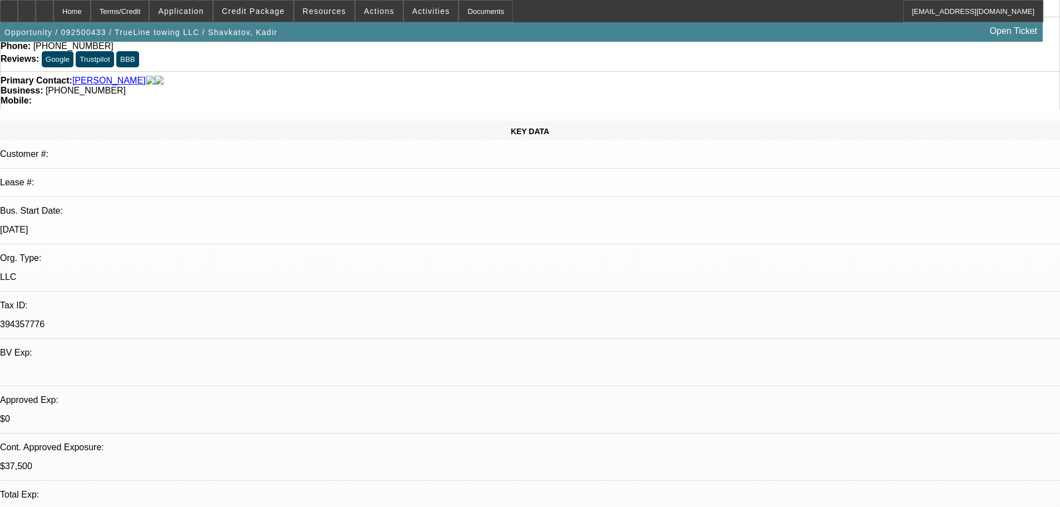
scroll to position [0, 0]
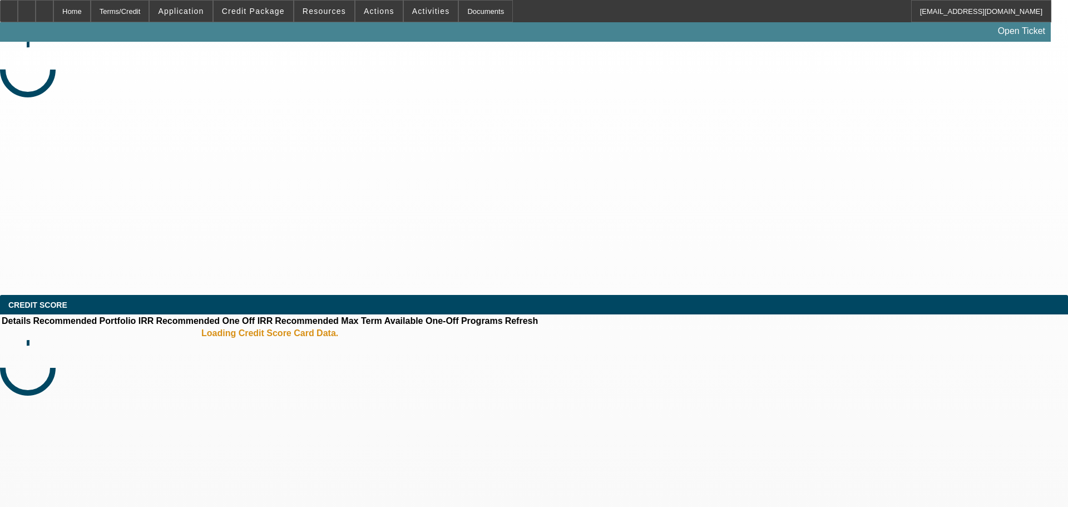
select select "0"
select select "0.1"
select select "0"
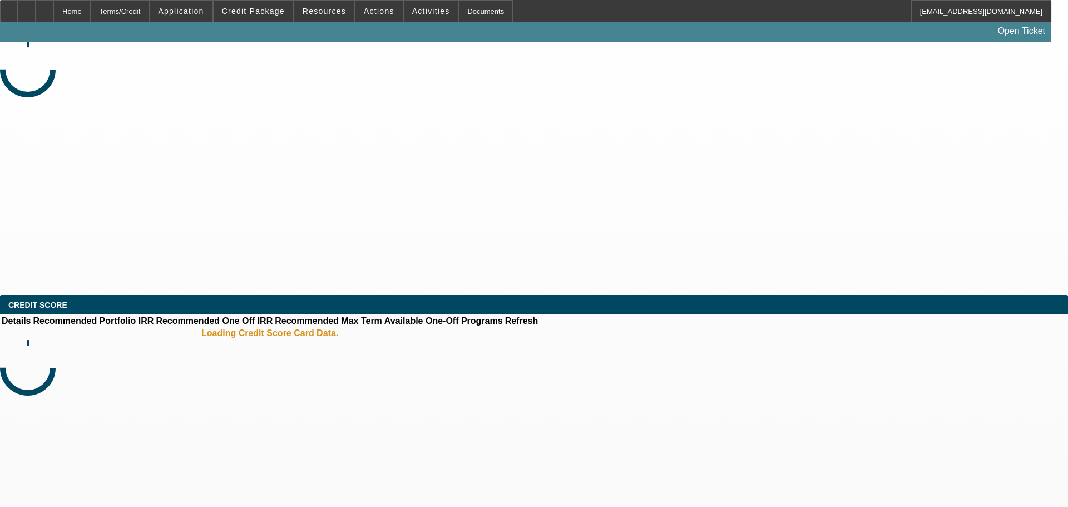
select select "0.1"
select select "0"
select select "0.1"
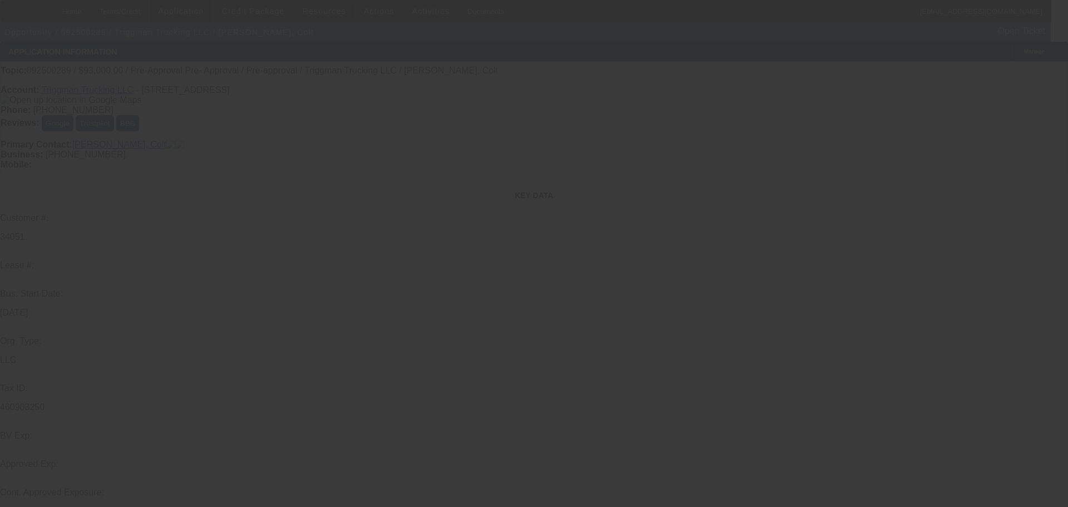
select select "1"
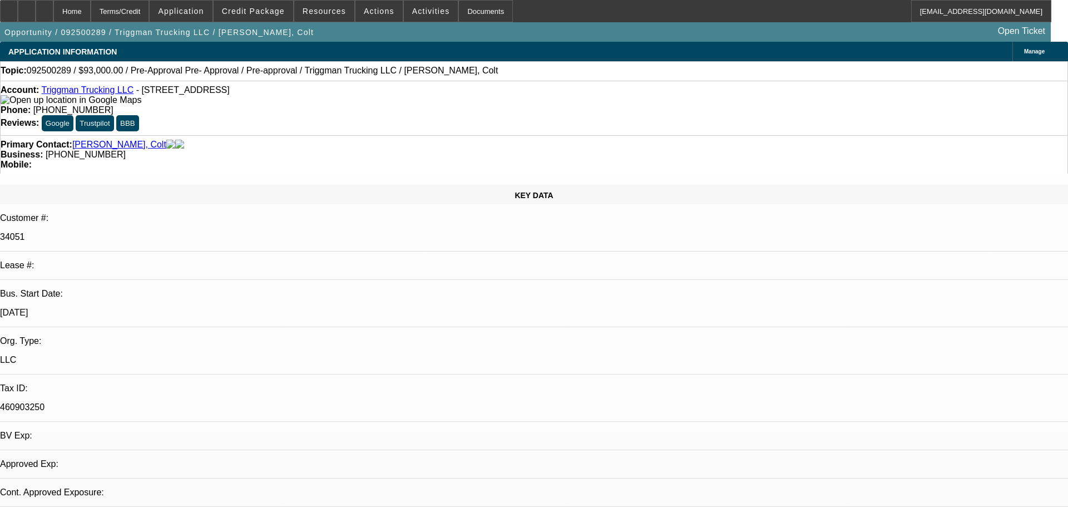
select select "2"
select select "4"
select select "1"
select select "2"
select select "4"
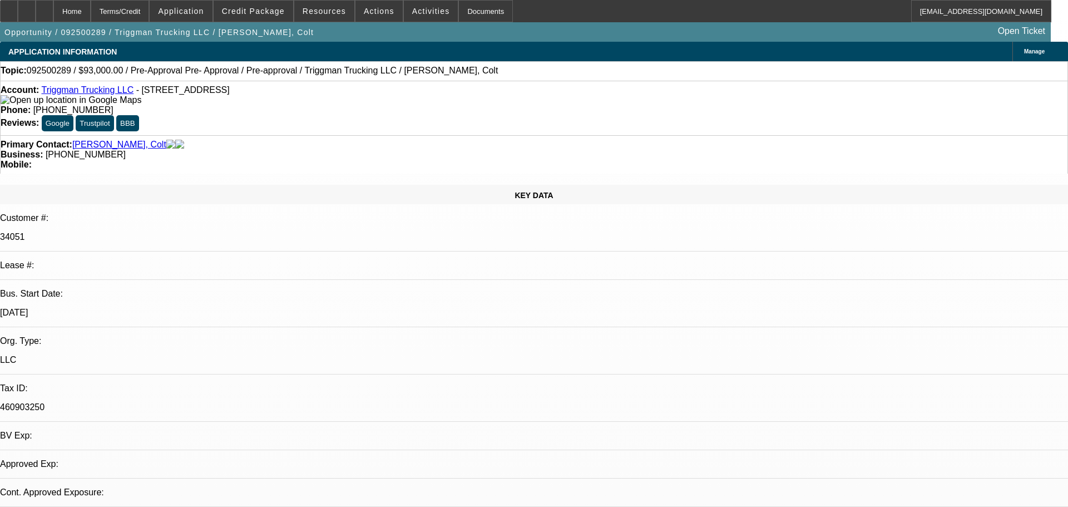
select select "1"
select select "2"
select select "4"
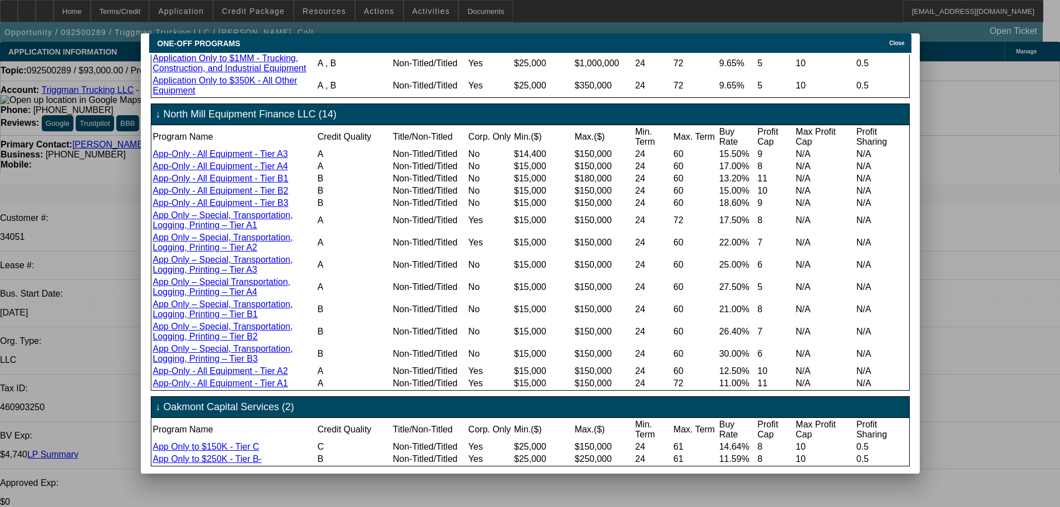
scroll to position [488, 0]
drag, startPoint x: 85, startPoint y: 150, endPoint x: 139, endPoint y: 262, distance: 124.6
click at [85, 150] on div at bounding box center [530, 253] width 1060 height 507
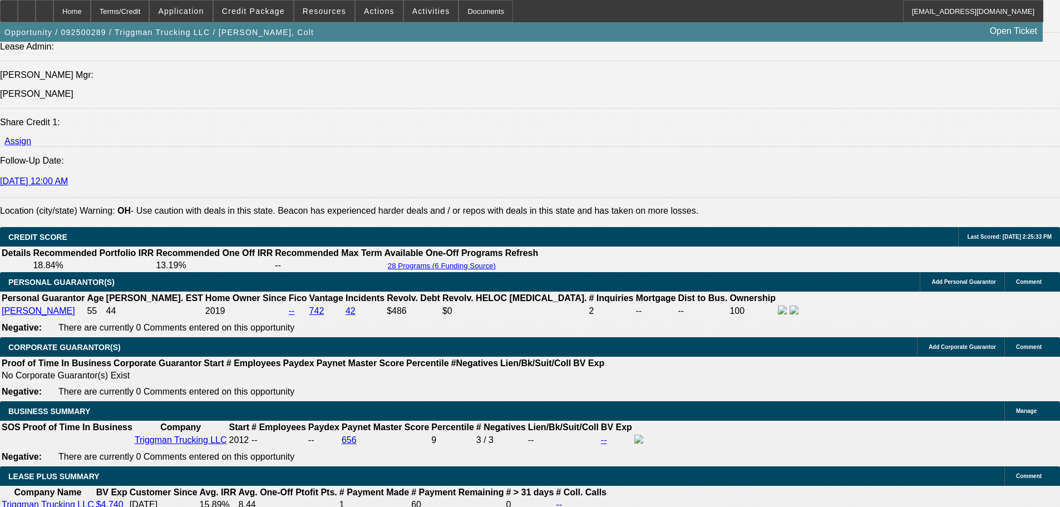
scroll to position [1724, 0]
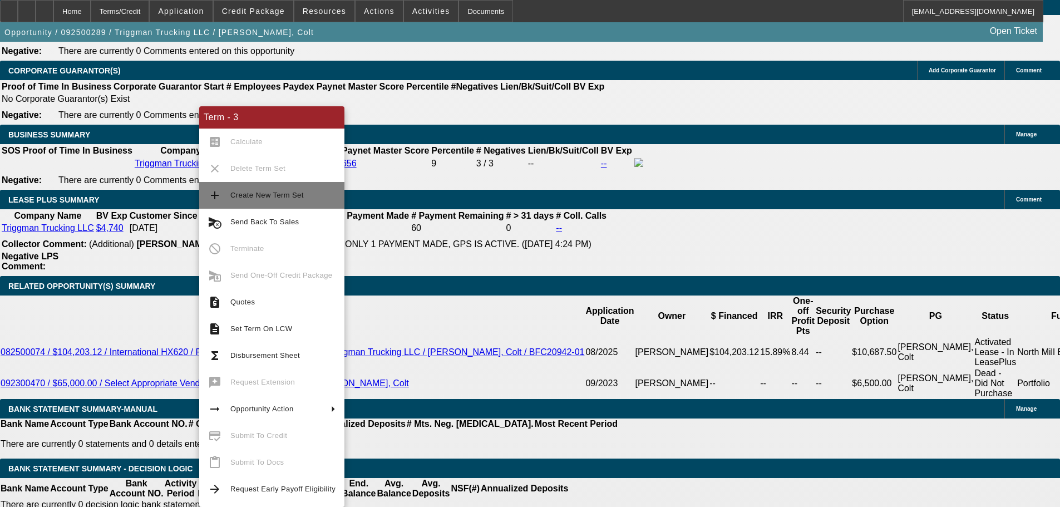
click at [260, 199] on span "Create New Term Set" at bounding box center [266, 195] width 73 height 8
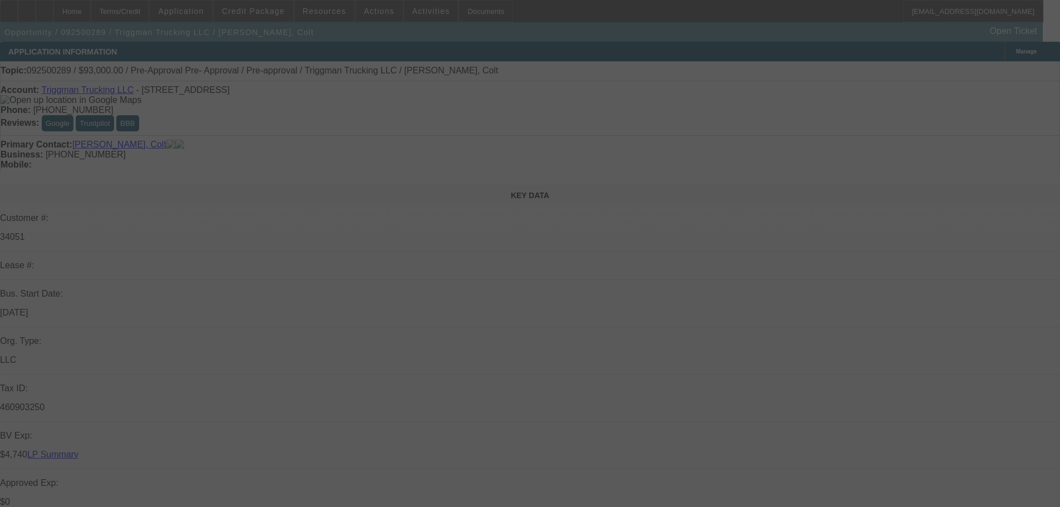
select select "0"
select select "2"
select select "0.1"
select select "4"
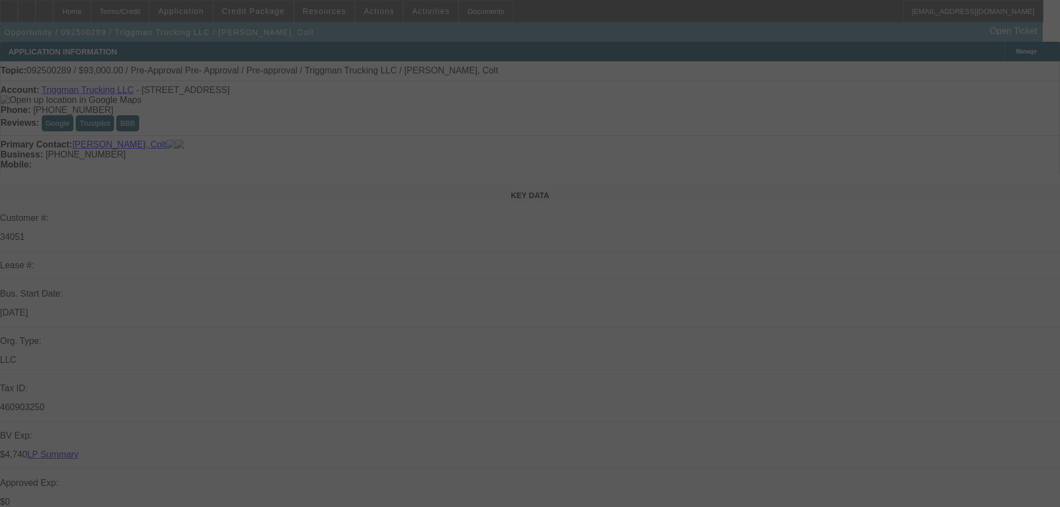
select select "0"
select select "2"
select select "0.1"
select select "4"
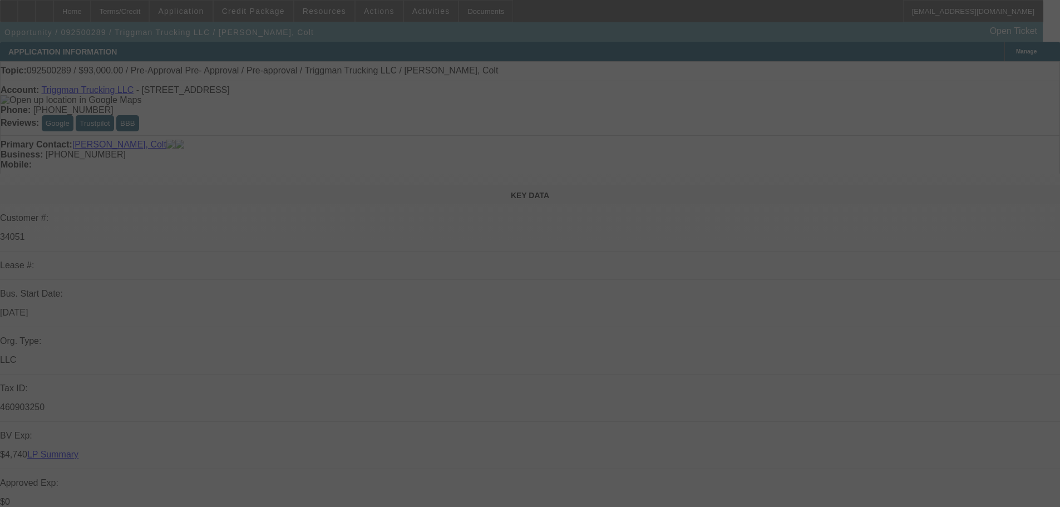
select select "0"
select select "2"
select select "0.1"
select select "4"
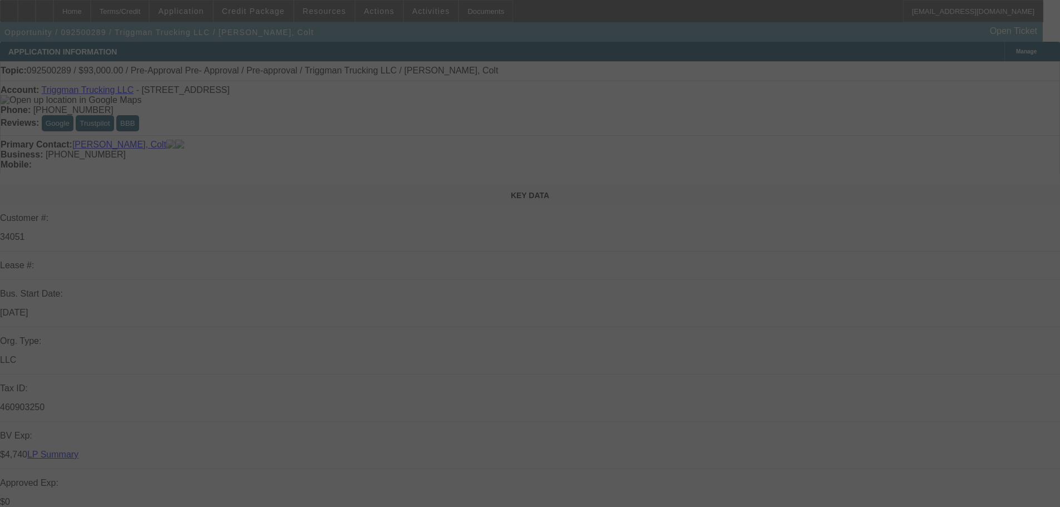
select select "0"
select select "2"
select select "0.1"
select select "4"
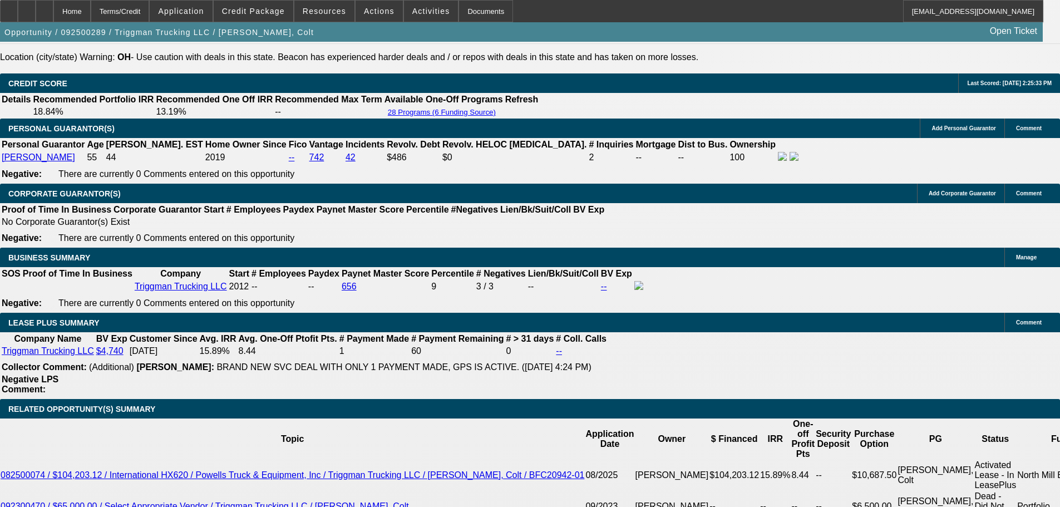
scroll to position [1813, 0]
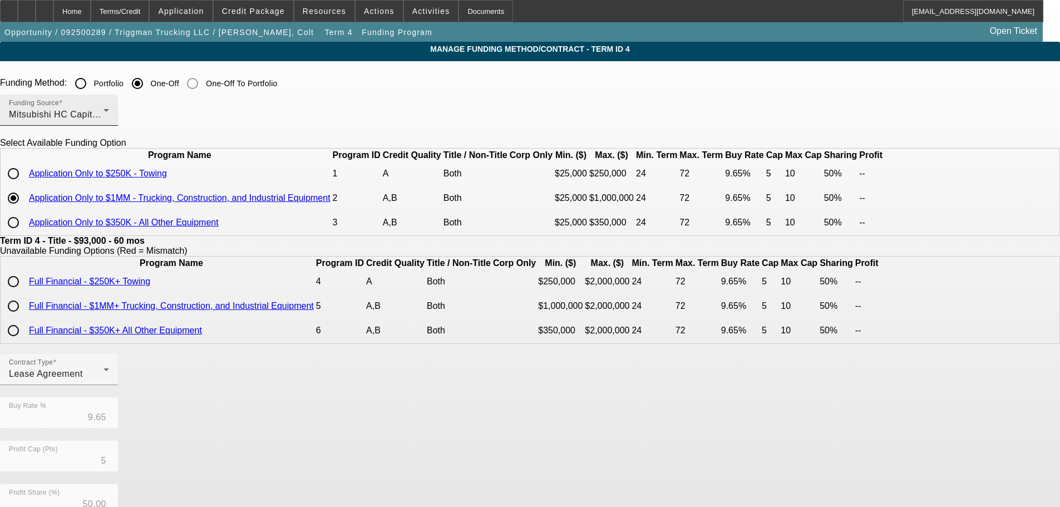
click at [103, 115] on div "Mitsubishi HC Capital America" at bounding box center [56, 114] width 95 height 13
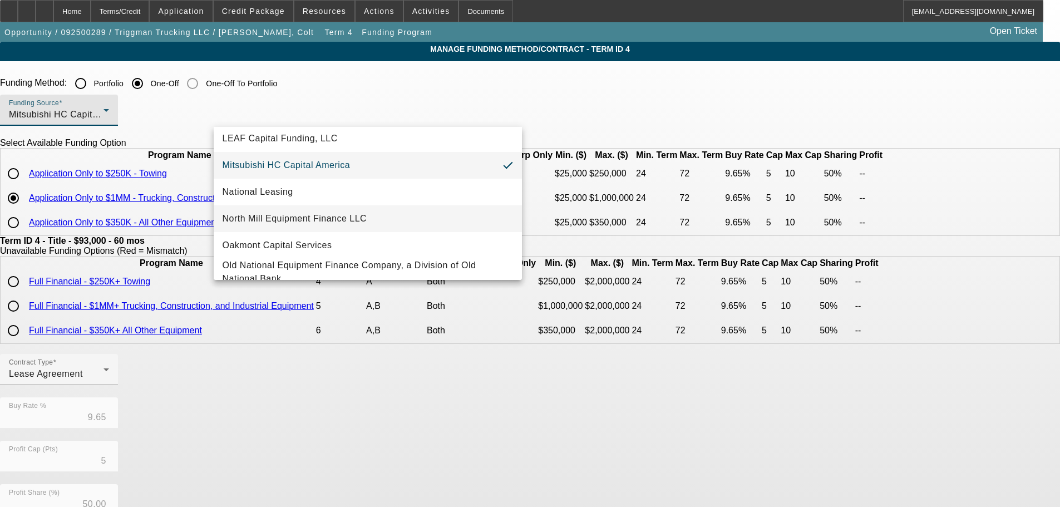
scroll to position [315, 0]
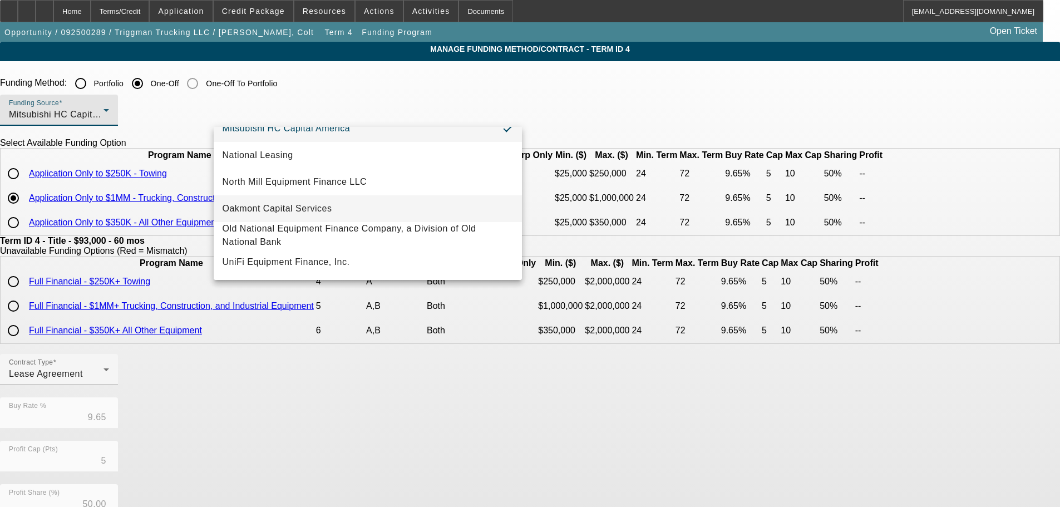
click at [326, 205] on span "Oakmont Capital Services" at bounding box center [277, 208] width 110 height 13
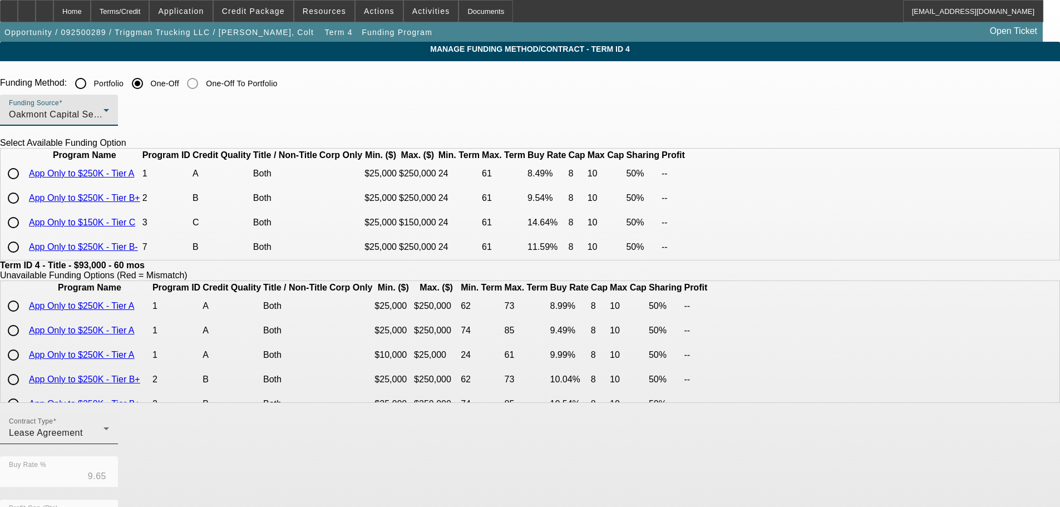
click at [118, 444] on div "Contract Type Lease Agreement" at bounding box center [59, 428] width 118 height 31
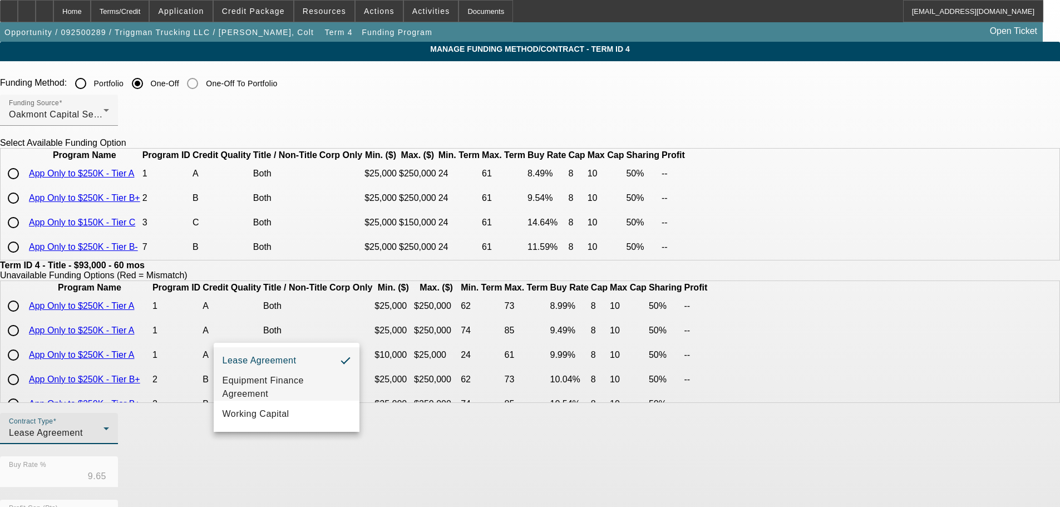
click at [259, 374] on span "Equipment Finance Agreement" at bounding box center [286, 387] width 128 height 27
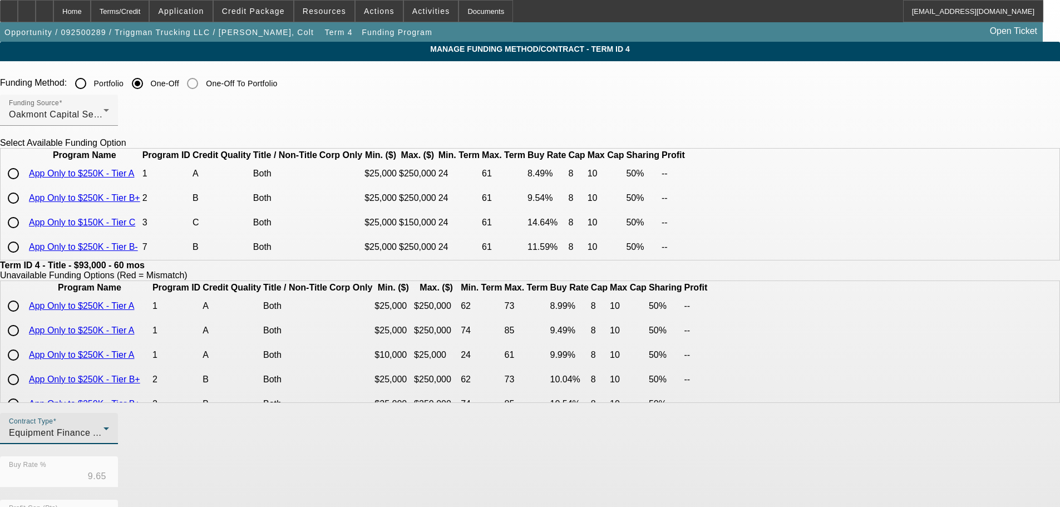
click at [135, 227] on link "App Only to $150K - Tier C" at bounding box center [82, 221] width 106 height 9
click at [24, 234] on input "radio" at bounding box center [13, 222] width 22 height 22
radio input "true"
type input "14.64"
type input "8"
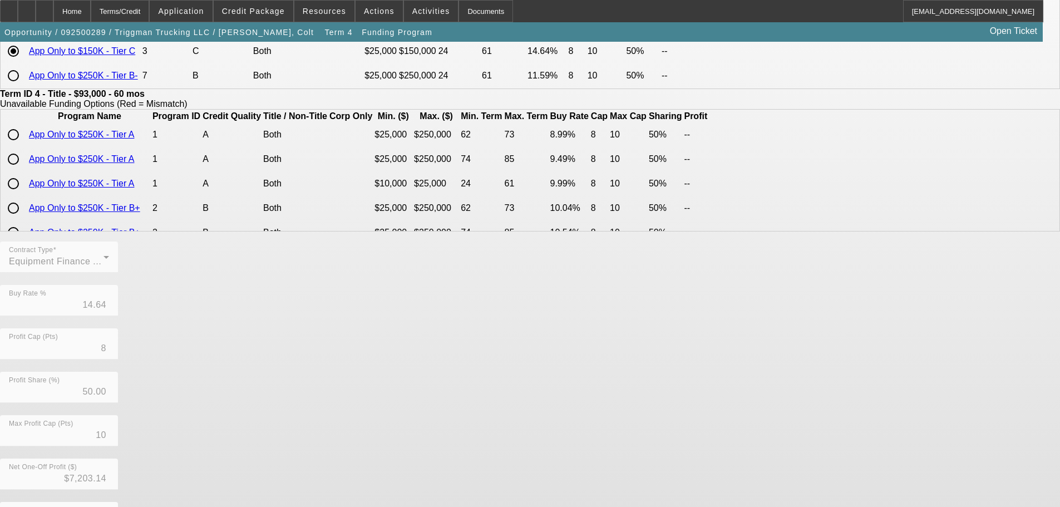
scroll to position [263, 0]
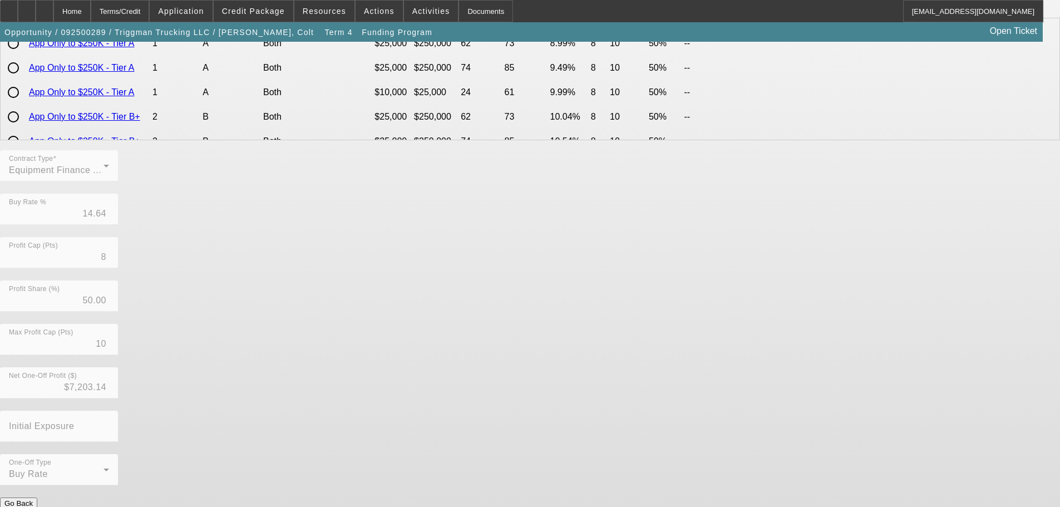
click at [32, 506] on button "Submit" at bounding box center [16, 515] width 32 height 12
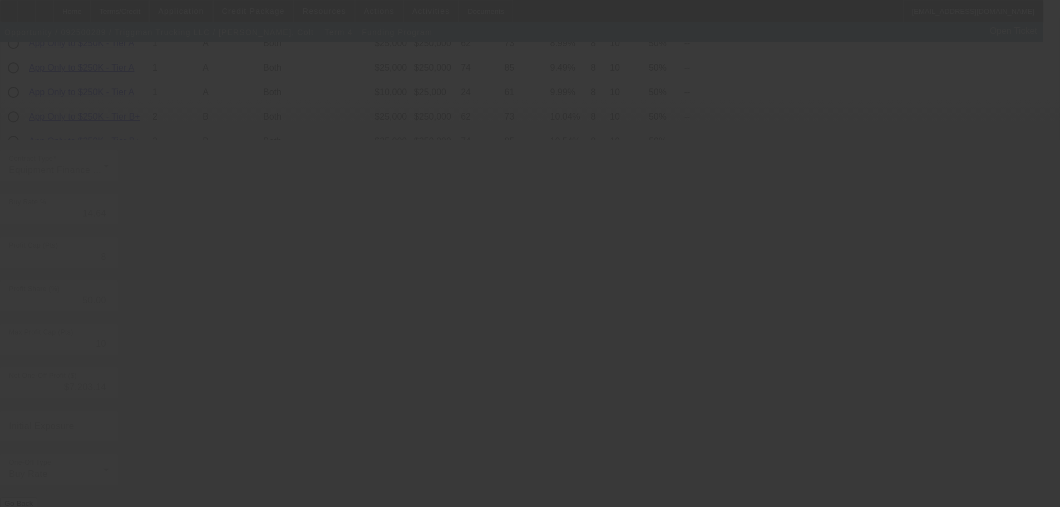
type input "9.65"
type input "5"
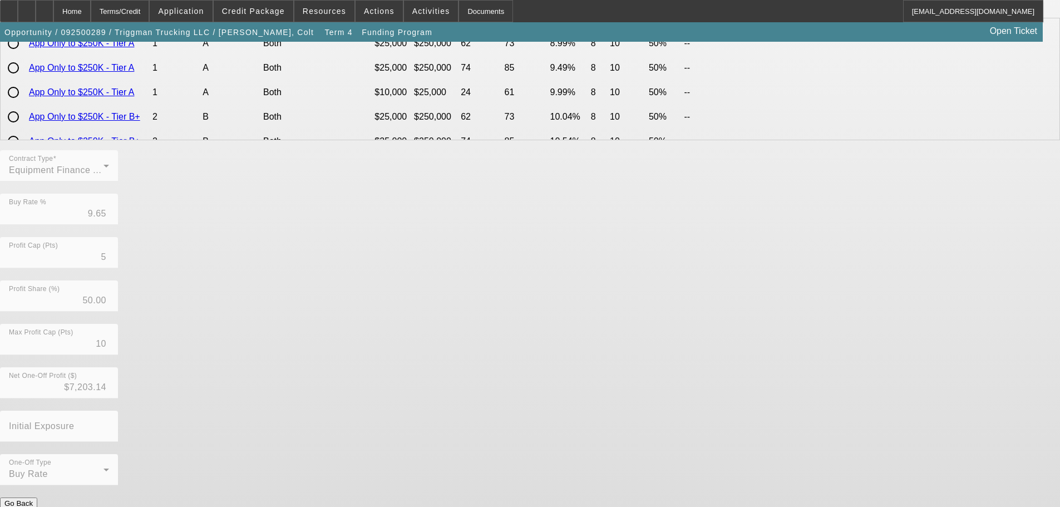
scroll to position [0, 0]
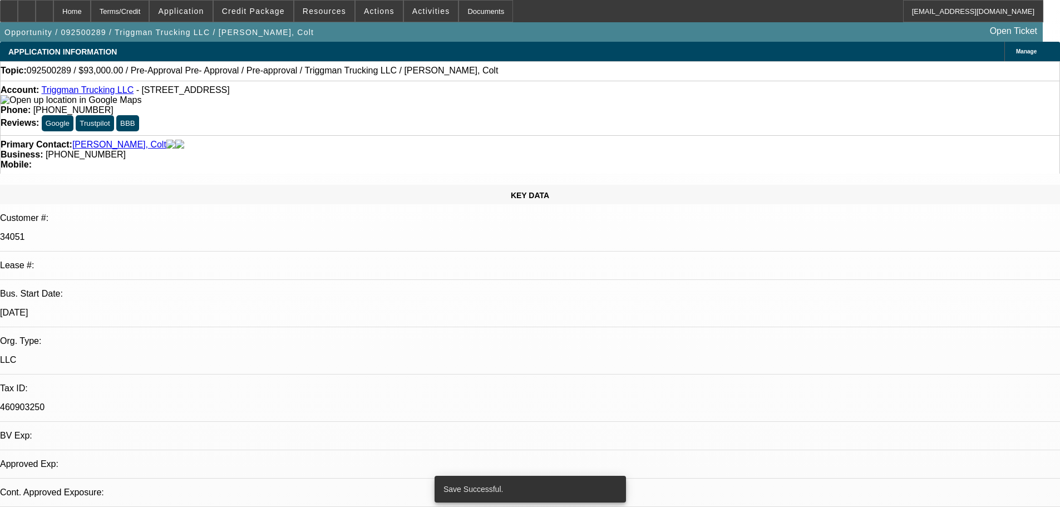
select select "0"
select select "2"
select select "0"
select select "6"
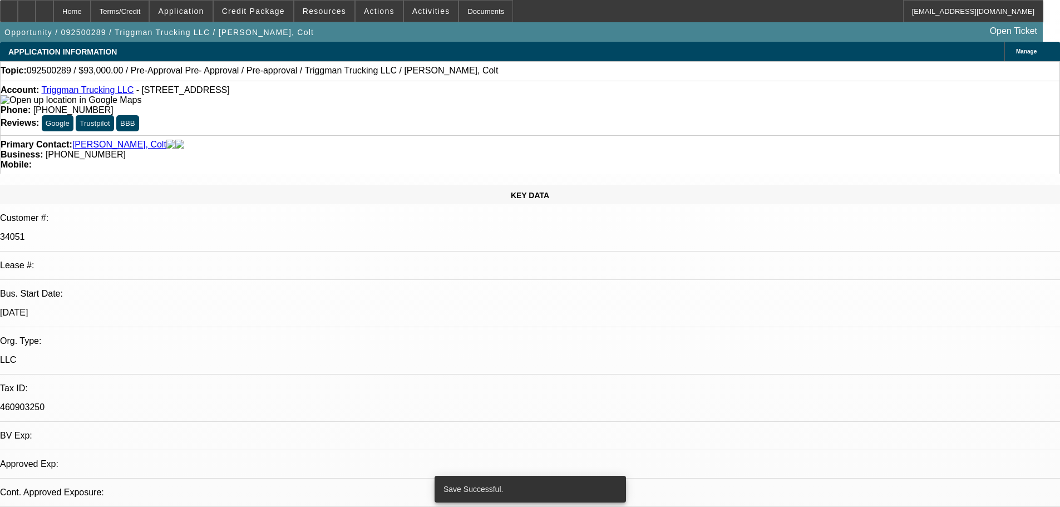
select select "0"
select select "2"
select select "0.1"
select select "4"
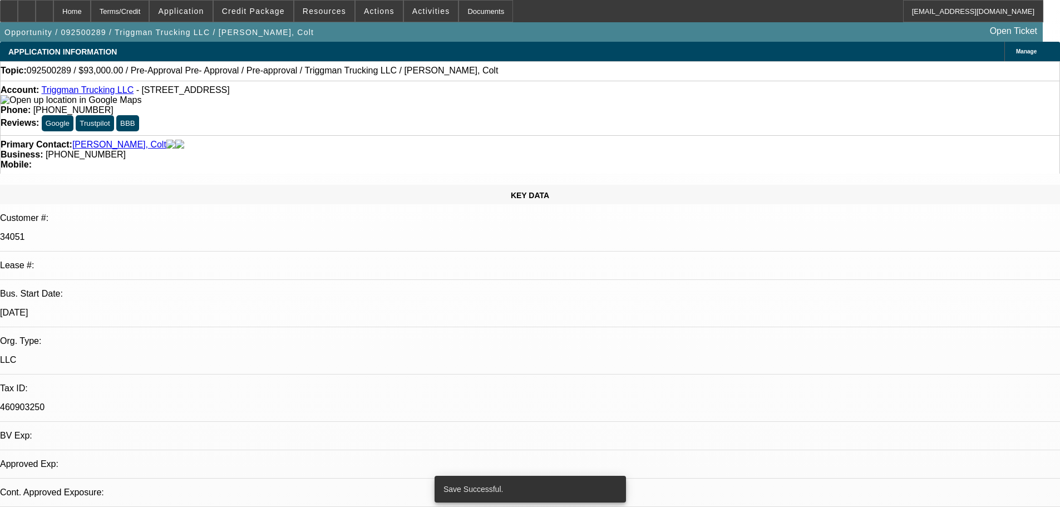
select select "0"
select select "2"
select select "0.1"
select select "4"
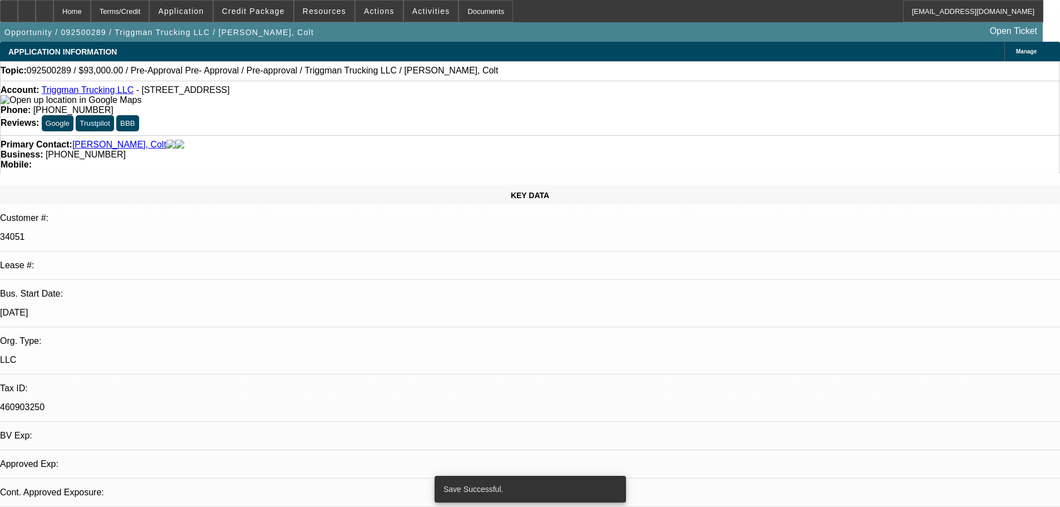
select select "0"
select select "2"
select select "0.1"
select select "4"
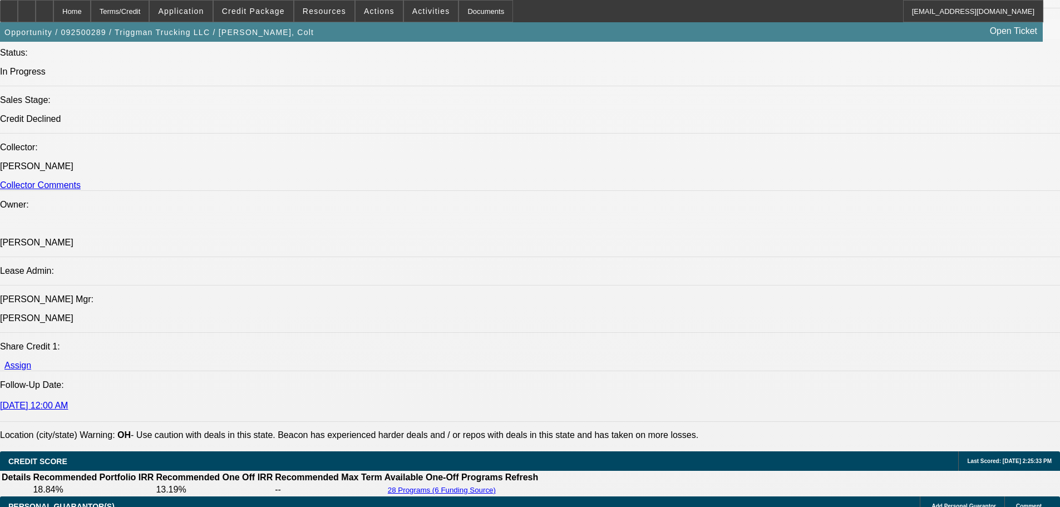
scroll to position [1613, 0]
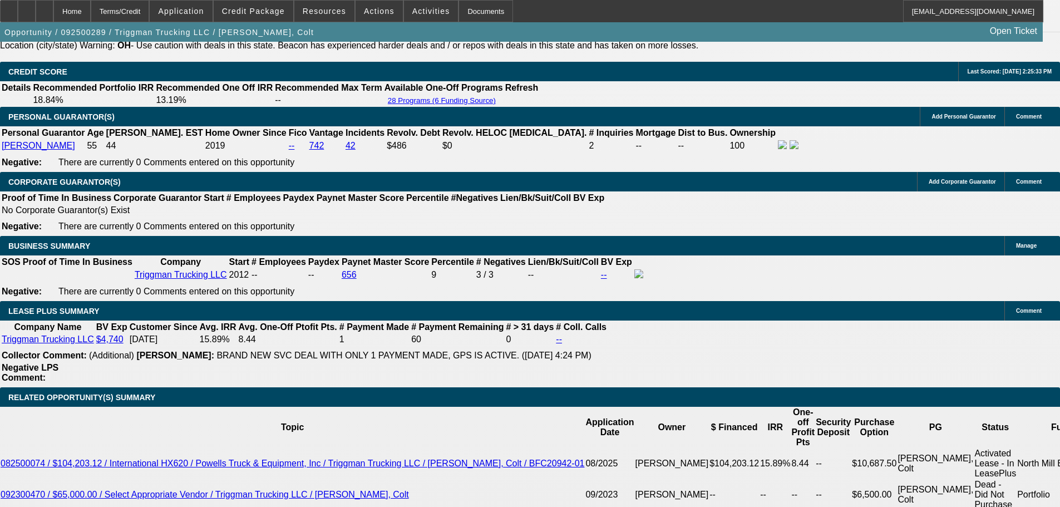
type input "$0.00"
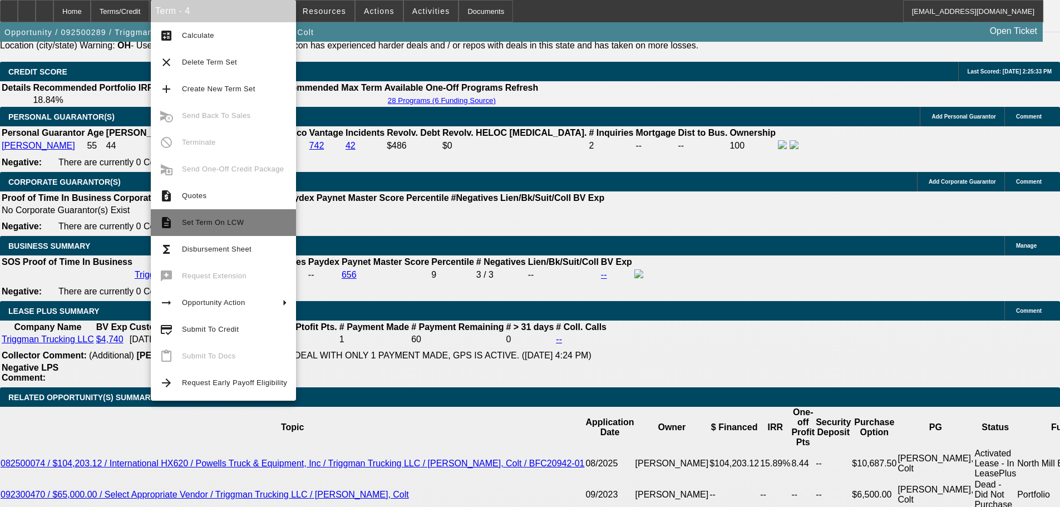
click at [206, 224] on span "Set Term On LCW" at bounding box center [213, 222] width 62 height 8
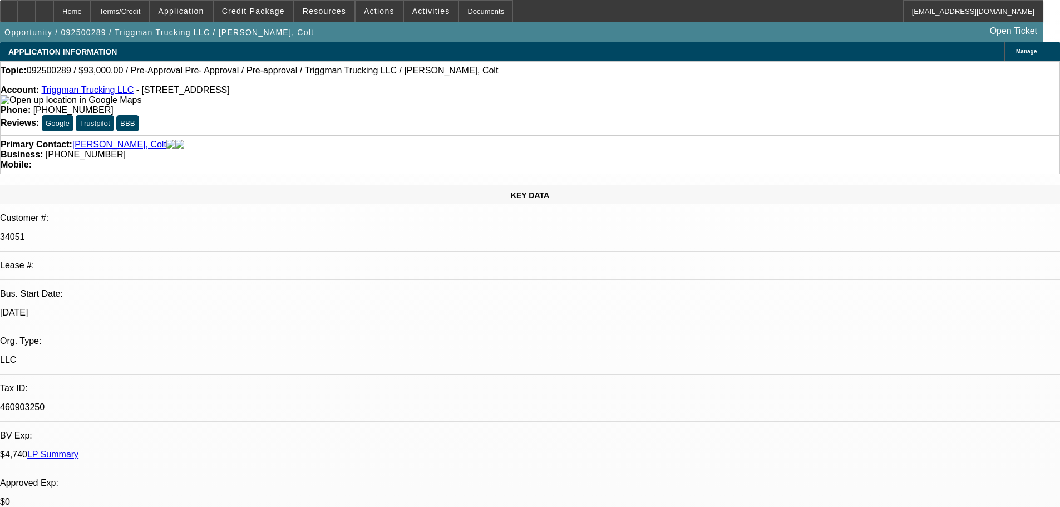
select select "0"
select select "2"
select select "0"
select select "6"
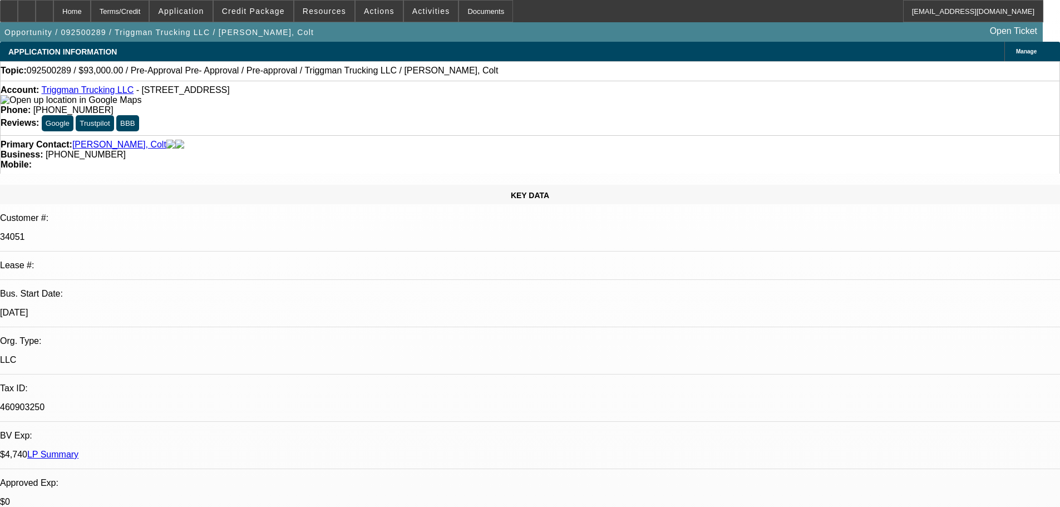
select select "0"
select select "2"
select select "0.1"
select select "4"
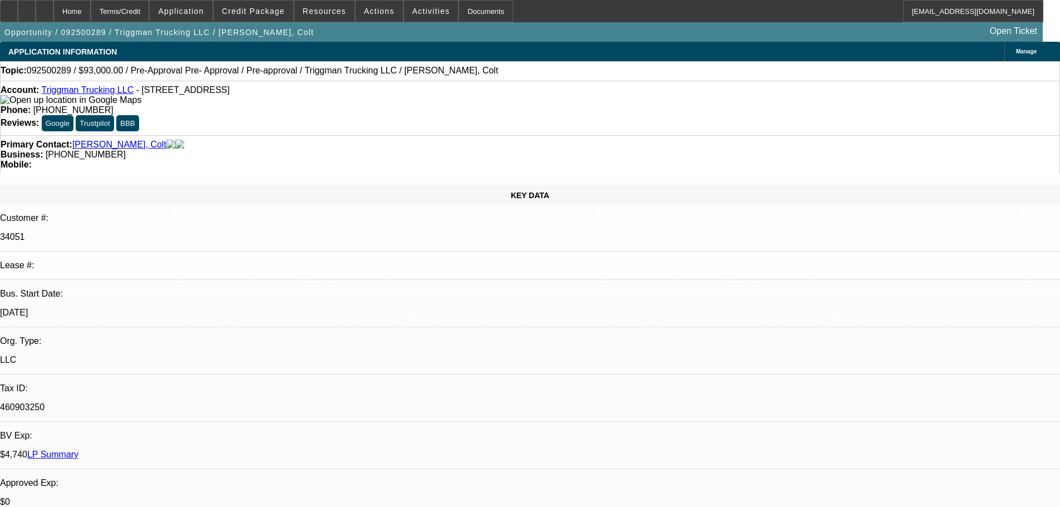
select select "0"
select select "2"
select select "0.1"
select select "4"
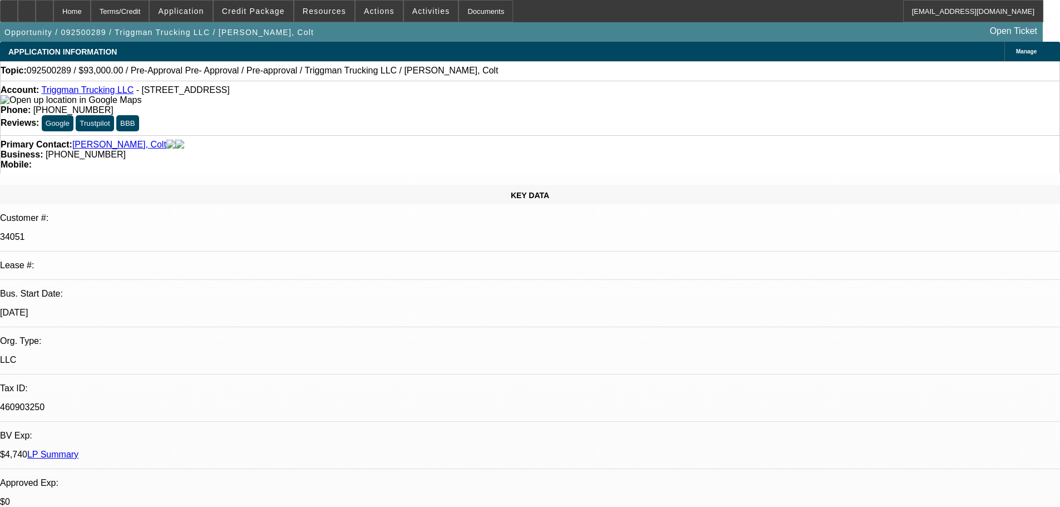
select select "0"
select select "2"
select select "0.1"
select select "4"
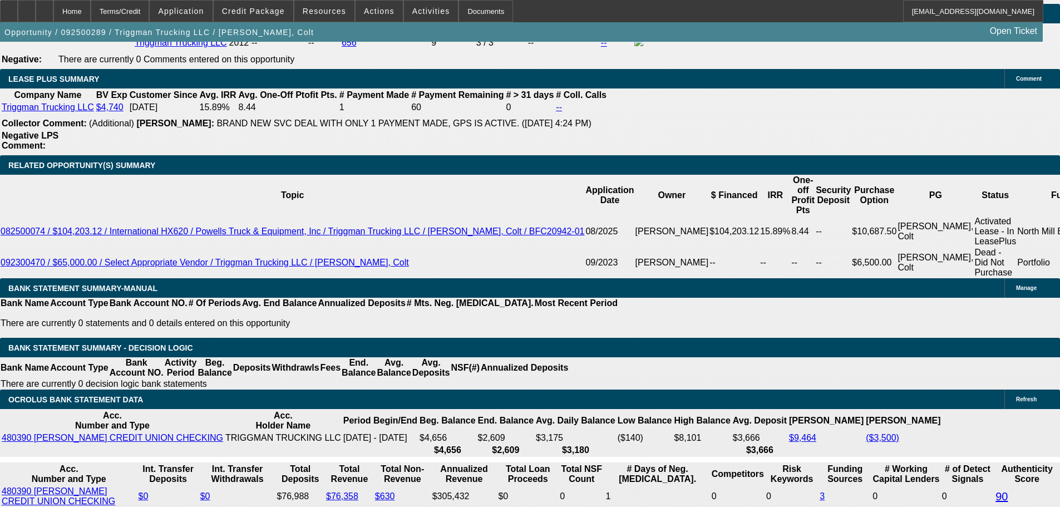
scroll to position [1947, 0]
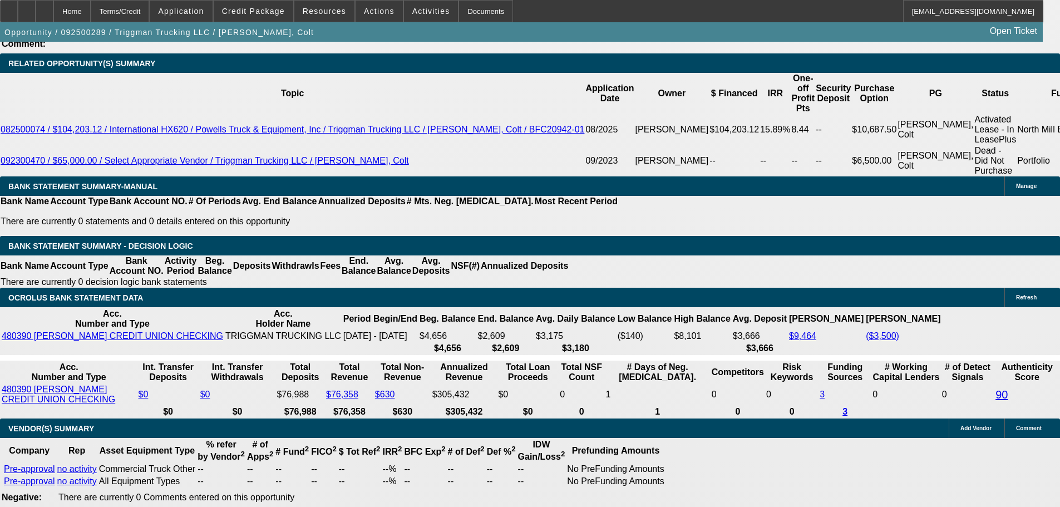
type input "18"
type input "UNKNOWN"
type input "$2,361.59"
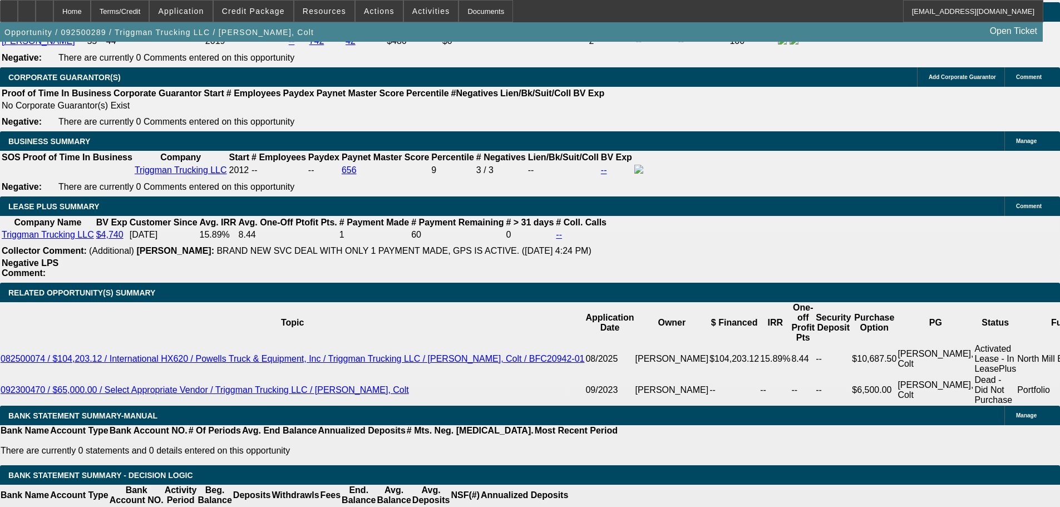
scroll to position [1557, 0]
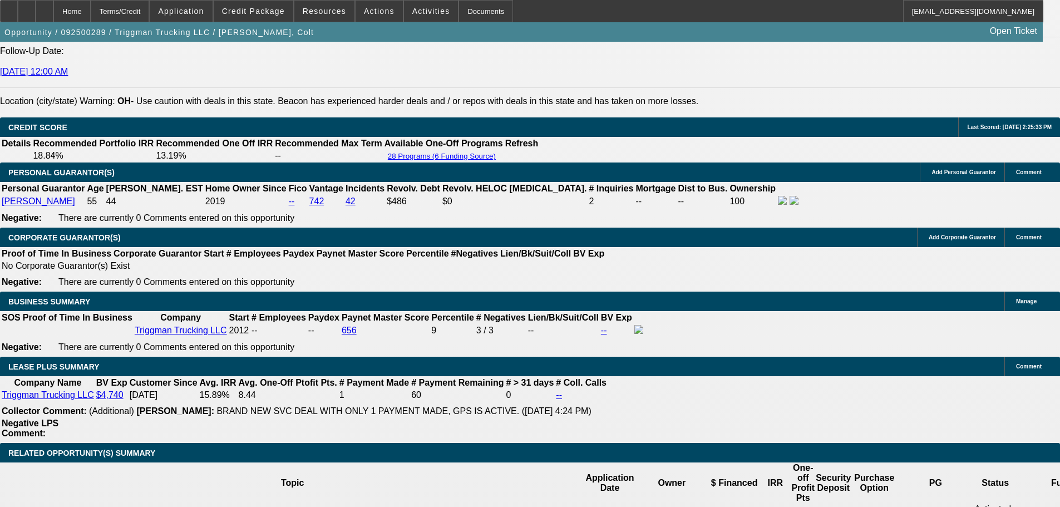
type input "18"
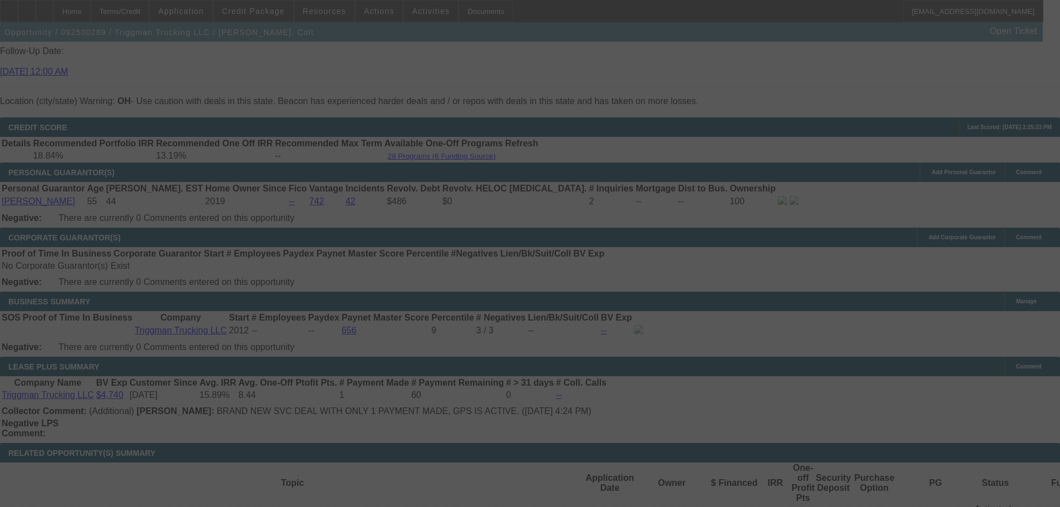
select select "0"
select select "2"
select select "0"
select select "6"
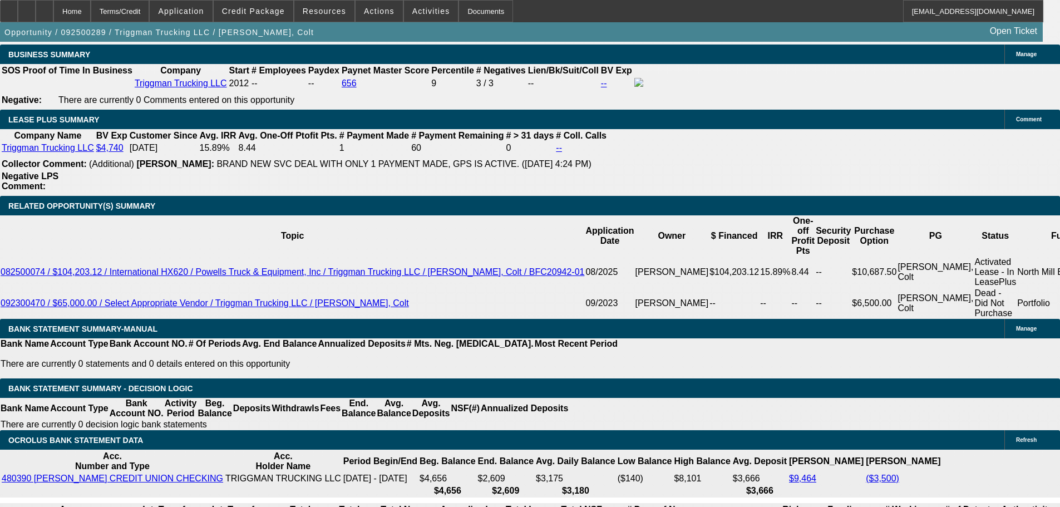
scroll to position [1780, 0]
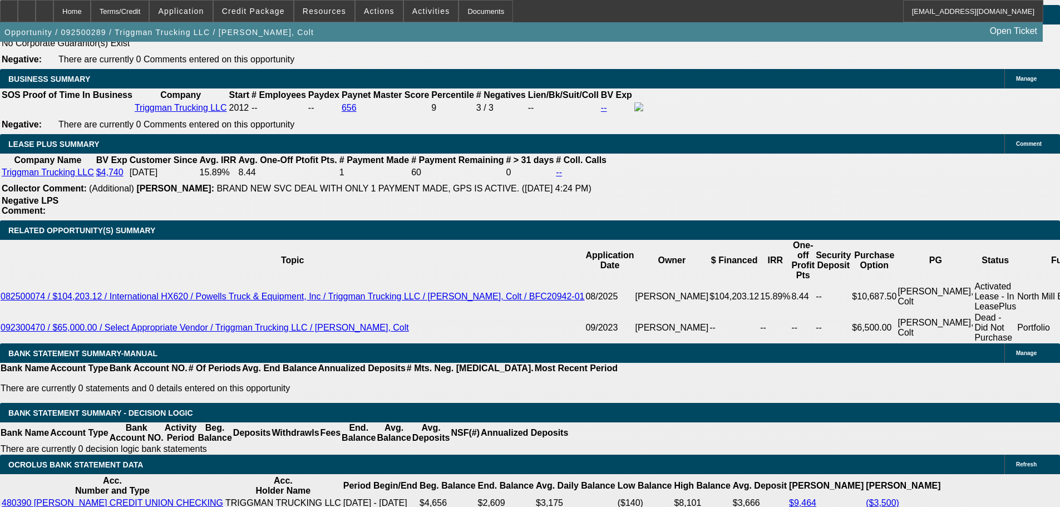
type input "235"
type input "UNKNOWN"
type input "2359"
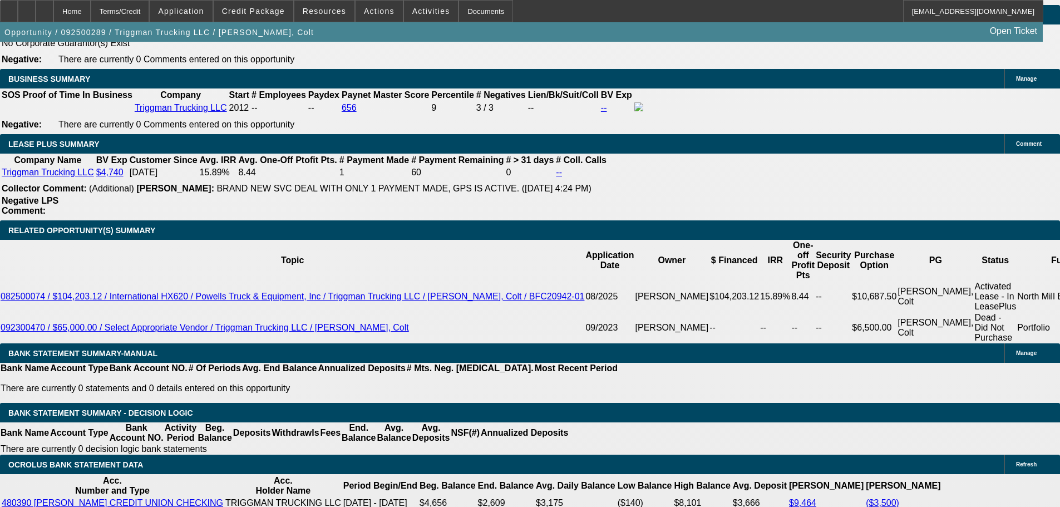
type input "17.9"
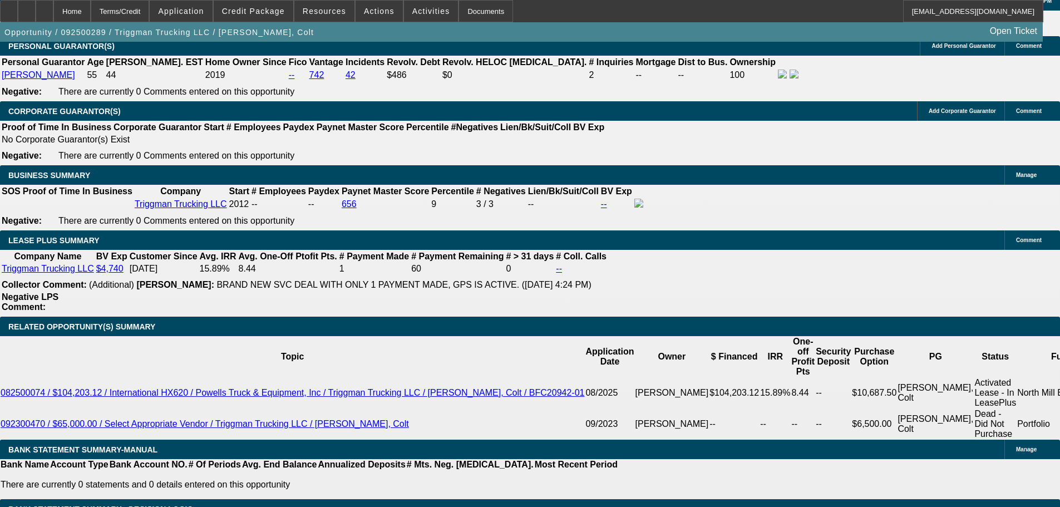
scroll to position [1613, 0]
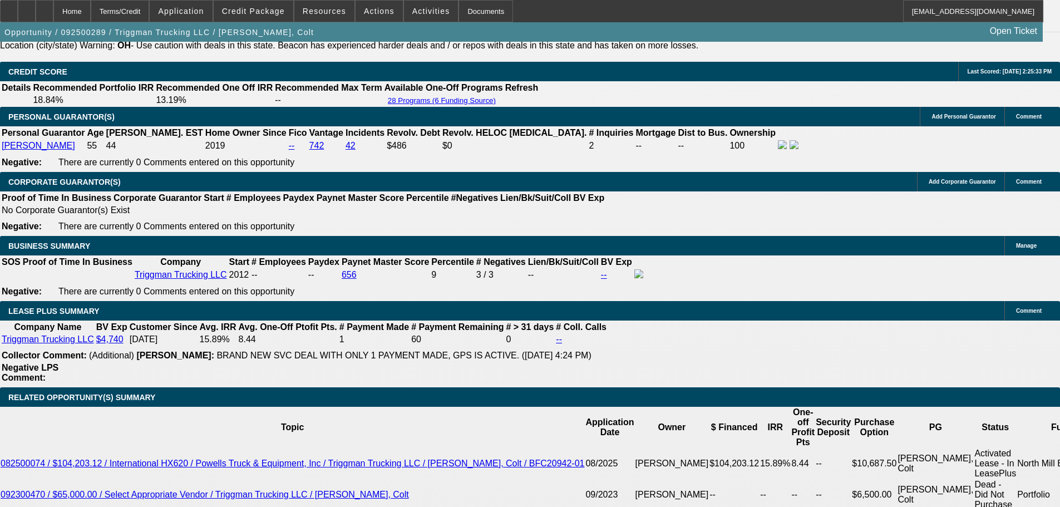
type input "$2,359.00"
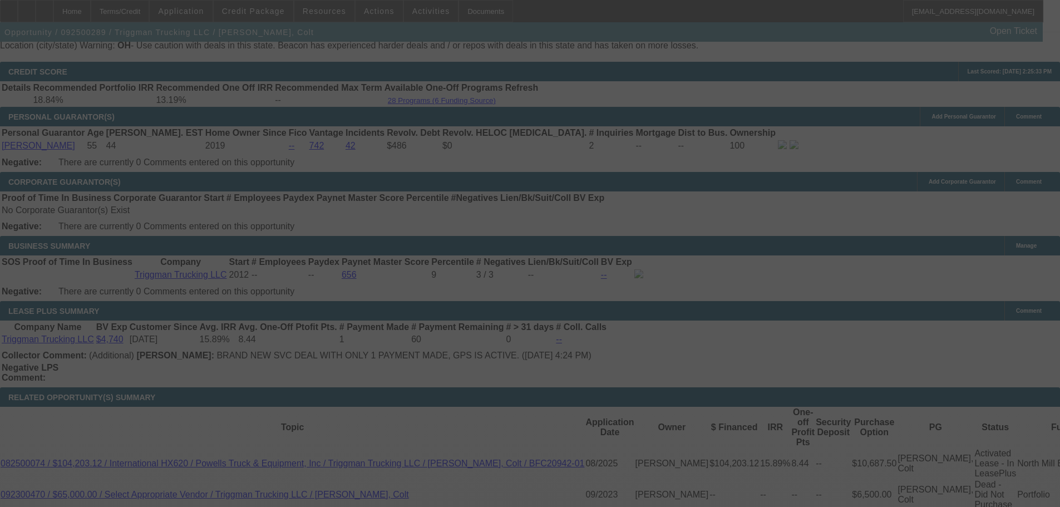
select select "0"
select select "2"
select select "0"
select select "6"
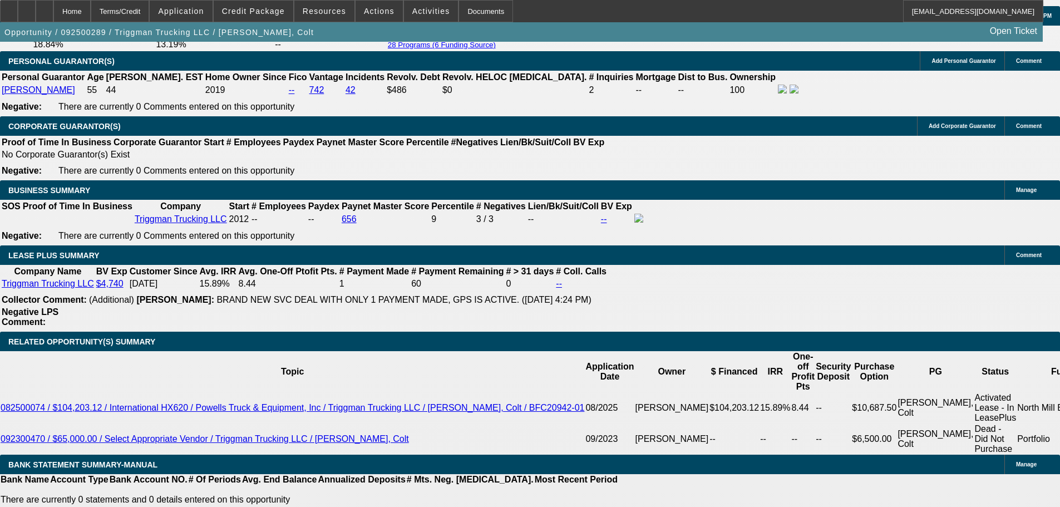
scroll to position [1780, 0]
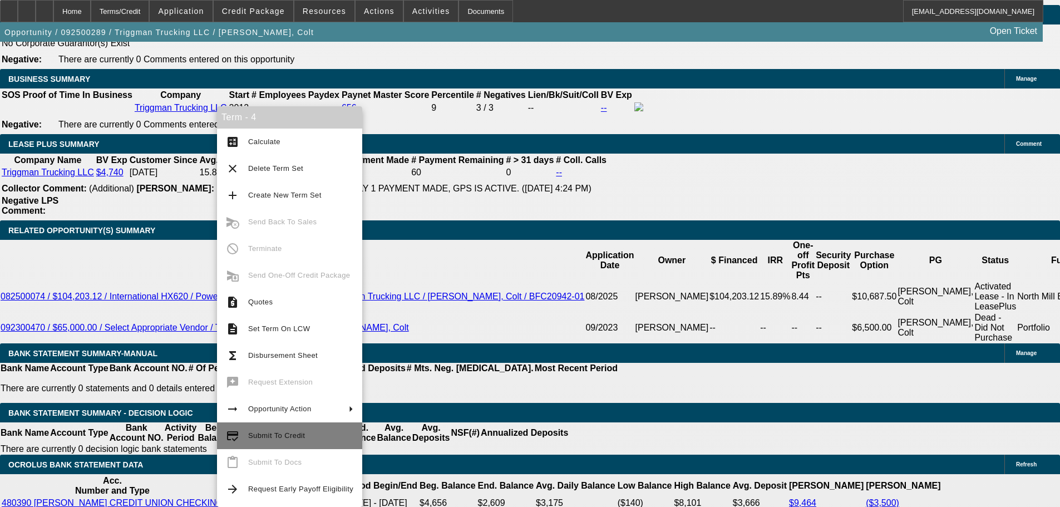
click at [250, 438] on span "Submit To Credit" at bounding box center [276, 435] width 57 height 8
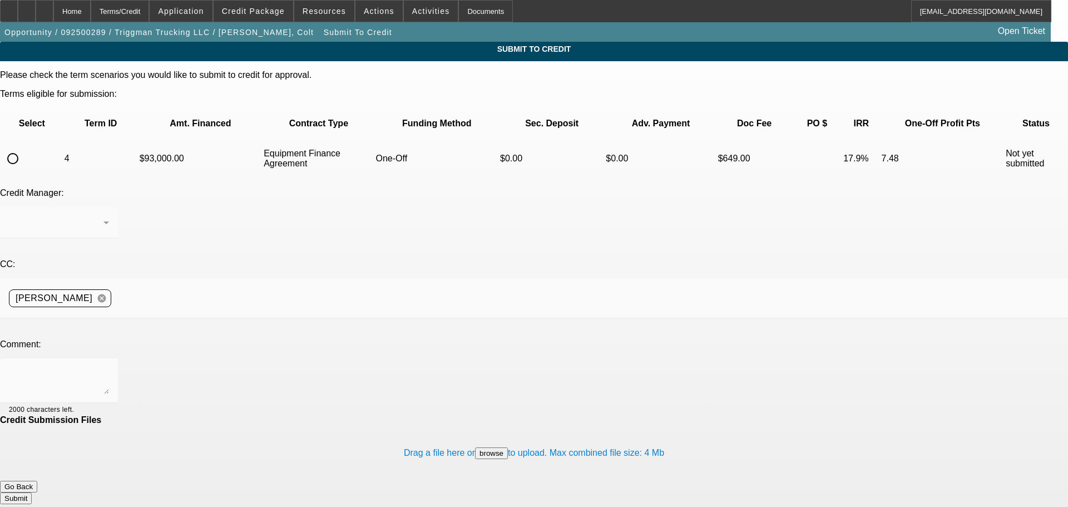
click at [37, 481] on button "Go Back" at bounding box center [18, 487] width 37 height 12
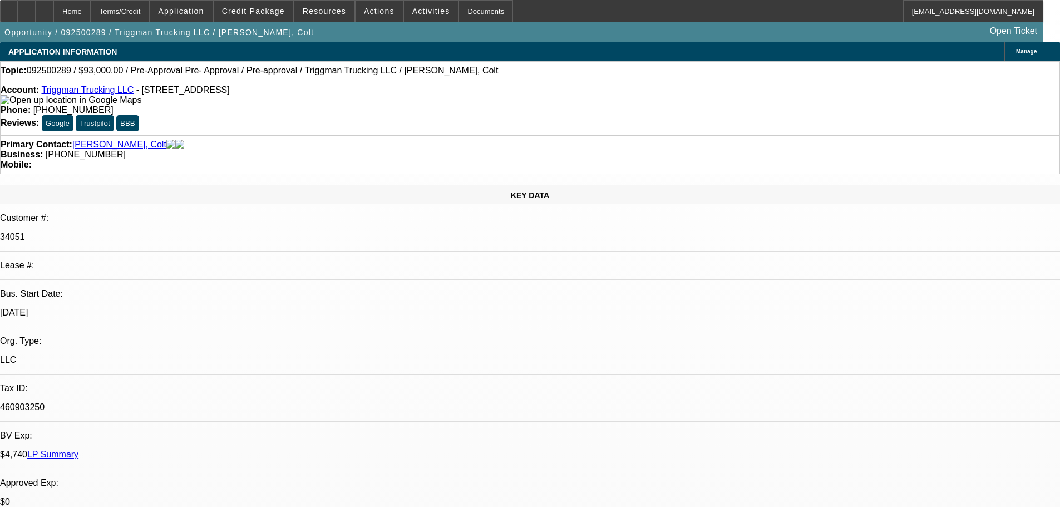
select select "0"
select select "2"
select select "0"
select select "6"
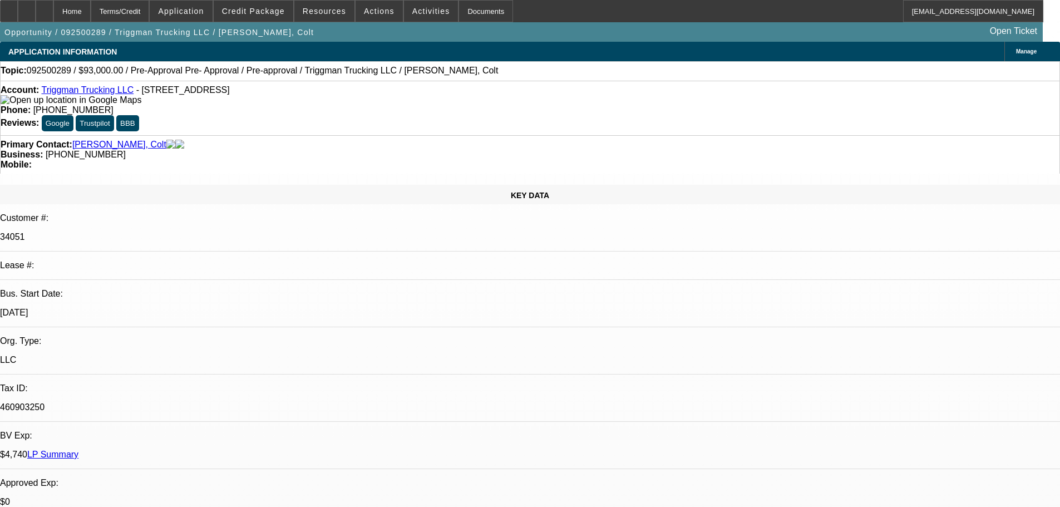
select select "0"
select select "2"
select select "0.1"
select select "4"
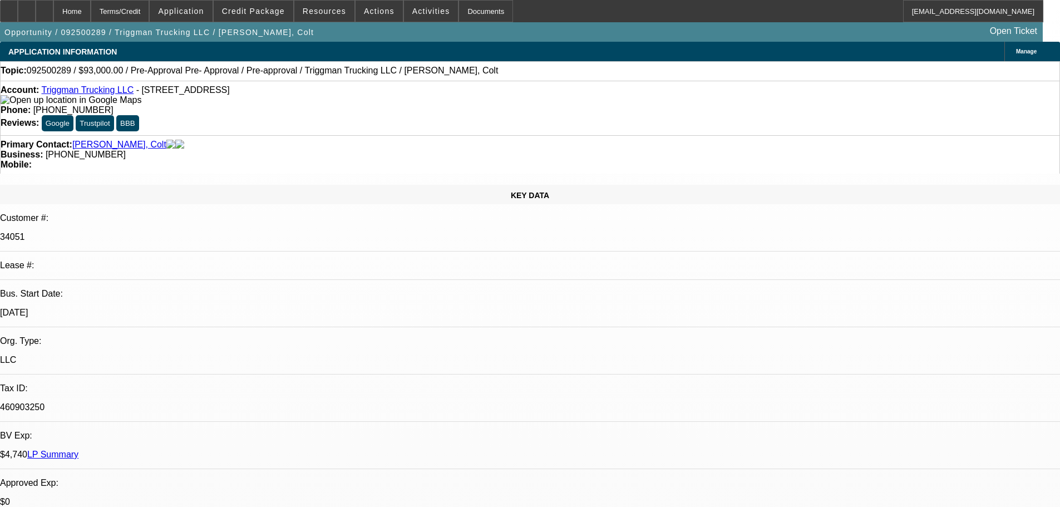
select select "0"
select select "2"
select select "0.1"
select select "4"
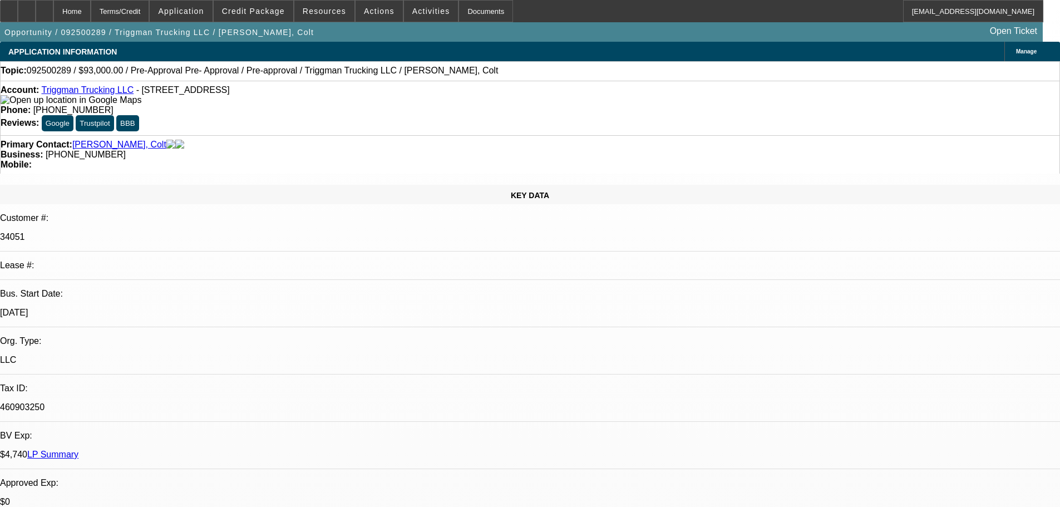
select select "0"
select select "2"
select select "0.1"
select select "4"
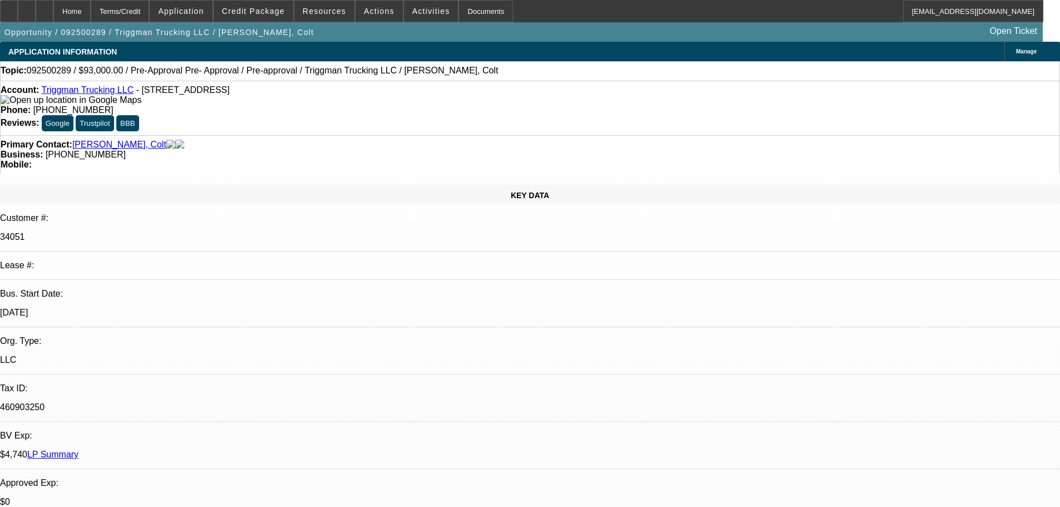
scroll to position [222, 0]
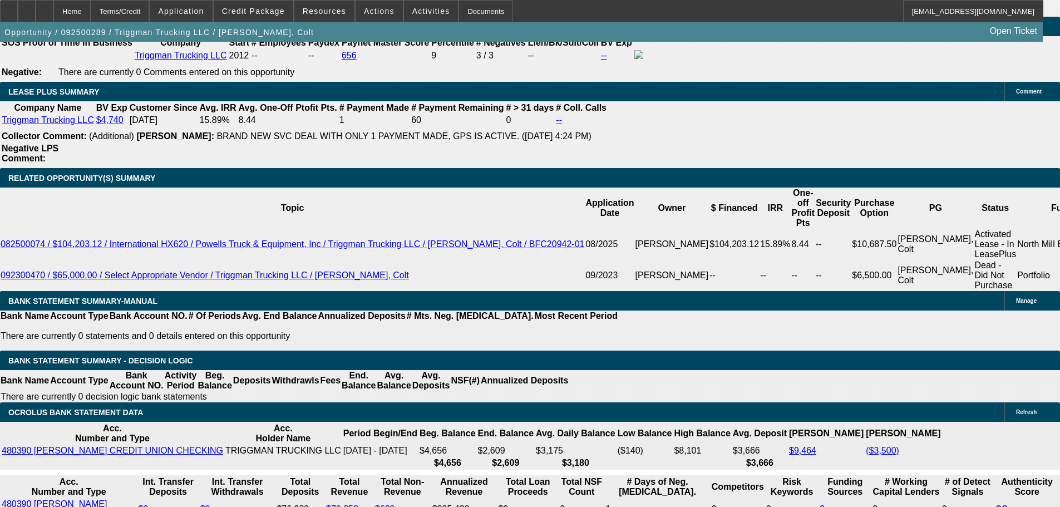
scroll to position [1724, 0]
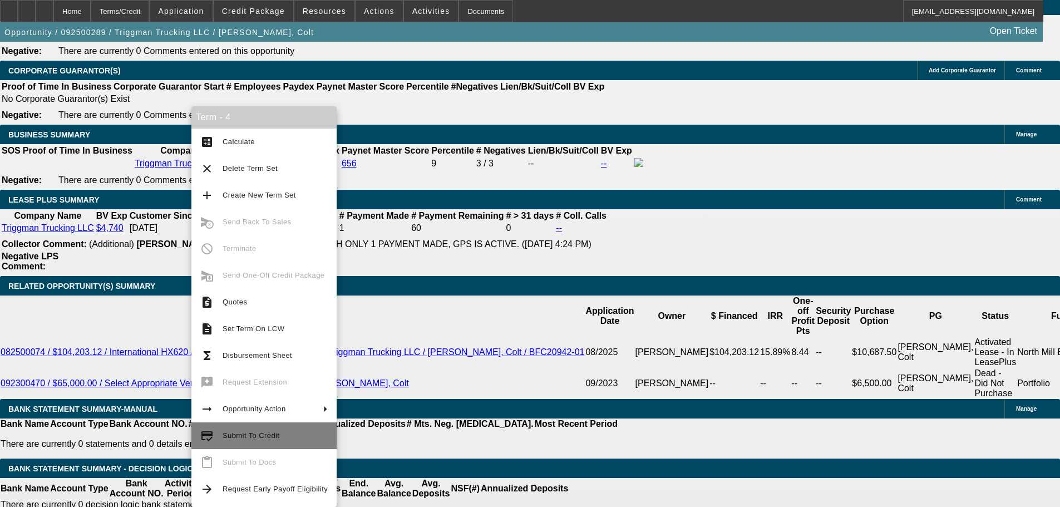
click at [219, 436] on button "credit_score Submit To Credit" at bounding box center [263, 435] width 145 height 27
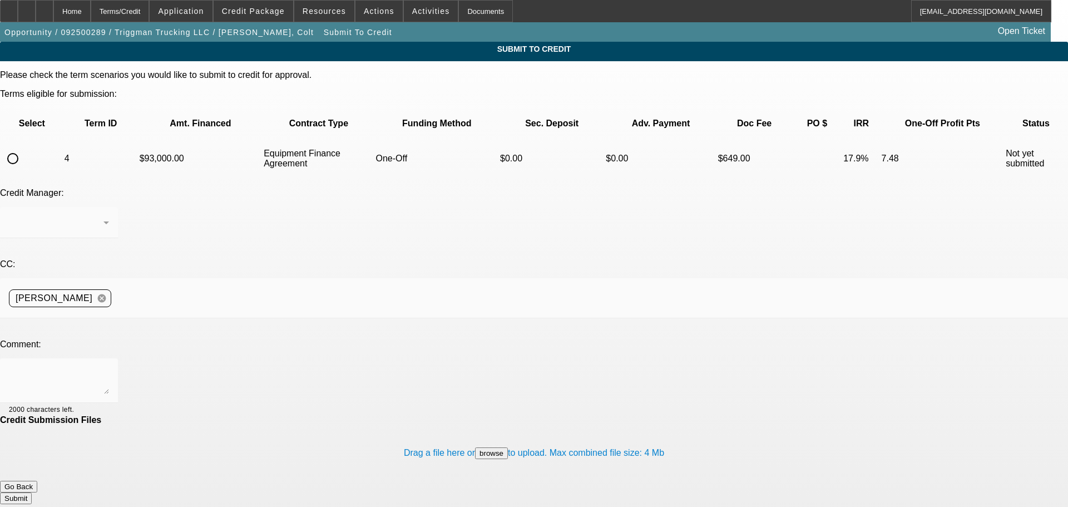
click at [24, 147] on input "radio" at bounding box center [13, 158] width 22 height 22
radio input "true"
click at [109, 367] on textarea at bounding box center [59, 380] width 100 height 27
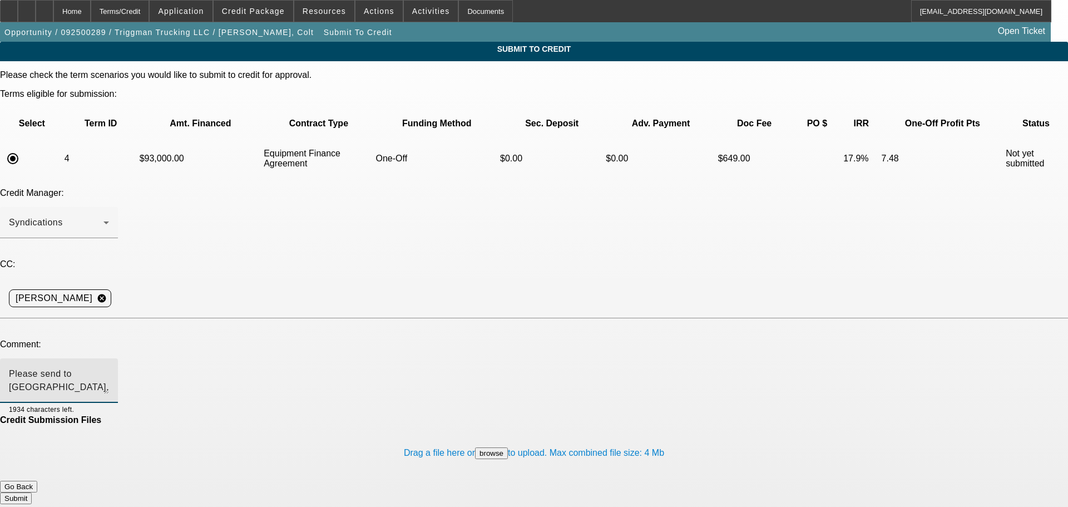
type textarea "Please send to [GEOGRAPHIC_DATA]. Write up in additional comments. Thank you"
click at [32, 492] on button "Submit" at bounding box center [16, 498] width 32 height 12
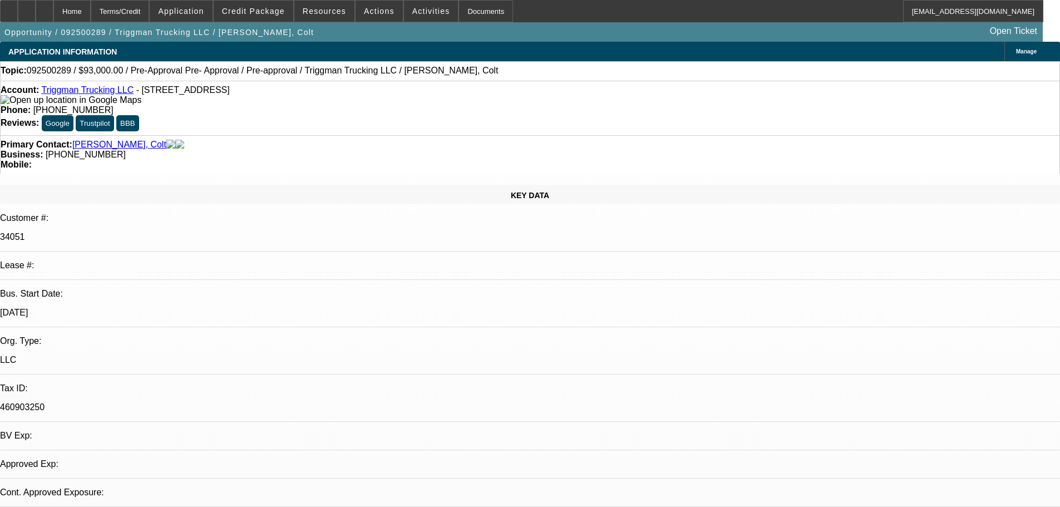
select select "0"
select select "2"
select select "0"
select select "6"
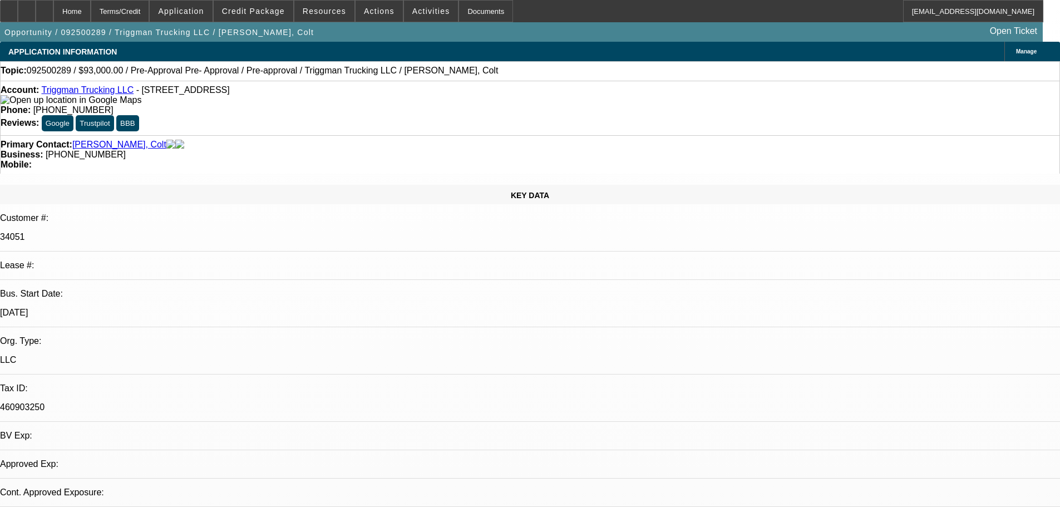
select select "0"
select select "2"
select select "0.1"
select select "4"
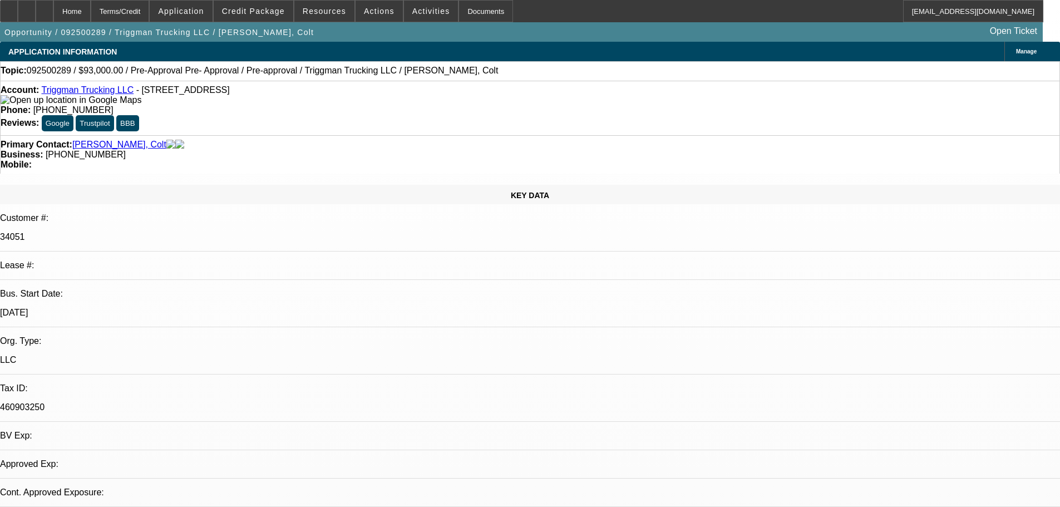
select select "0"
select select "2"
select select "0.1"
select select "4"
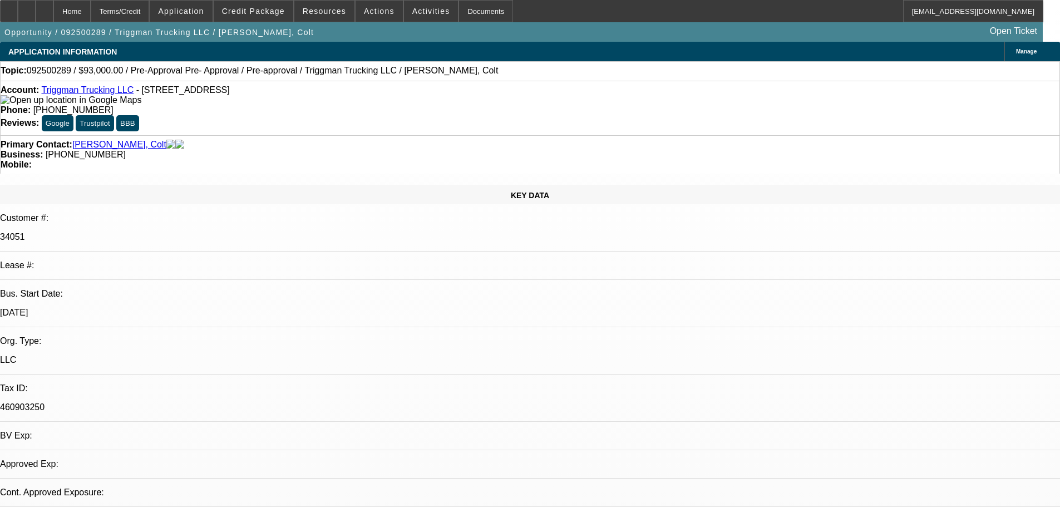
select select "0"
select select "2"
select select "0.1"
select select "4"
